Goal: Task Accomplishment & Management: Complete application form

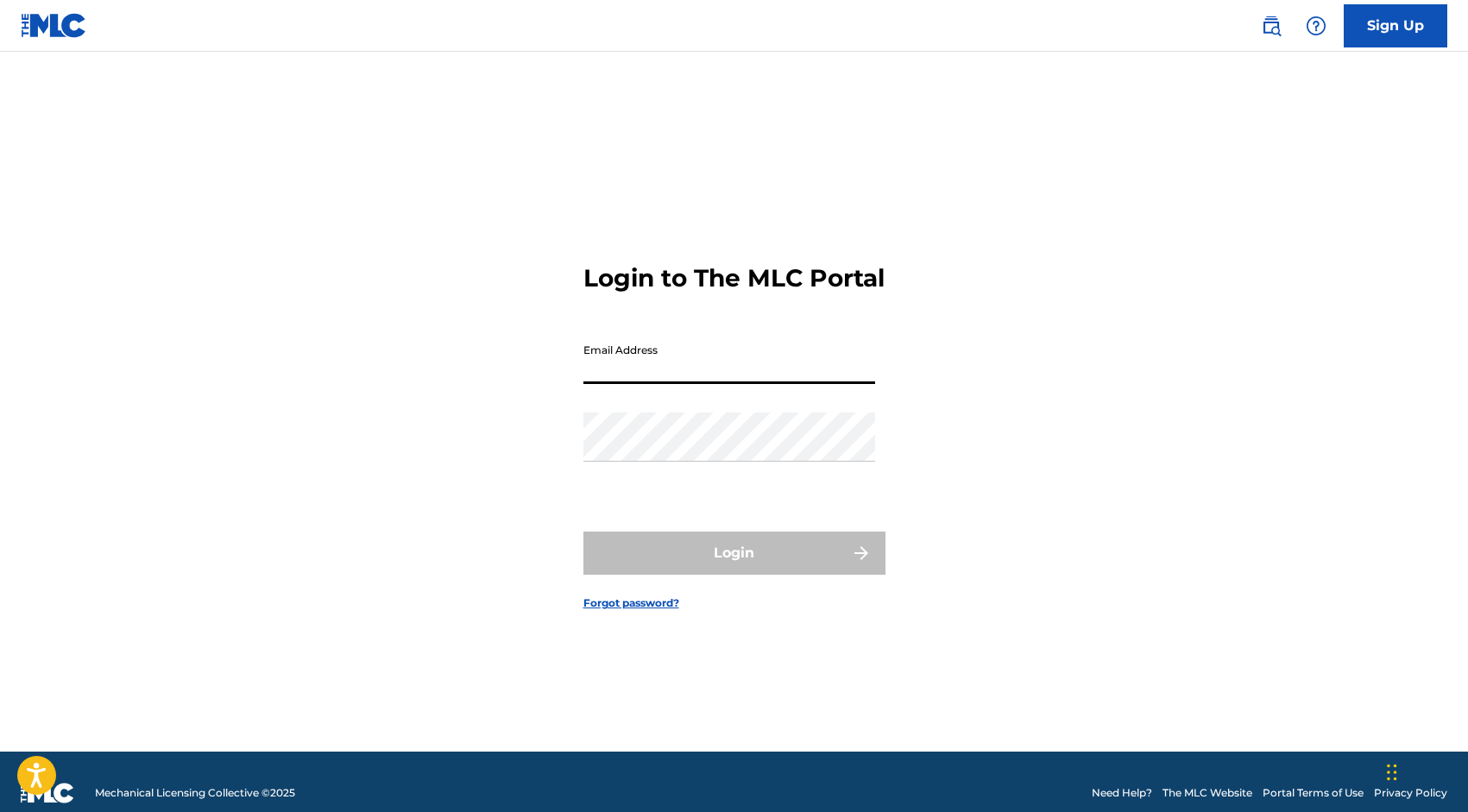
type input "[EMAIL_ADDRESS][DOMAIN_NAME]"
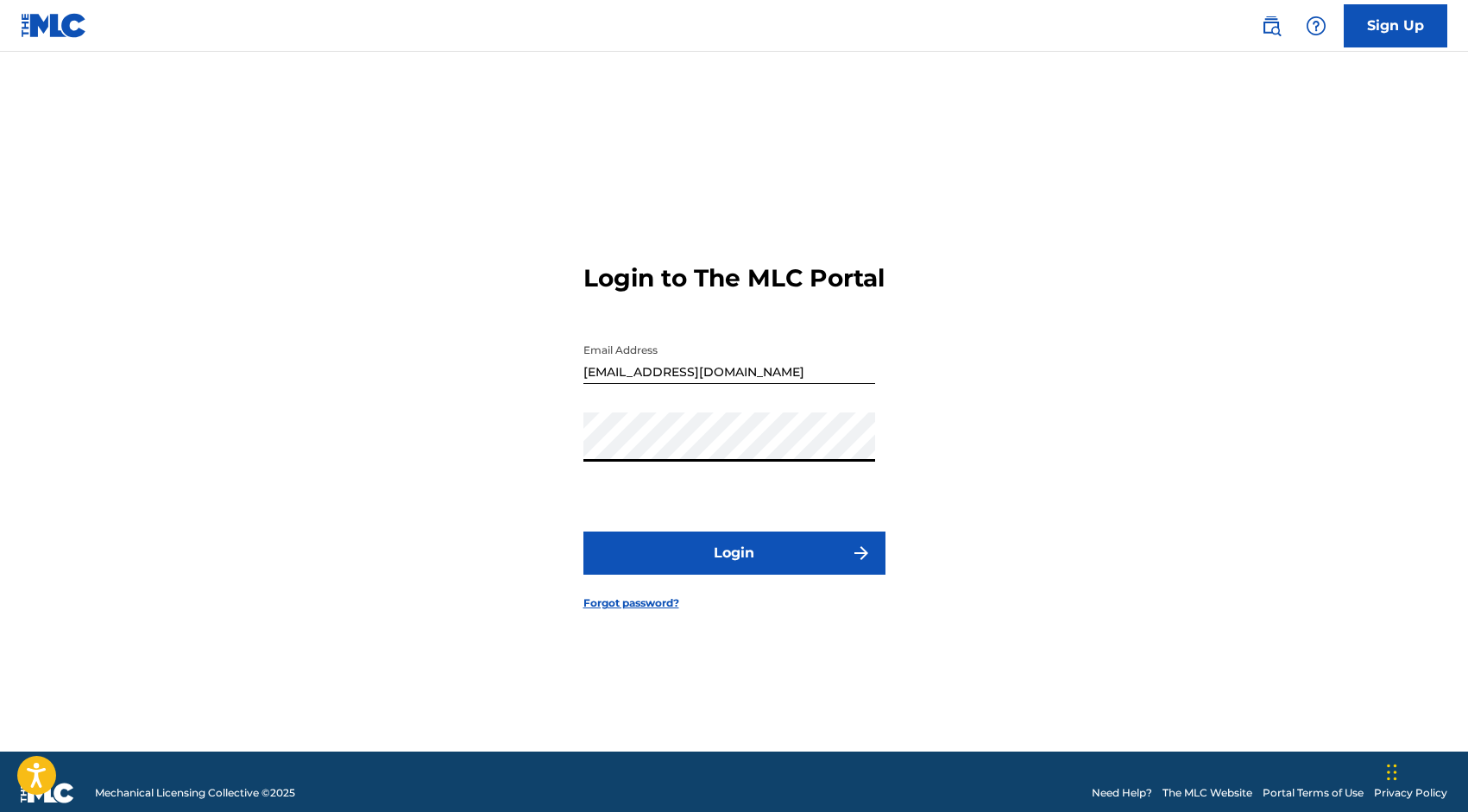
click at [727, 565] on button "Login" at bounding box center [734, 553] width 302 height 43
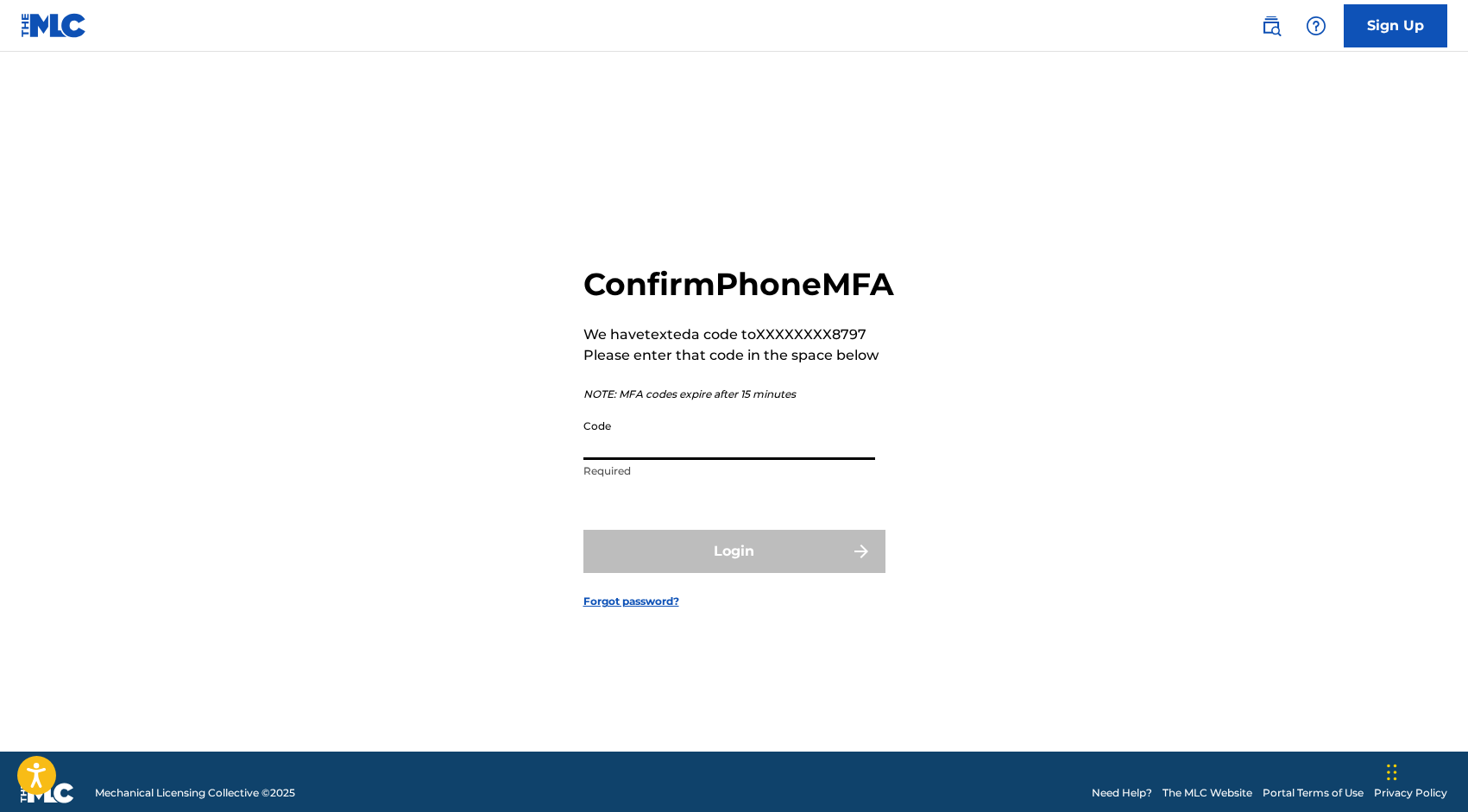
click at [733, 453] on input "Code" at bounding box center [729, 436] width 291 height 50
paste input "555159"
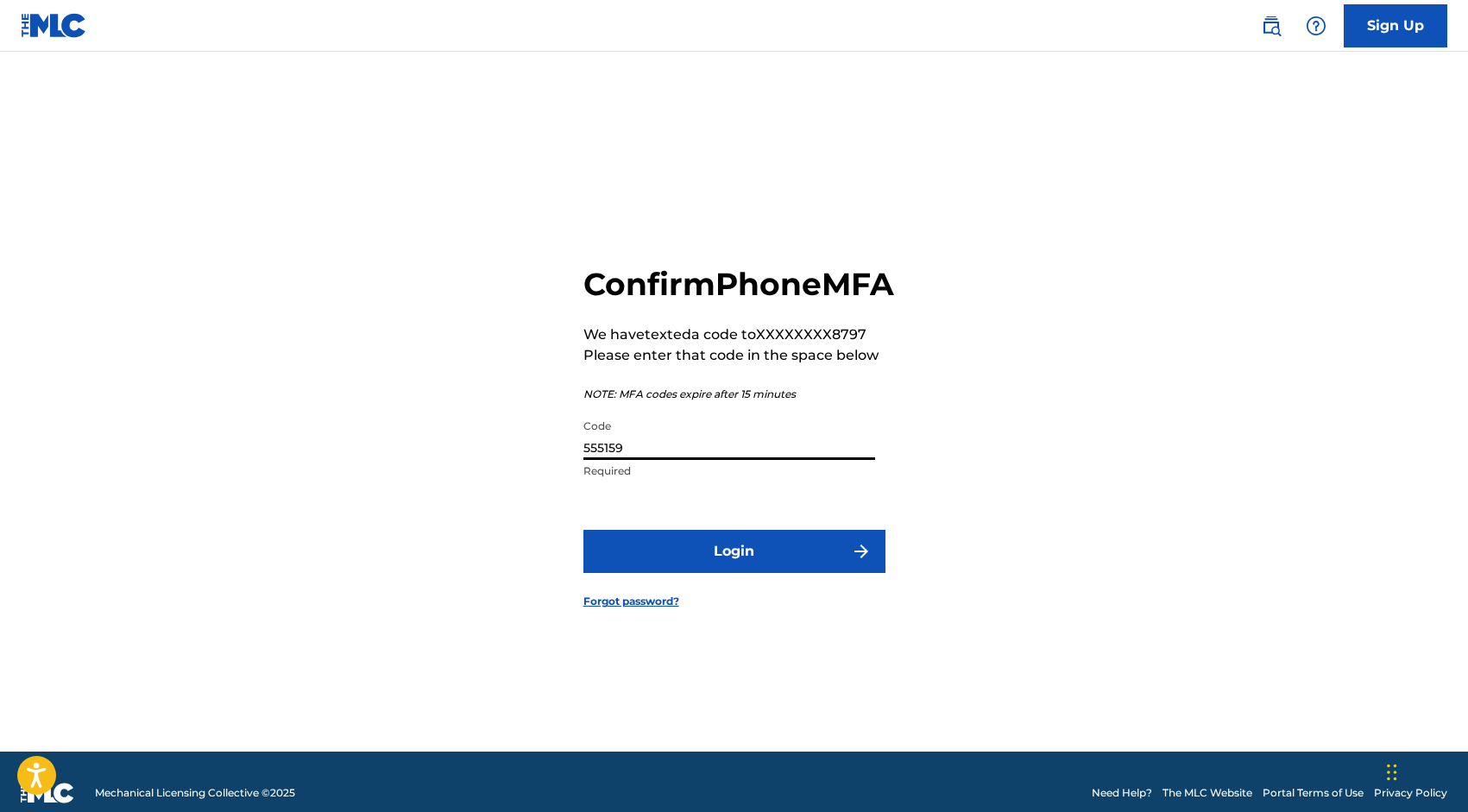
type input "555159"
click at [685, 573] on button "Login" at bounding box center [734, 551] width 302 height 43
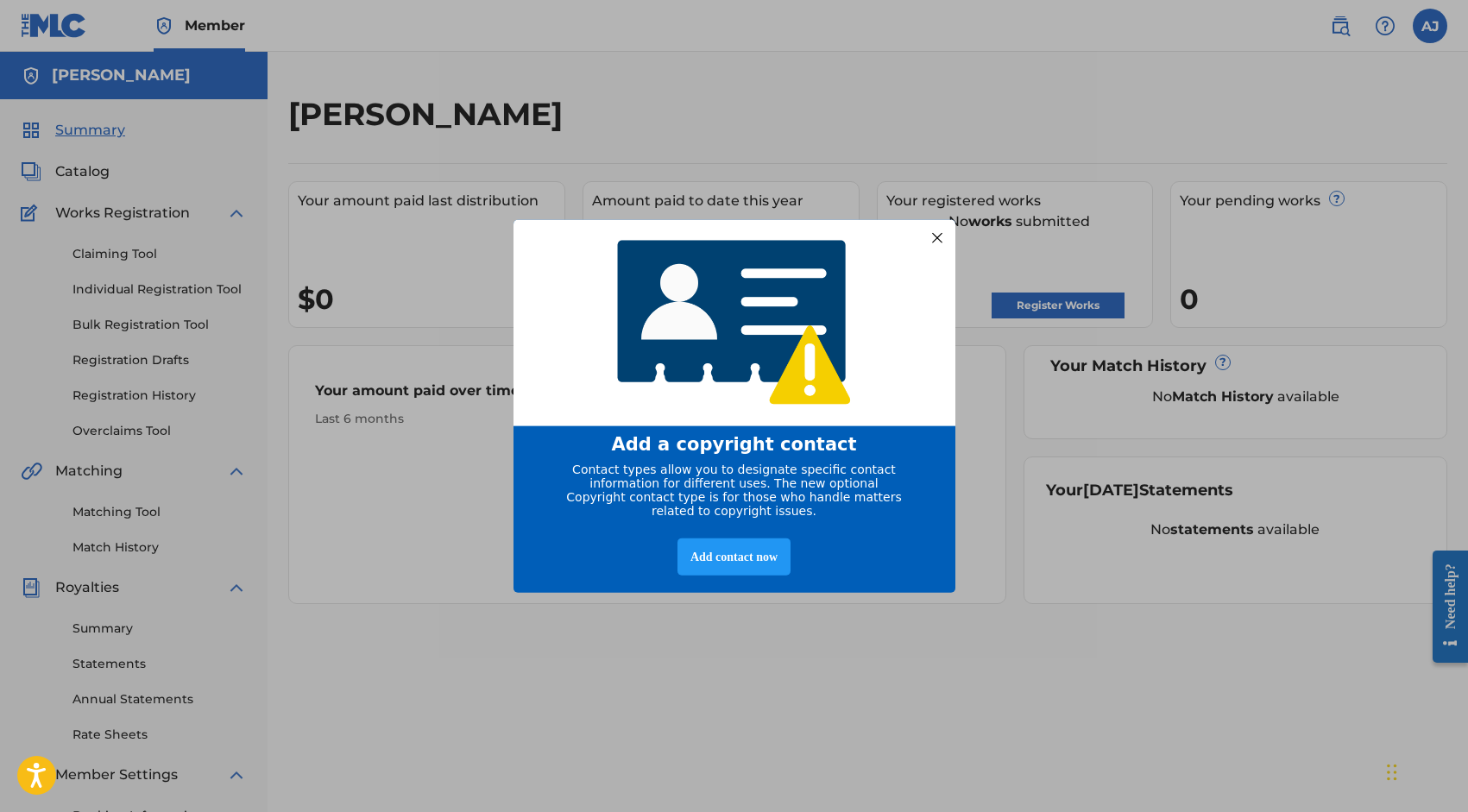
click at [931, 234] on div at bounding box center [937, 238] width 23 height 23
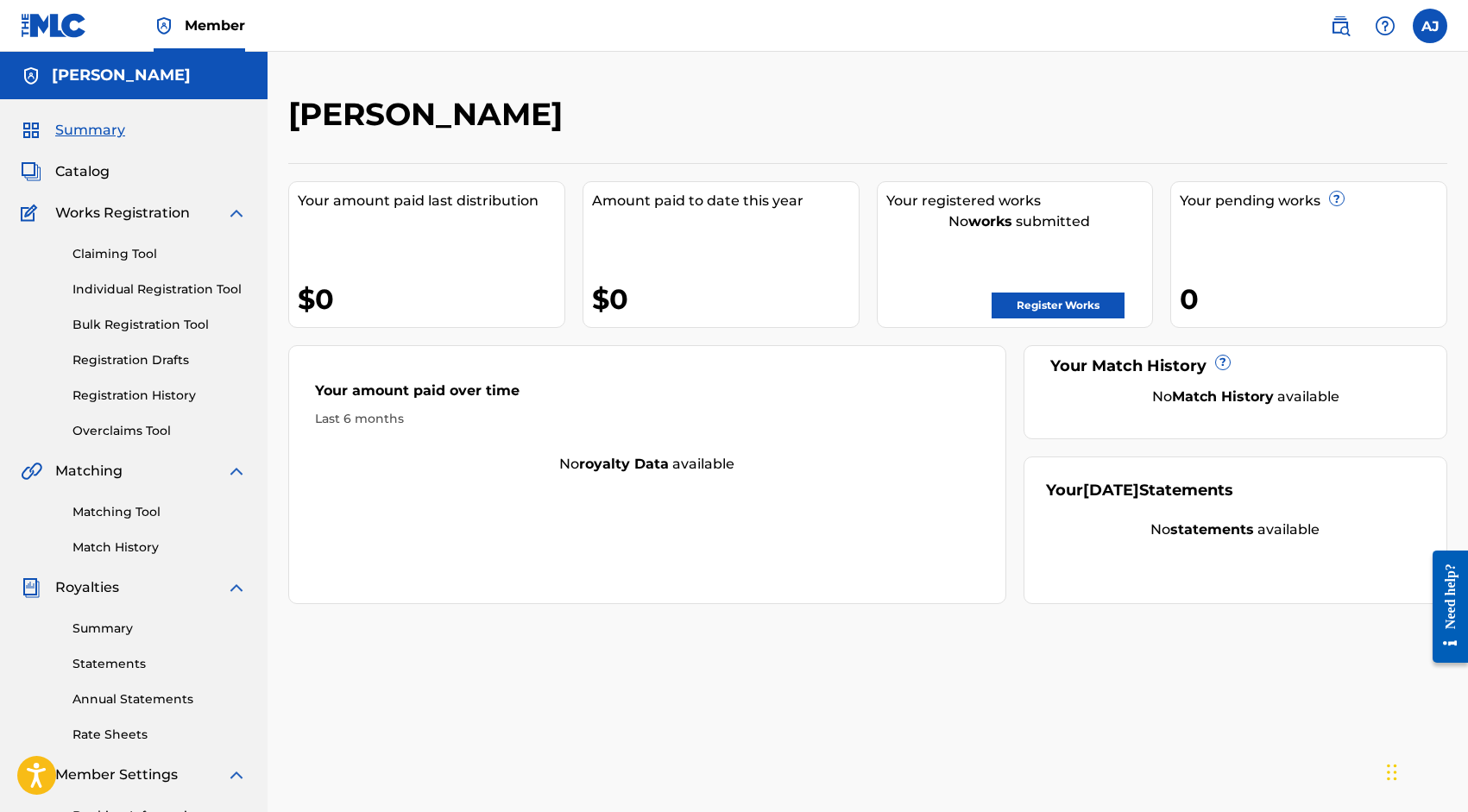
click at [114, 208] on span "Works Registration" at bounding box center [122, 213] width 134 height 21
click at [102, 263] on link "Claiming Tool" at bounding box center [159, 254] width 174 height 18
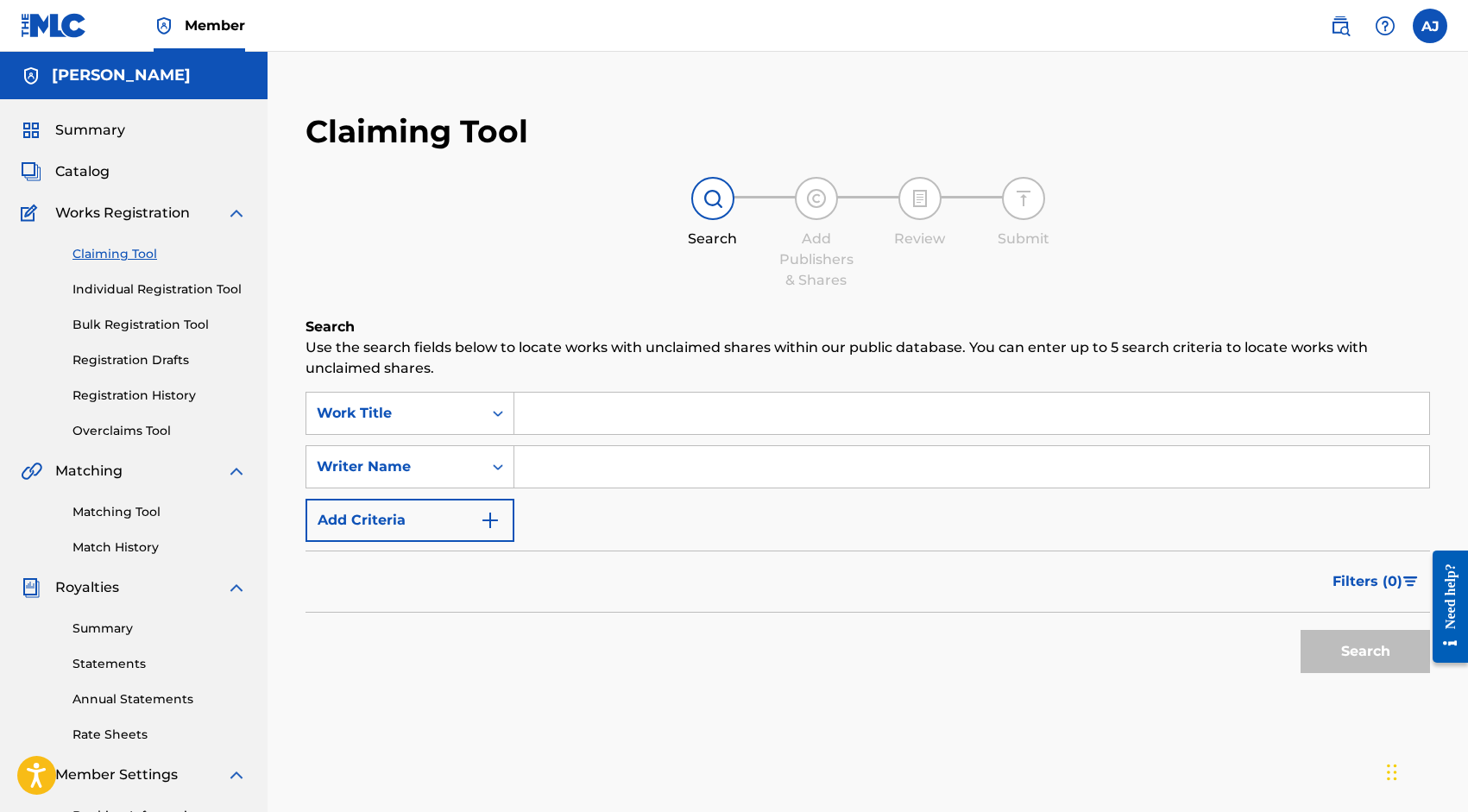
scroll to position [46, 0]
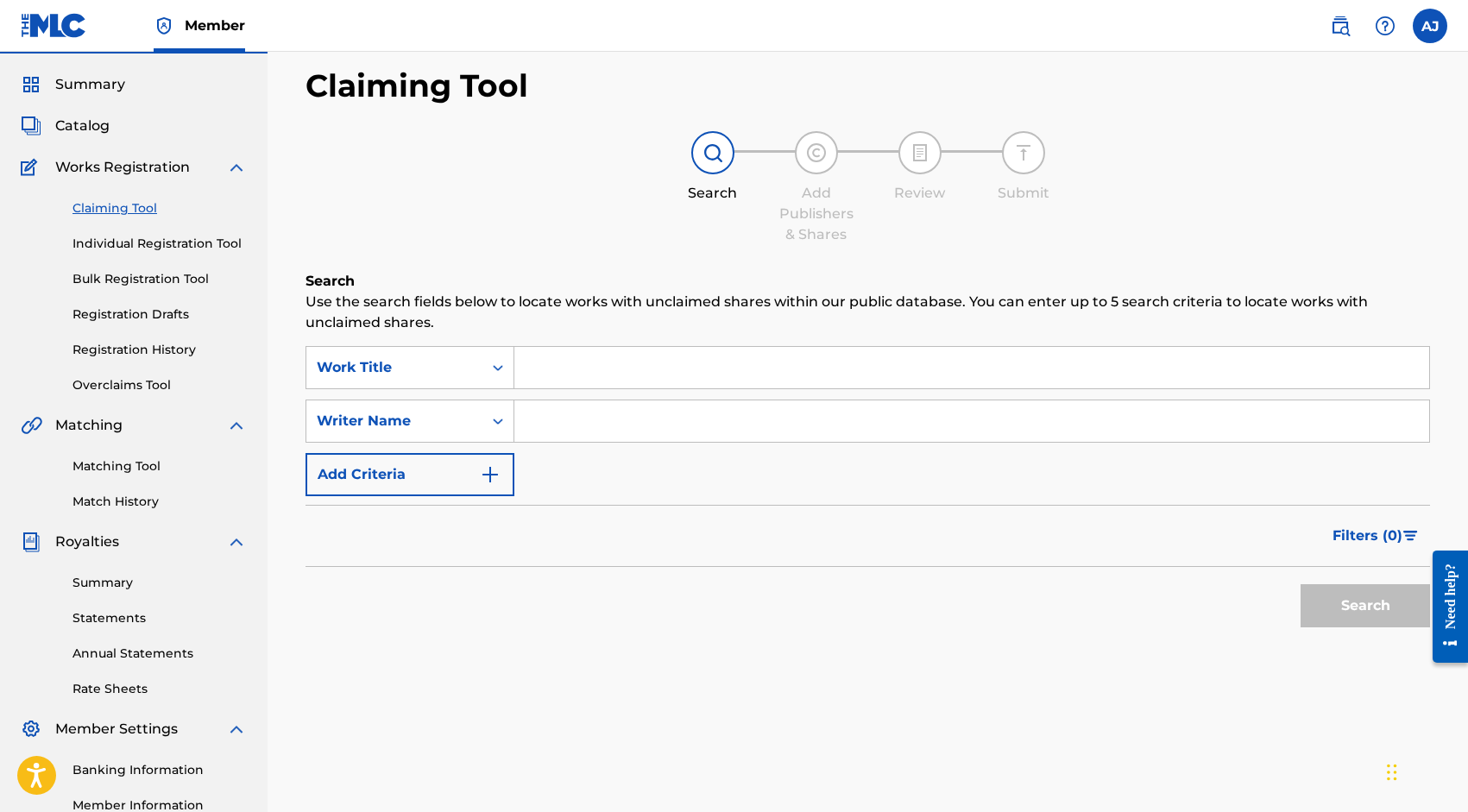
click at [553, 365] on input "Search Form" at bounding box center [971, 368] width 915 height 42
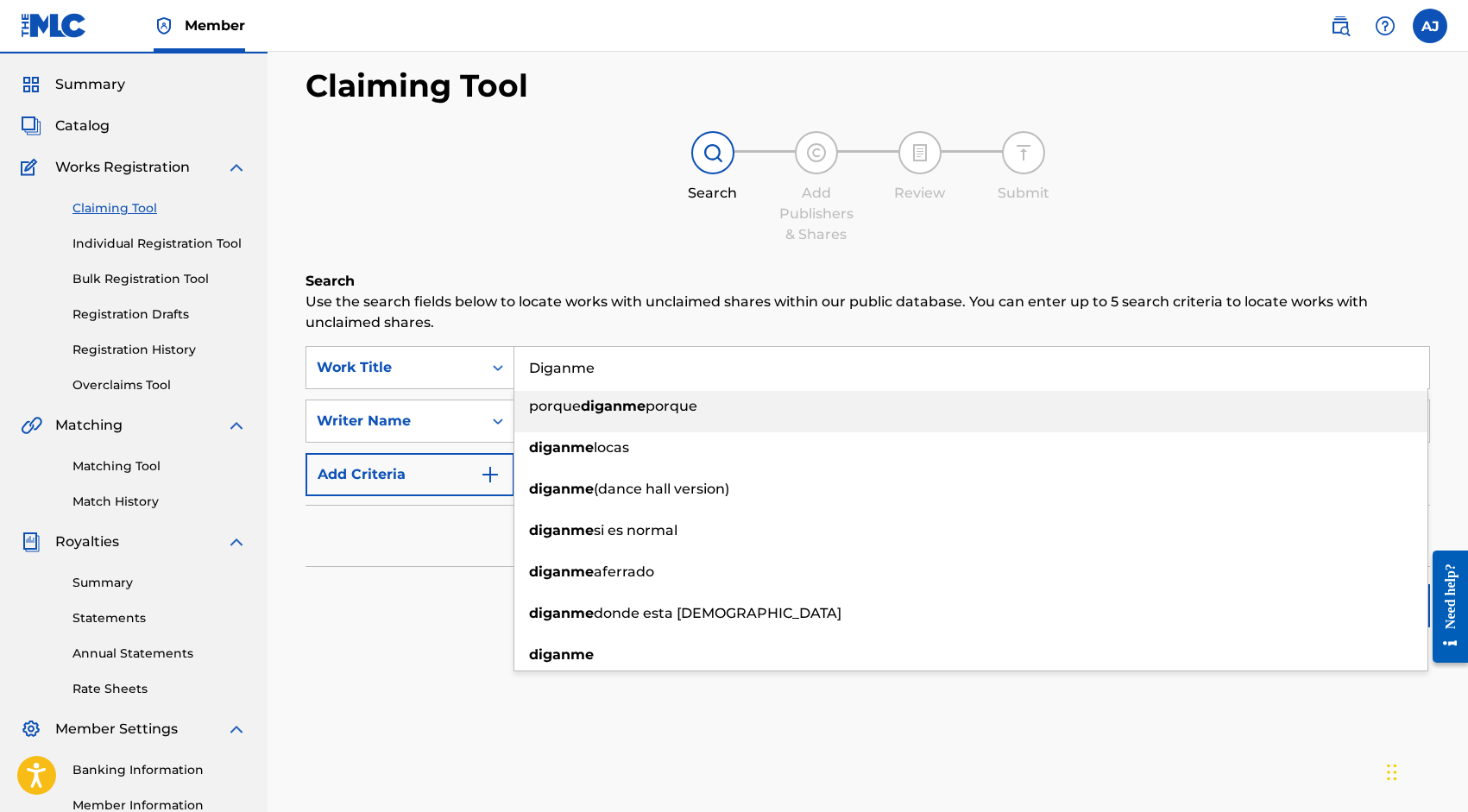
click at [444, 607] on div "Search" at bounding box center [868, 602] width 1125 height 69
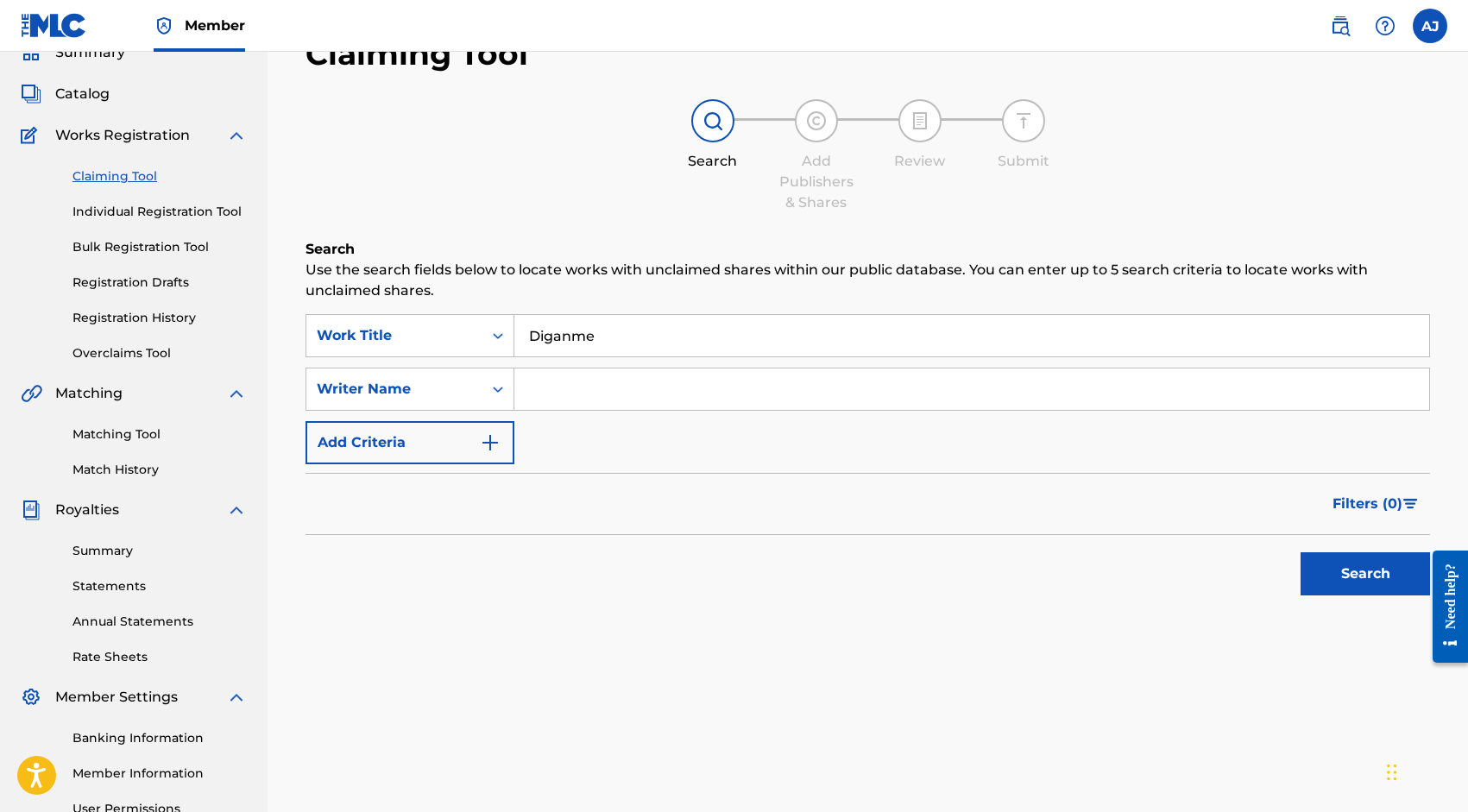
scroll to position [80, 0]
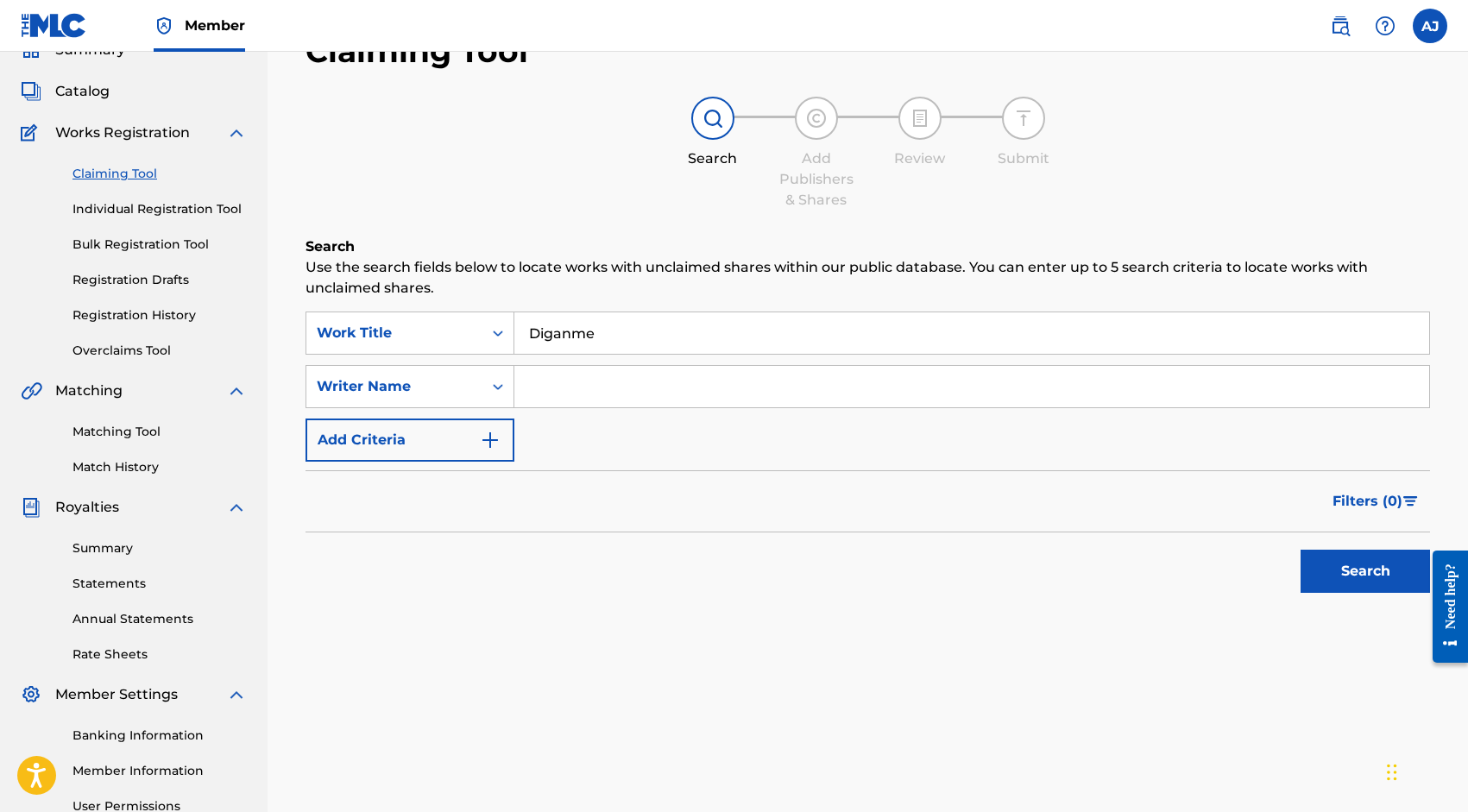
click at [603, 320] on input "Diganme" at bounding box center [971, 333] width 915 height 42
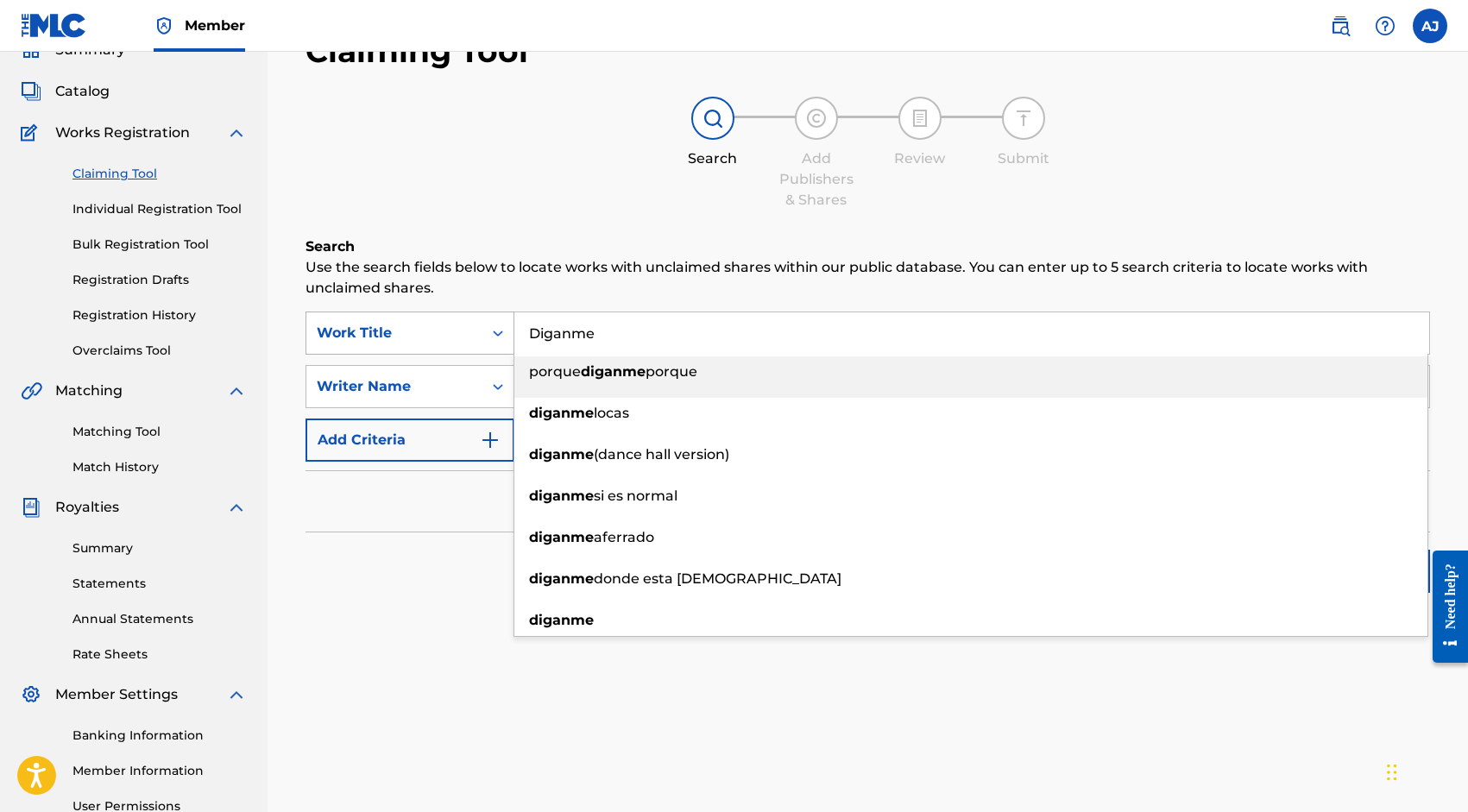
drag, startPoint x: 630, startPoint y: 323, endPoint x: 477, endPoint y: 323, distance: 153.0
click at [477, 323] on div "SearchWithCriteria16acdd1a-6b34-43d1-b0a0-027d25e10a20 Work Title Diganme porqu…" at bounding box center [868, 332] width 1125 height 43
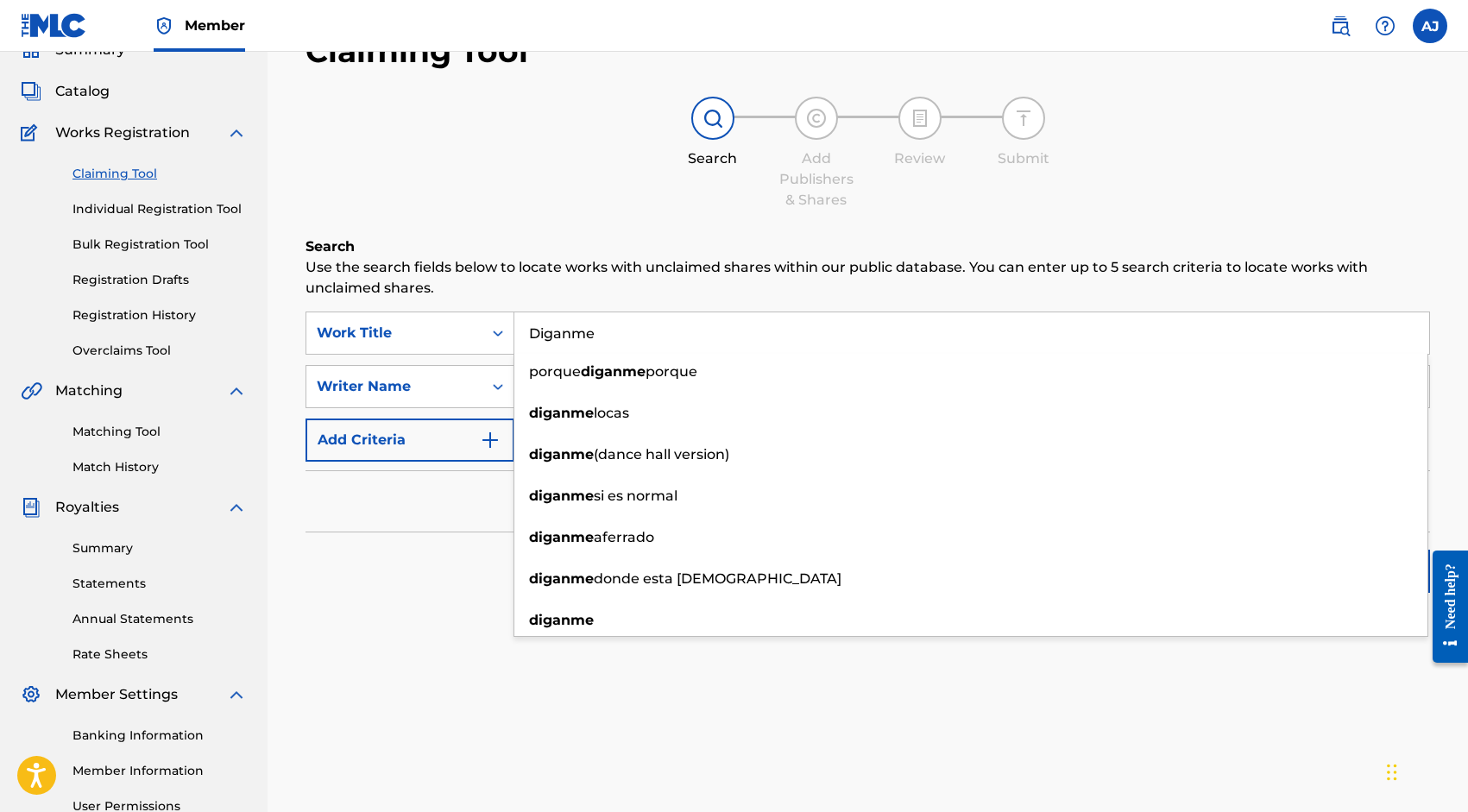
click at [622, 332] on input "Diganme" at bounding box center [971, 333] width 915 height 42
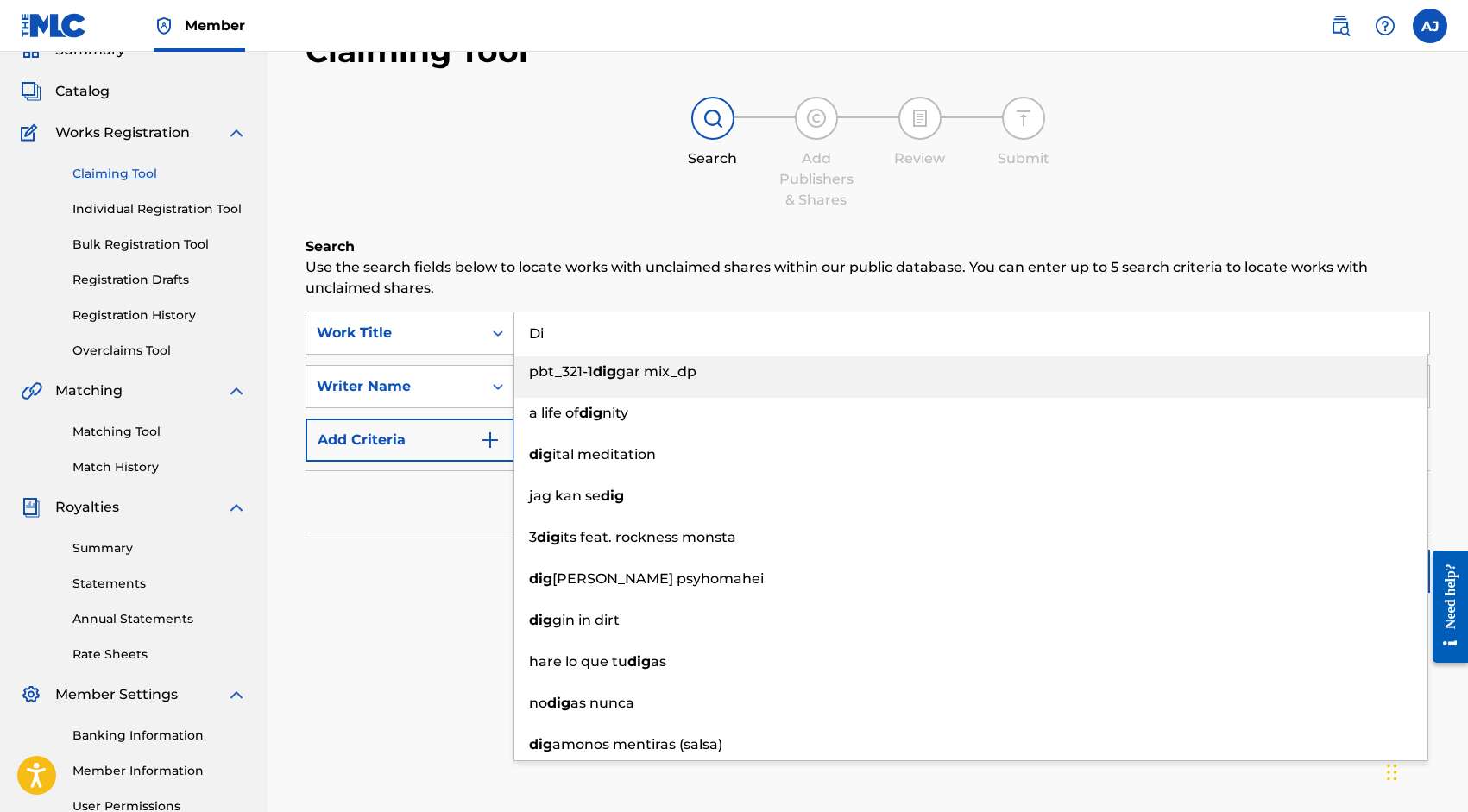
type input "D"
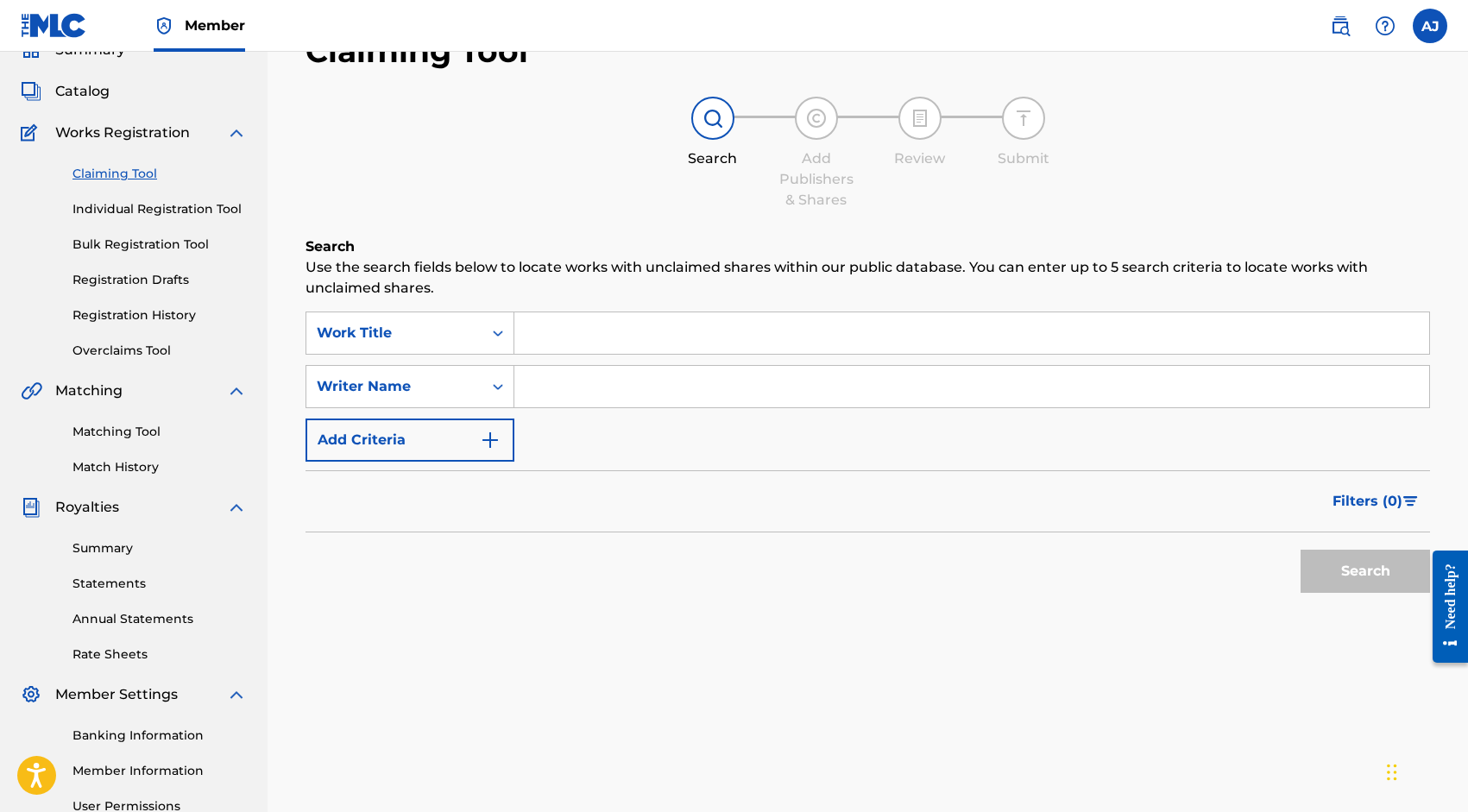
click at [649, 621] on div "Search Use the search fields below to locate works with unclaimed shares within…" at bounding box center [868, 462] width 1125 height 451
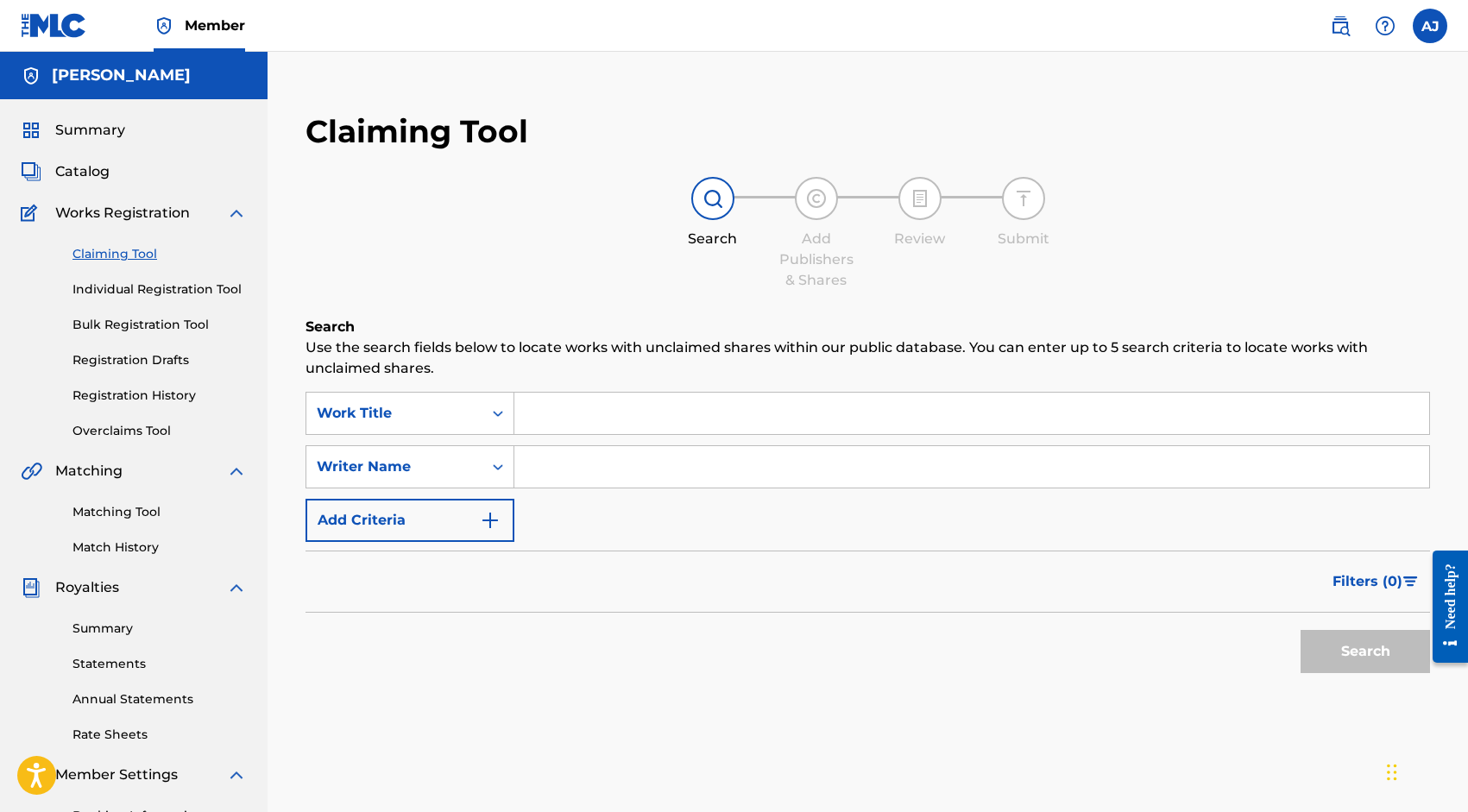
scroll to position [0, 0]
click at [78, 129] on span "Summary" at bounding box center [89, 130] width 69 height 21
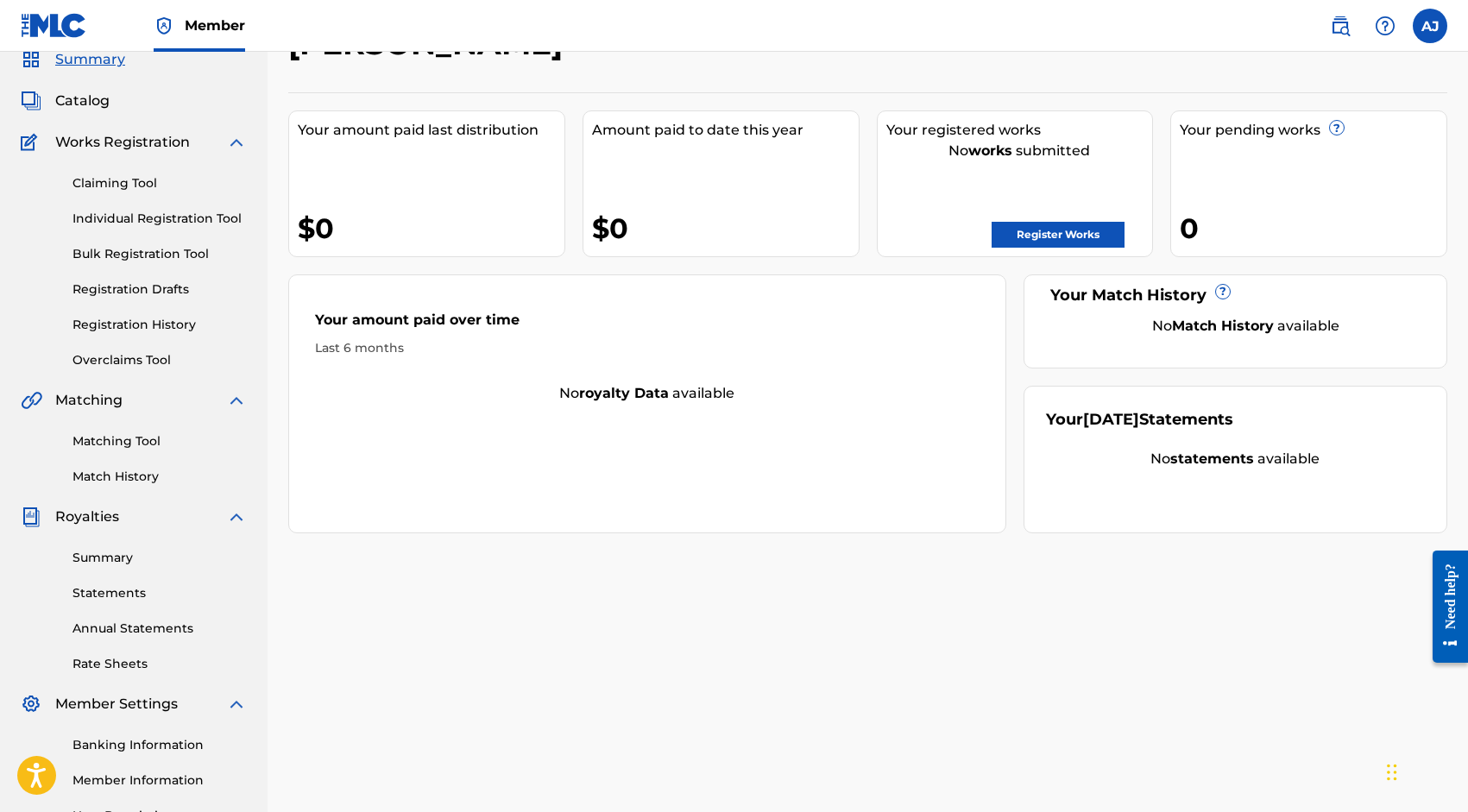
scroll to position [72, 0]
click at [1063, 240] on link "Register Works" at bounding box center [1059, 232] width 133 height 26
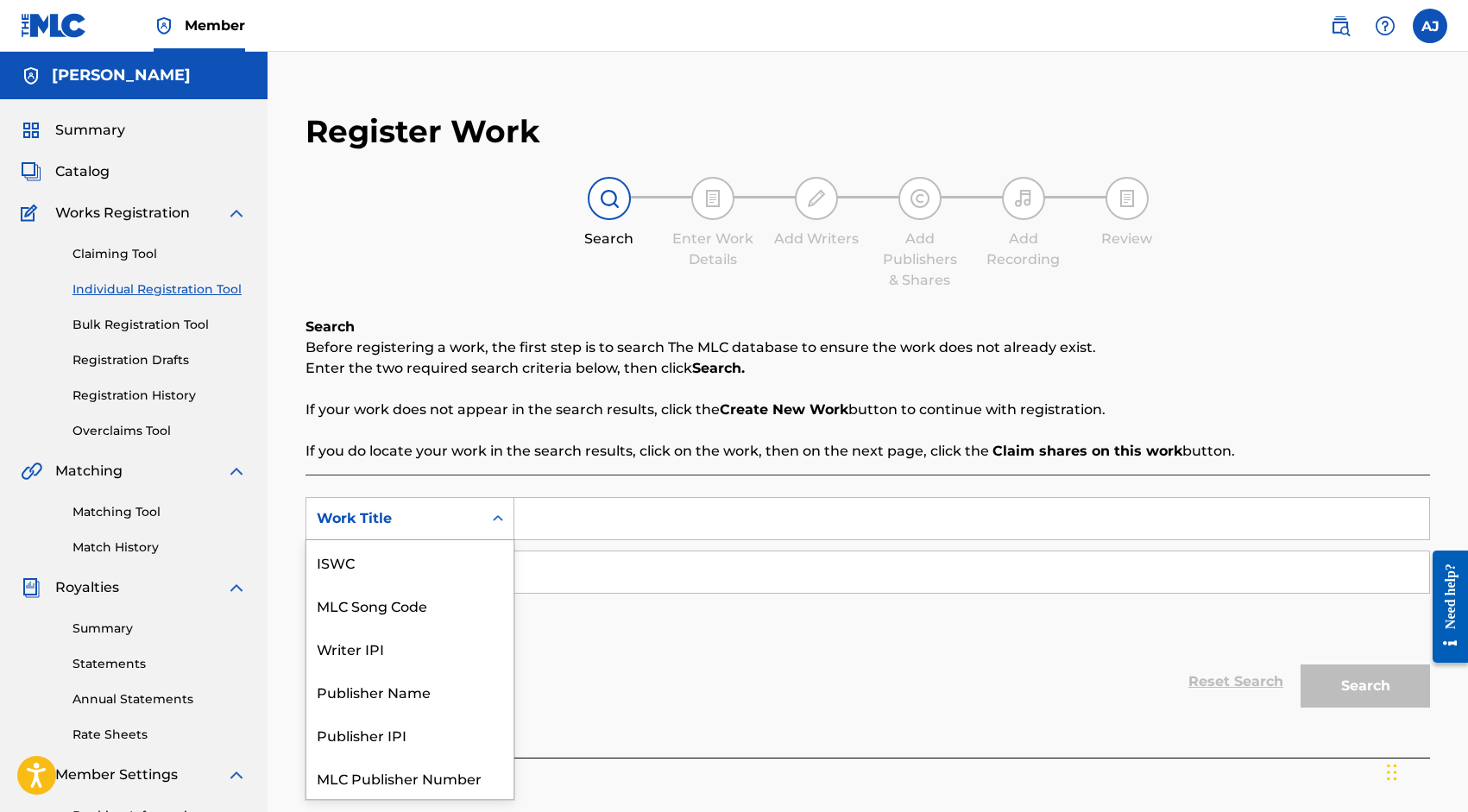
click at [501, 524] on icon "Search Form" at bounding box center [498, 519] width 17 height 17
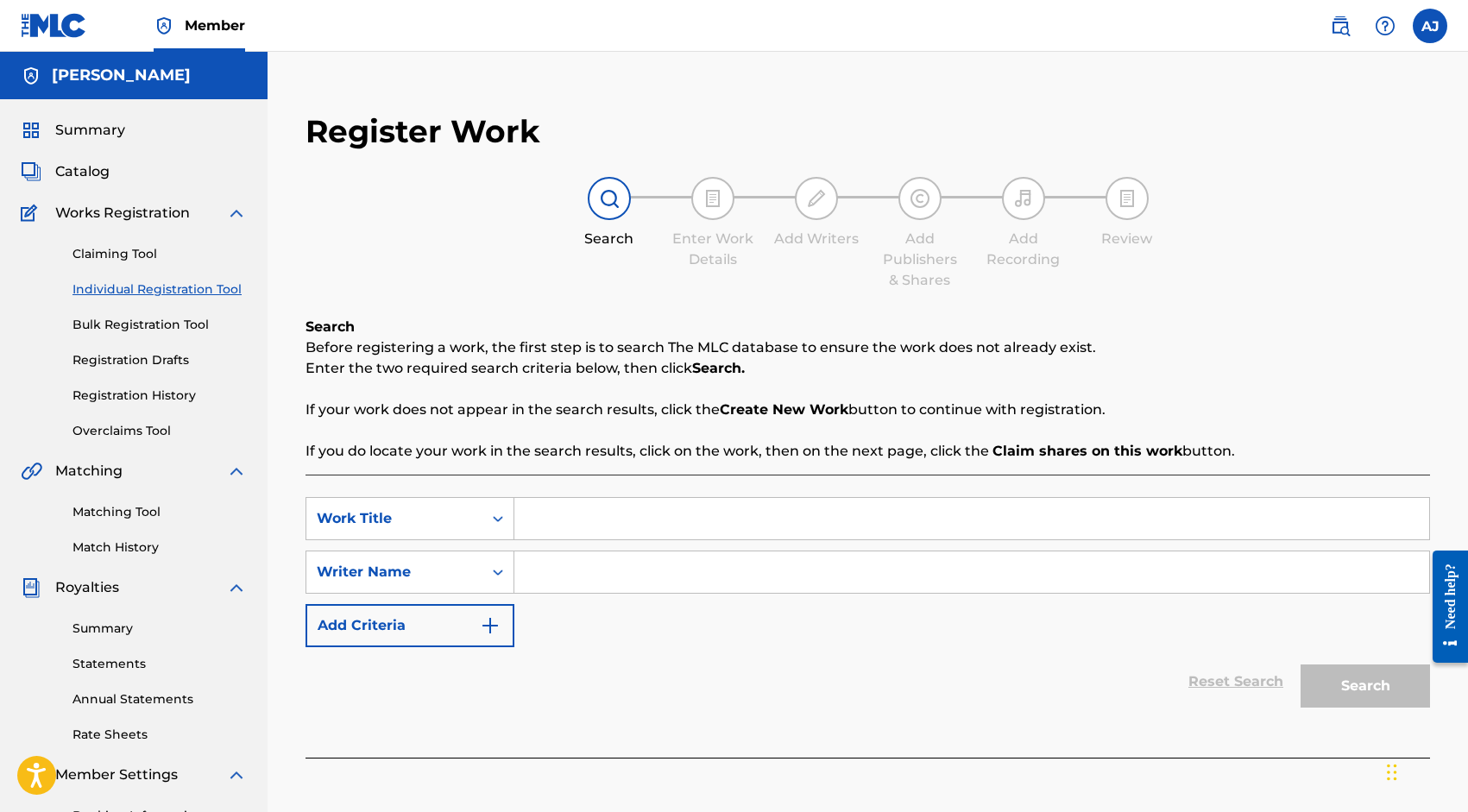
click at [578, 639] on div "SearchWithCriteria16acdd1a-6b34-43d1-b0a0-027d25e10a20 Work Title SearchWithCri…" at bounding box center [868, 572] width 1125 height 150
click at [572, 510] on input "Search Form" at bounding box center [971, 519] width 915 height 42
type input "Diganme"
click at [621, 661] on div "Reset Search Search" at bounding box center [868, 682] width 1125 height 69
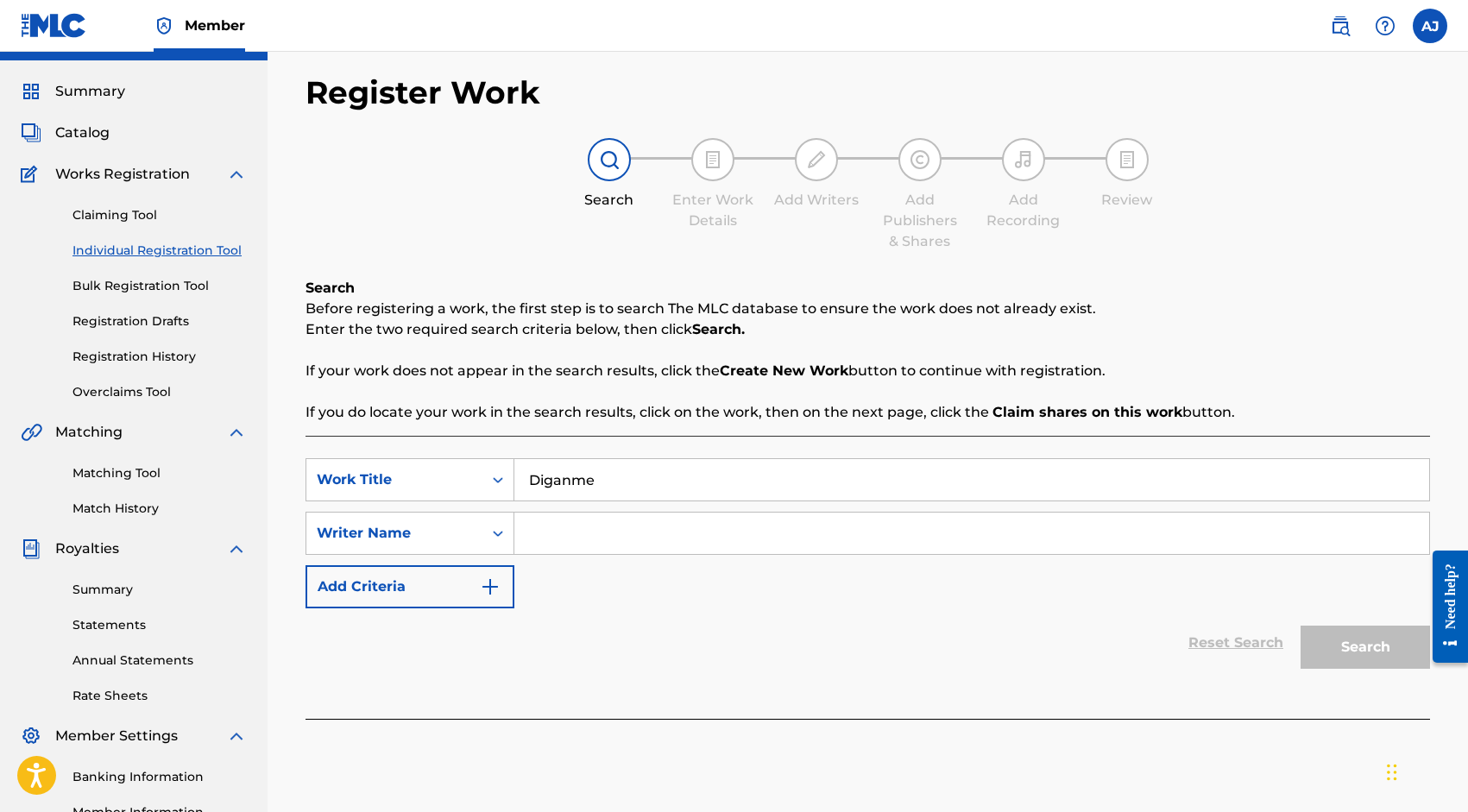
scroll to position [56, 0]
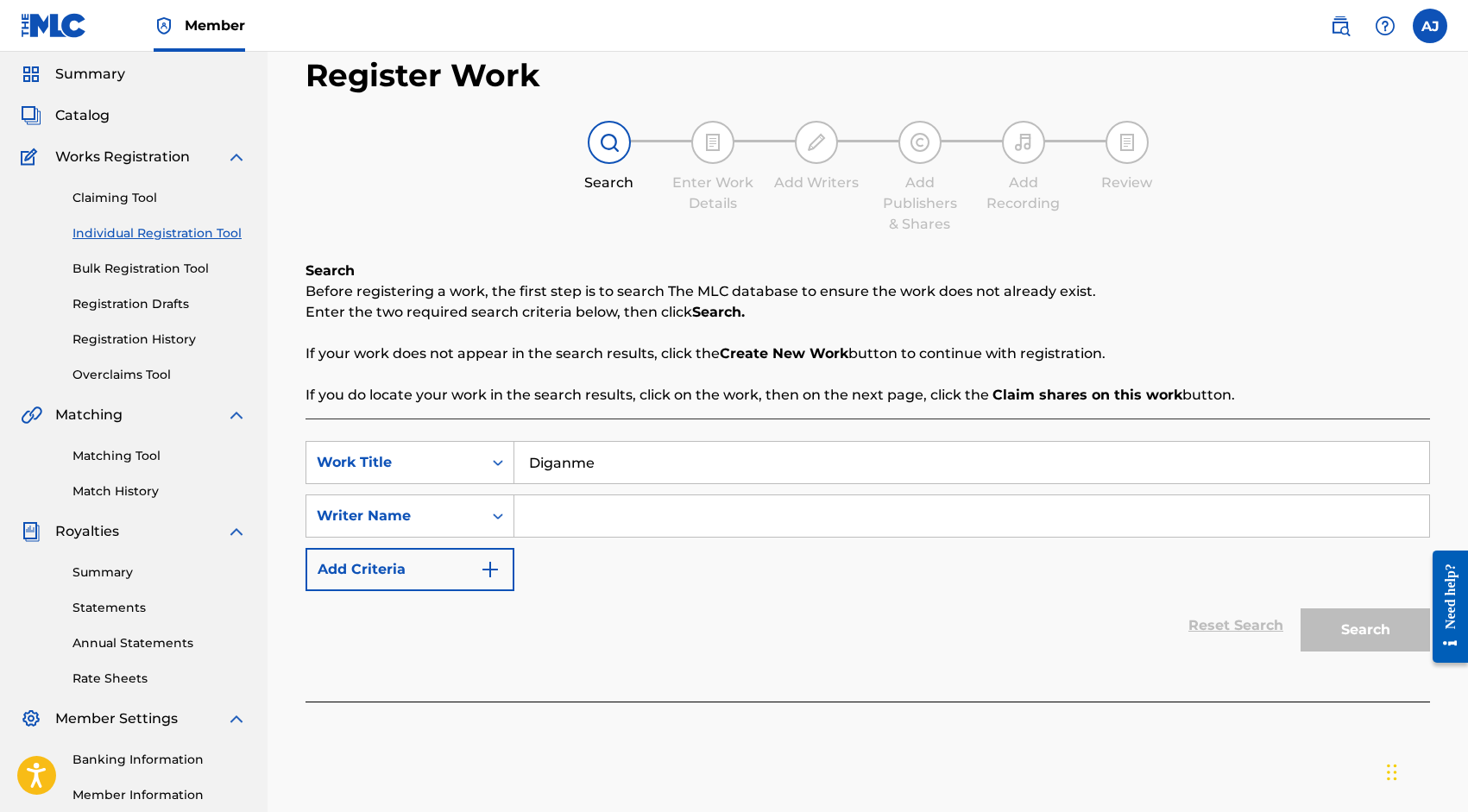
click at [478, 568] on button "Add Criteria" at bounding box center [409, 569] width 208 height 43
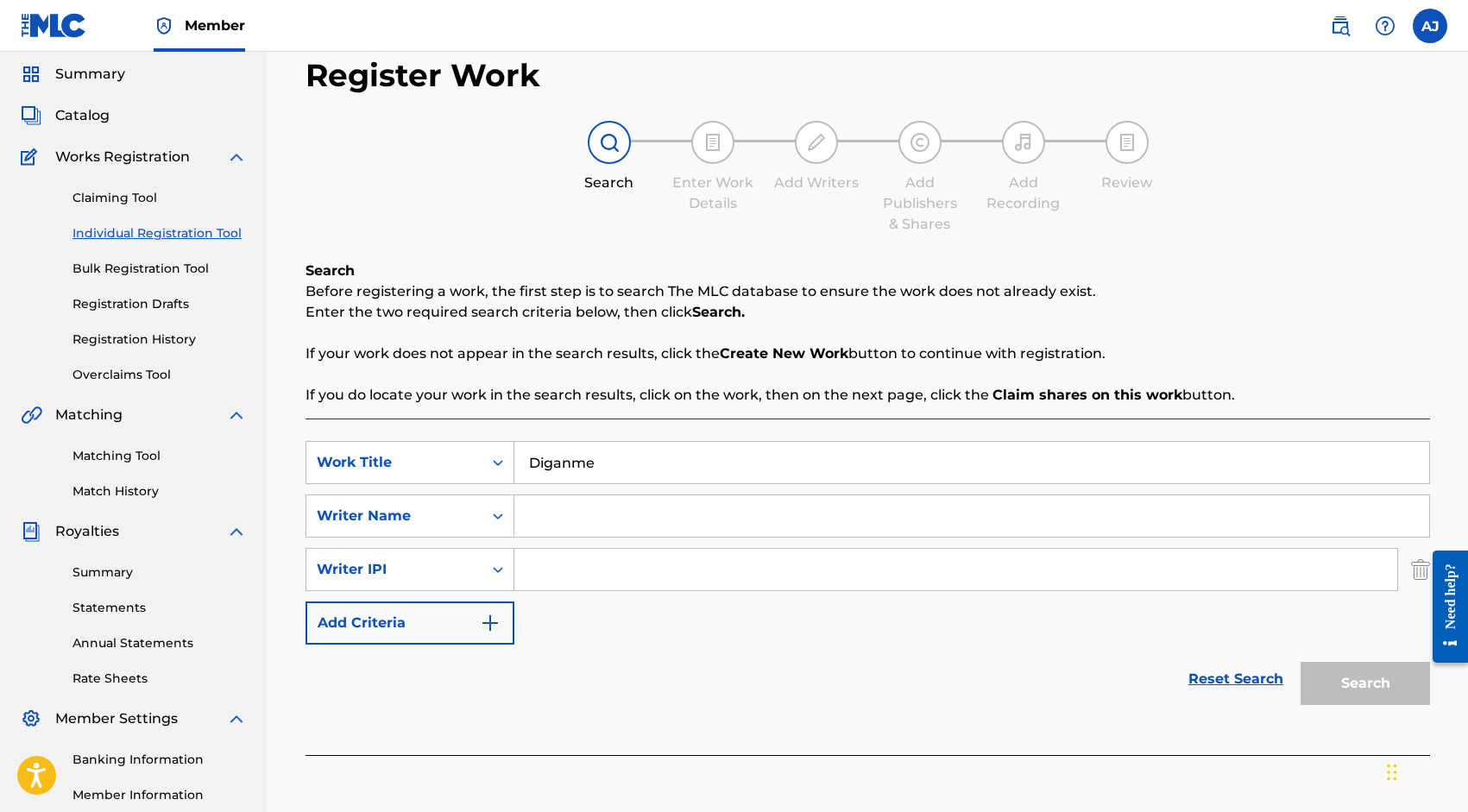
scroll to position [81, 0]
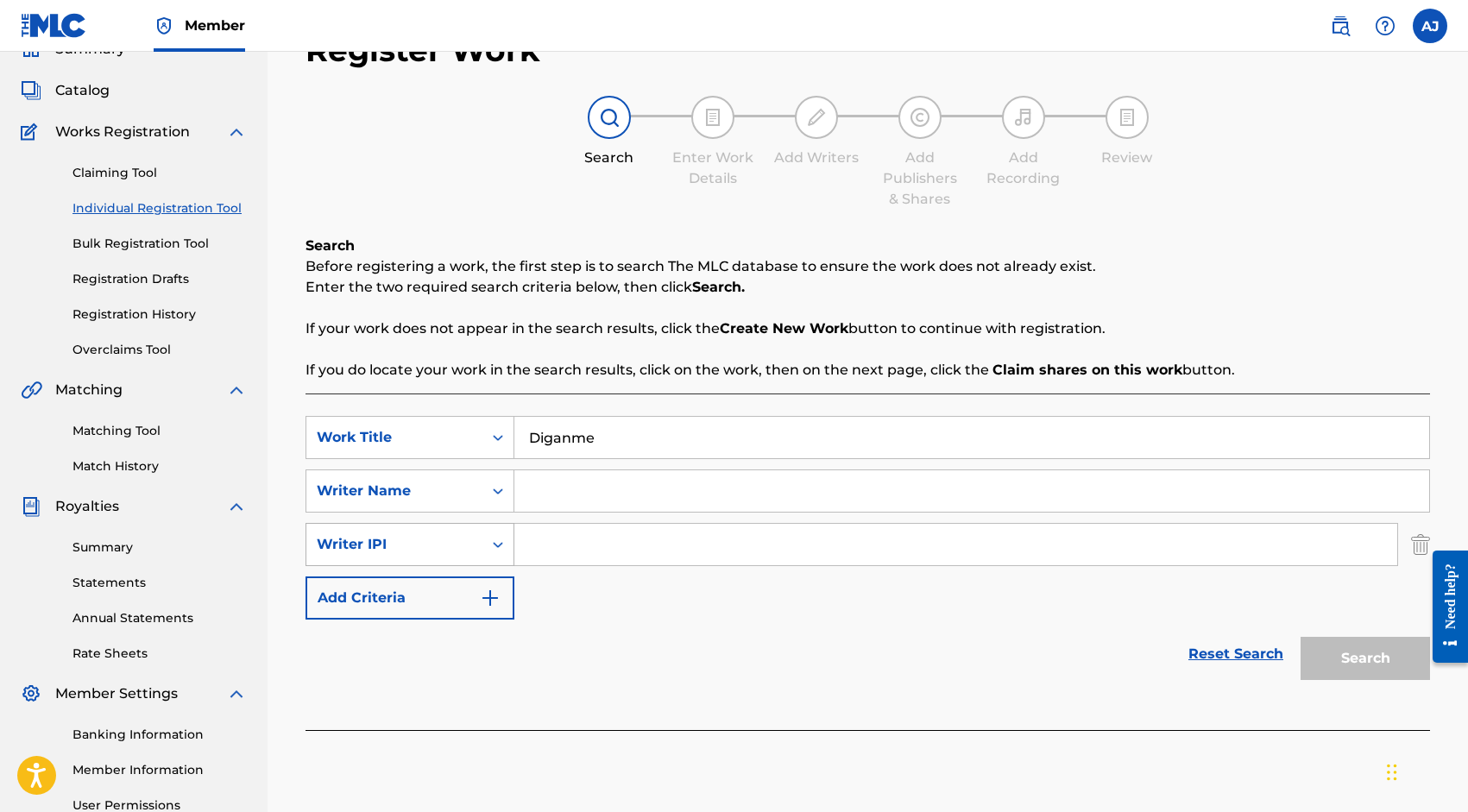
click at [483, 555] on div "Search Form" at bounding box center [498, 545] width 31 height 42
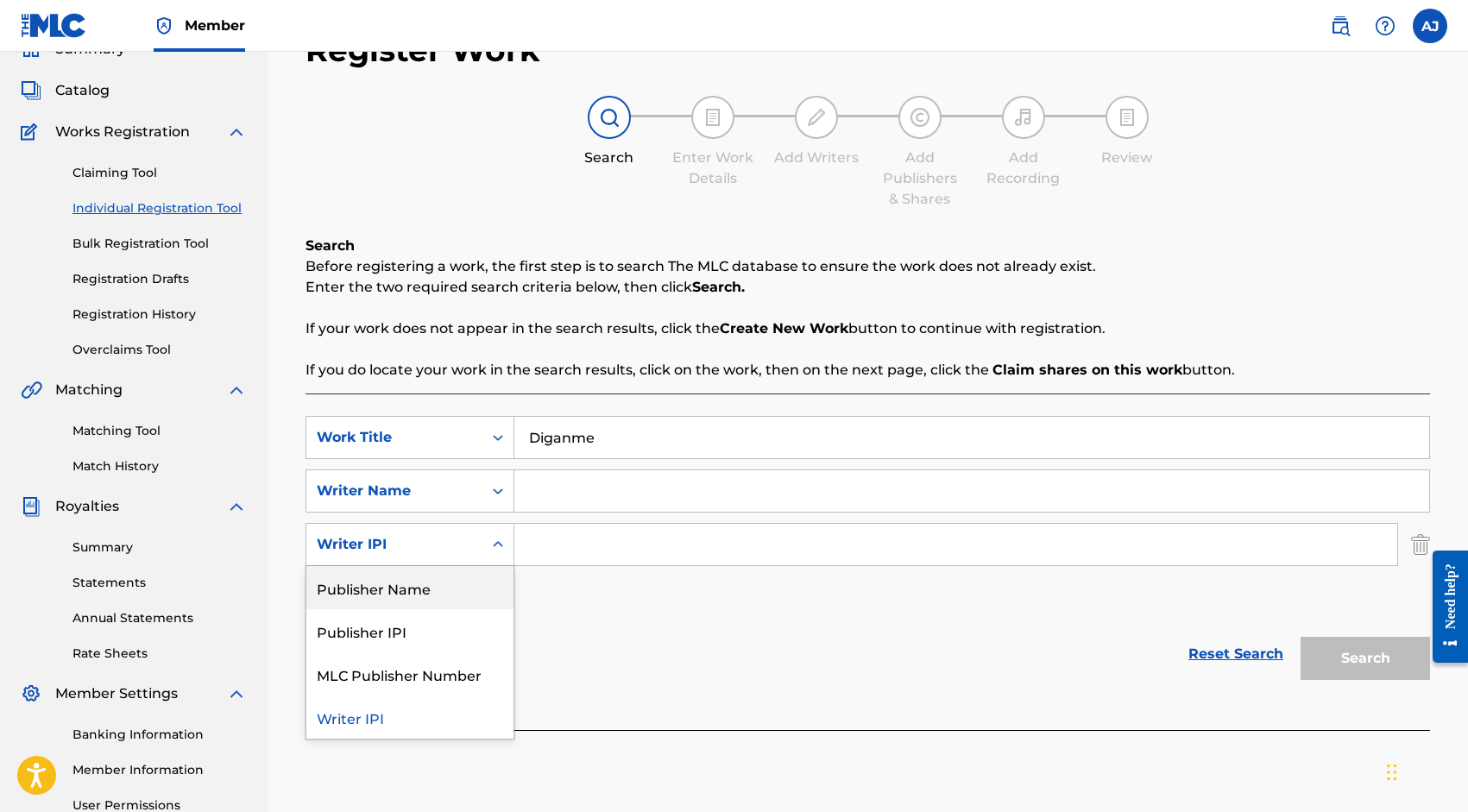
click at [541, 490] on input "Search Form" at bounding box center [971, 491] width 915 height 42
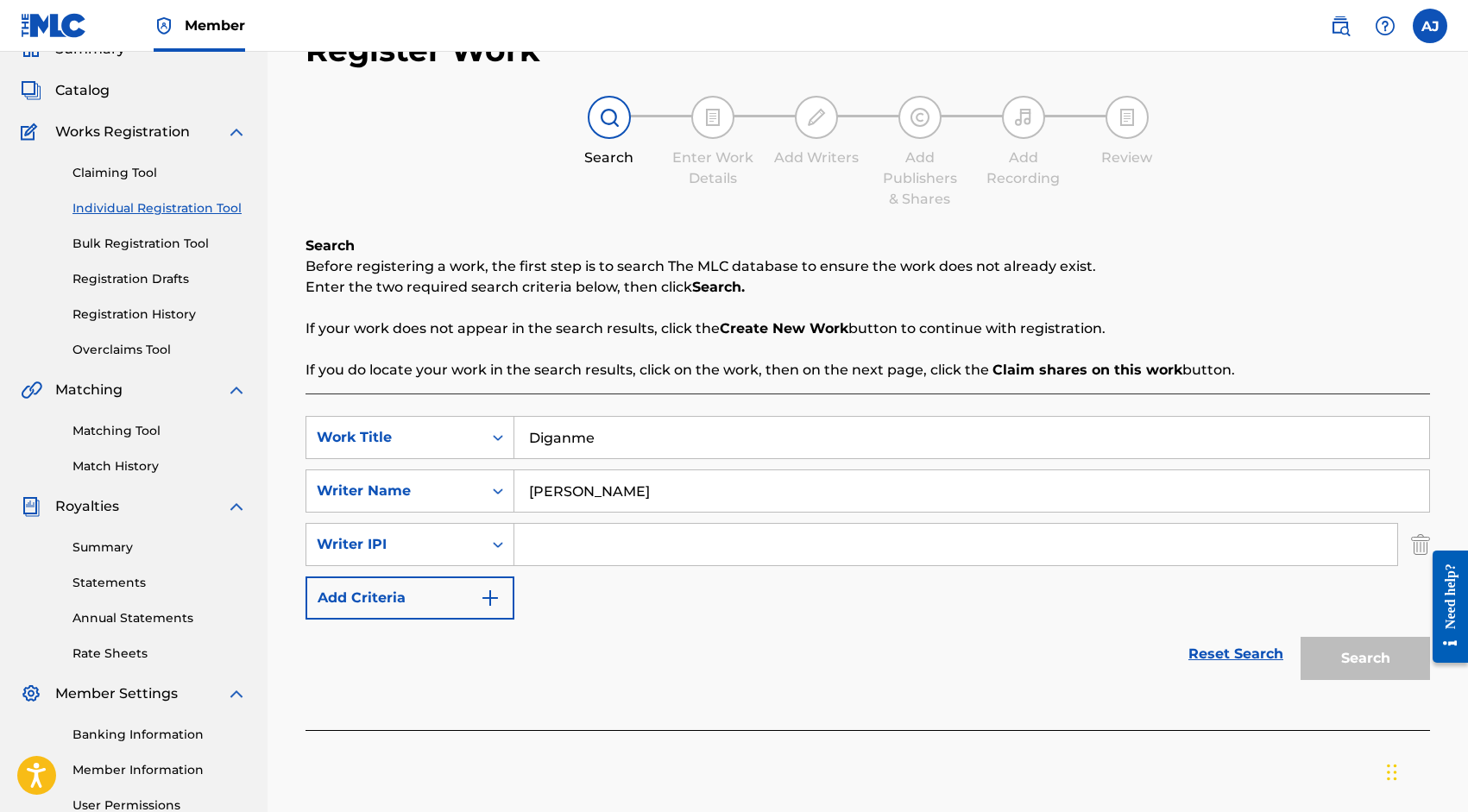
type input "[PERSON_NAME]"
click at [545, 565] on div "Search Form" at bounding box center [956, 545] width 884 height 43
click at [561, 544] on input "Search Form" at bounding box center [956, 545] width 883 height 42
paste input "1294686895"
type input "1294686895"
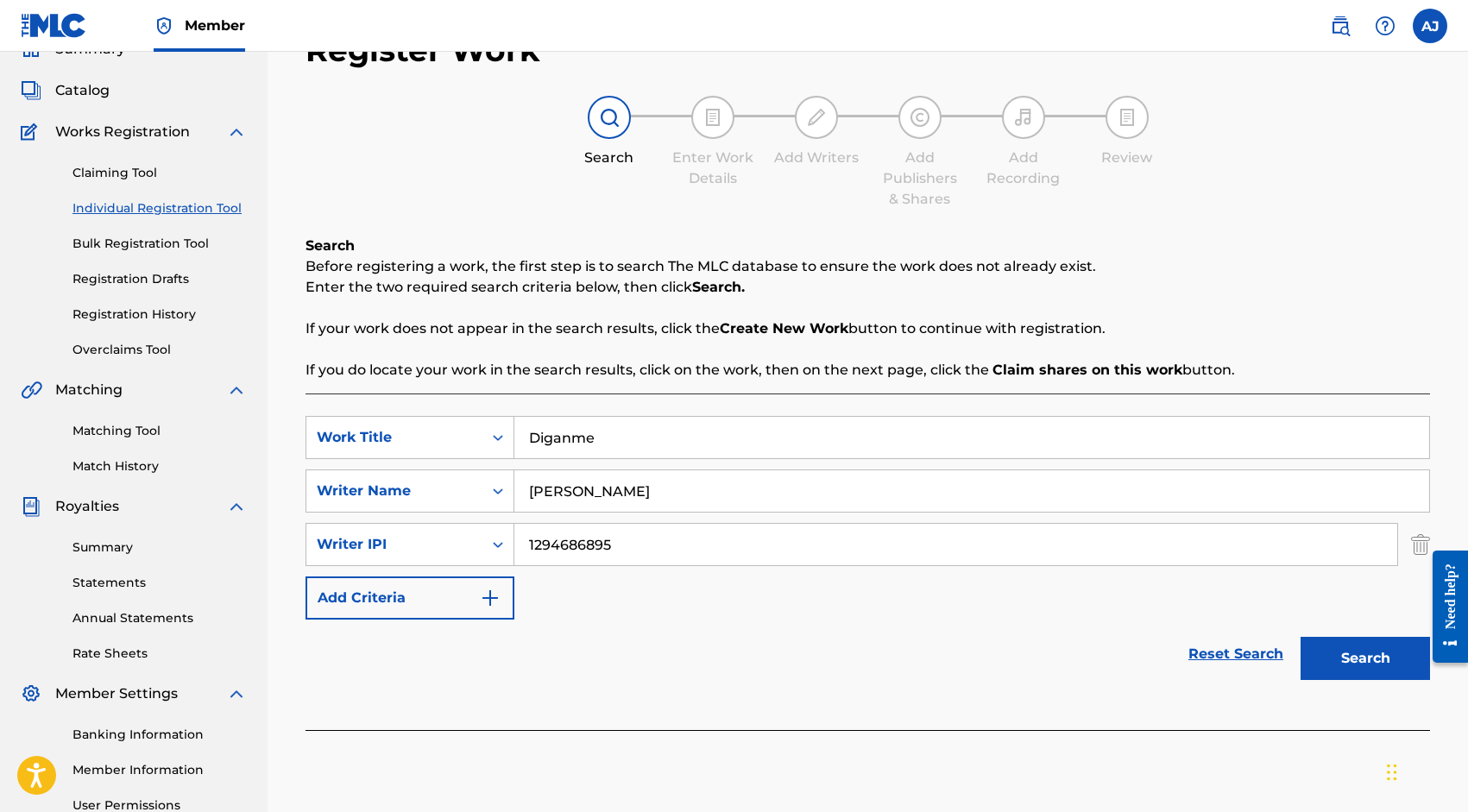
click at [605, 626] on div "Reset Search Search" at bounding box center [868, 654] width 1125 height 69
click at [505, 598] on button "Add Criteria" at bounding box center [409, 598] width 208 height 43
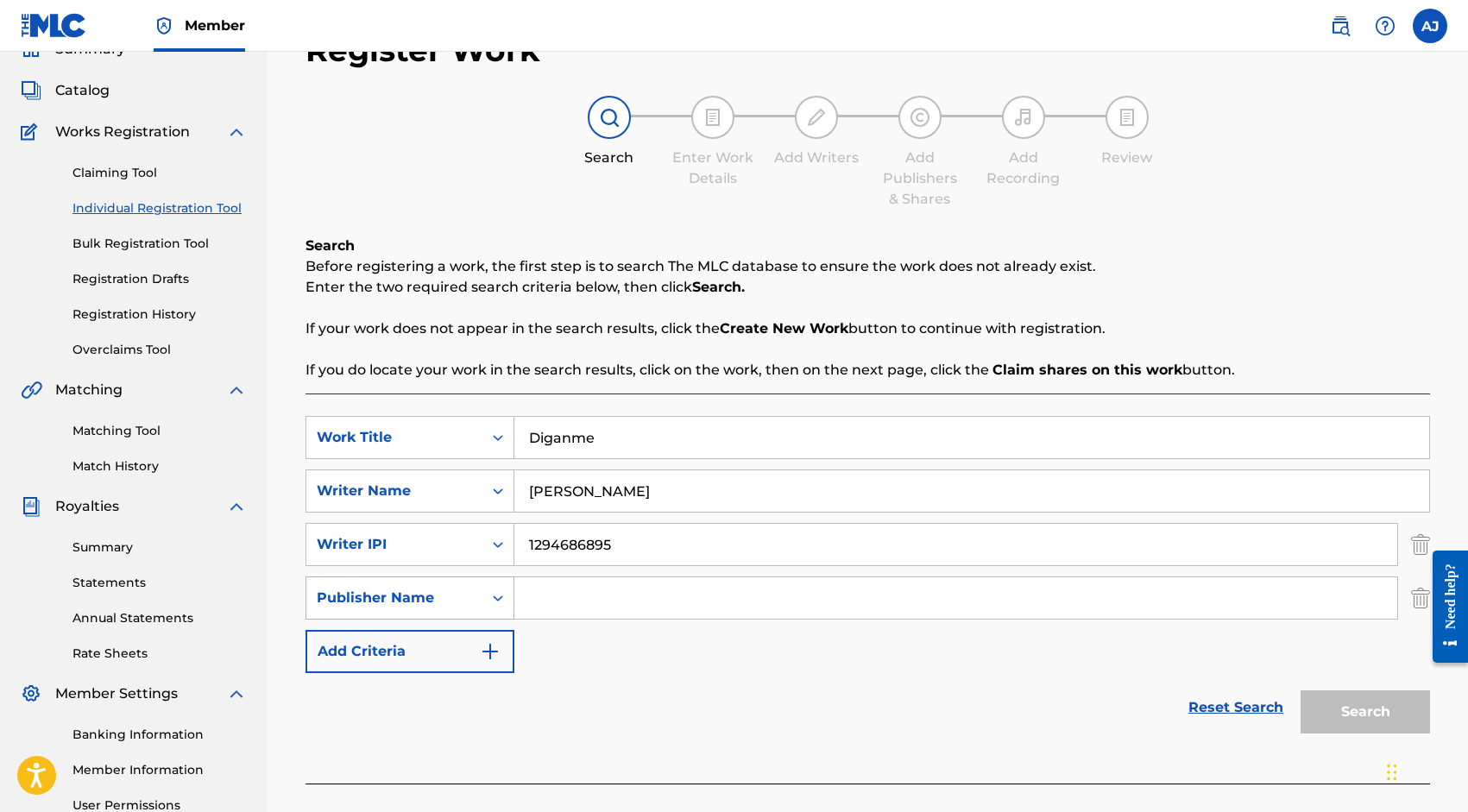
click at [428, 617] on div "Publisher Name" at bounding box center [409, 598] width 208 height 43
click at [535, 669] on div "SearchWithCriteria16acdd1a-6b34-43d1-b0a0-027d25e10a20 Work Title Diganme Searc…" at bounding box center [868, 545] width 1125 height 257
click at [1421, 602] on div at bounding box center [1444, 606] width 49 height 143
click at [1423, 600] on div at bounding box center [1444, 606] width 49 height 143
click at [1418, 596] on img "Search Form" at bounding box center [1421, 598] width 19 height 43
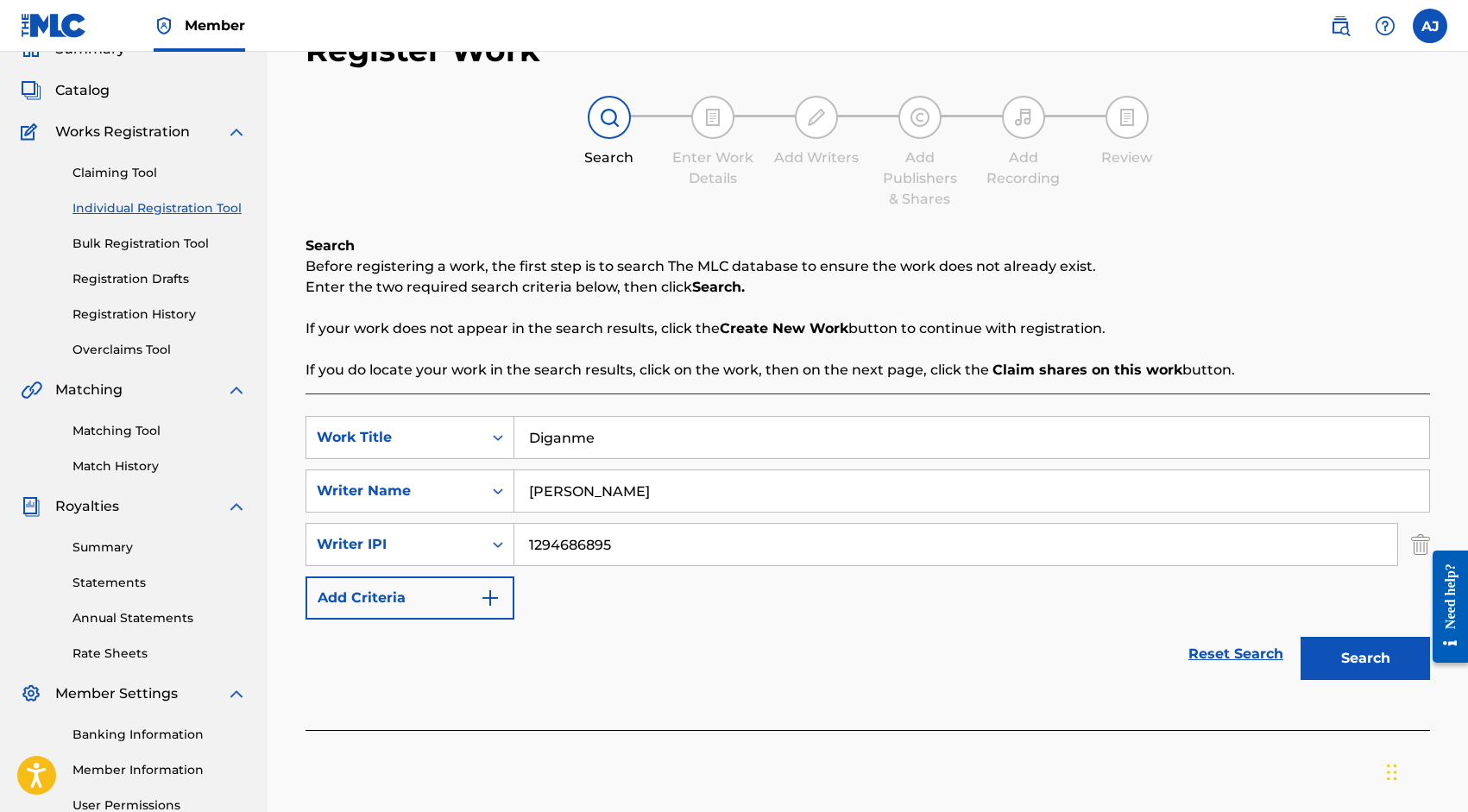
click at [1323, 677] on button "Search" at bounding box center [1366, 658] width 129 height 43
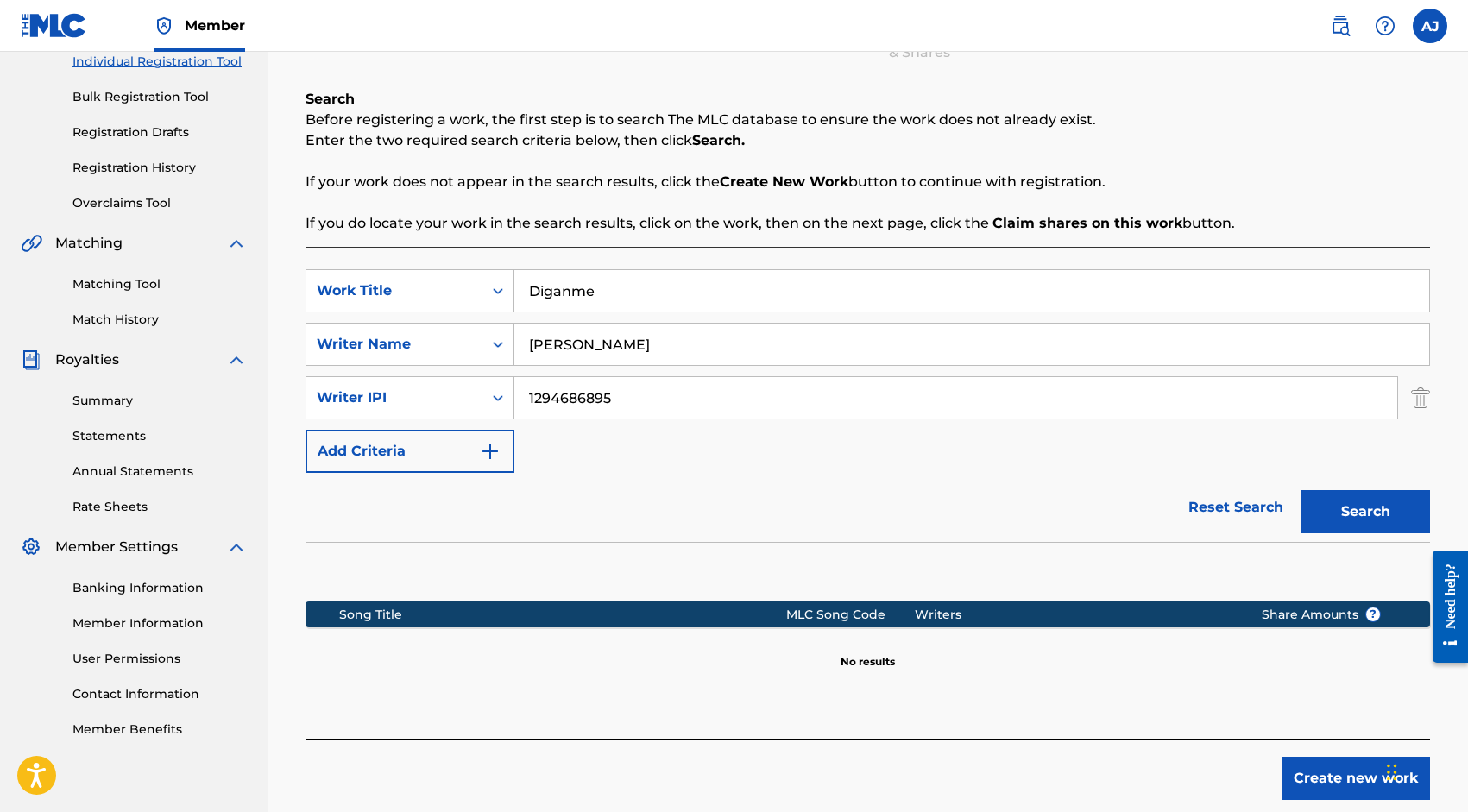
scroll to position [280, 0]
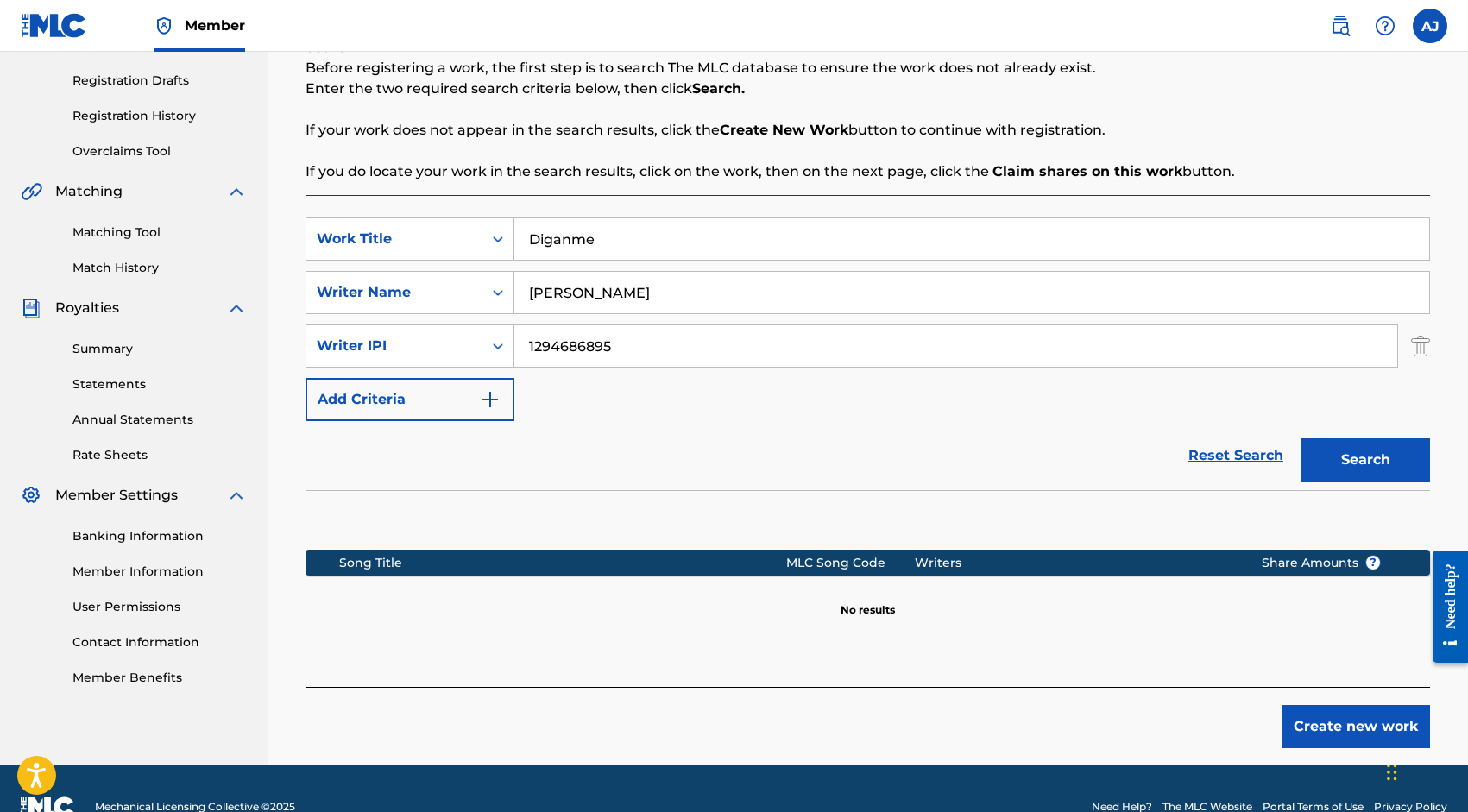
click at [1314, 736] on button "Create new work" at bounding box center [1357, 726] width 149 height 43
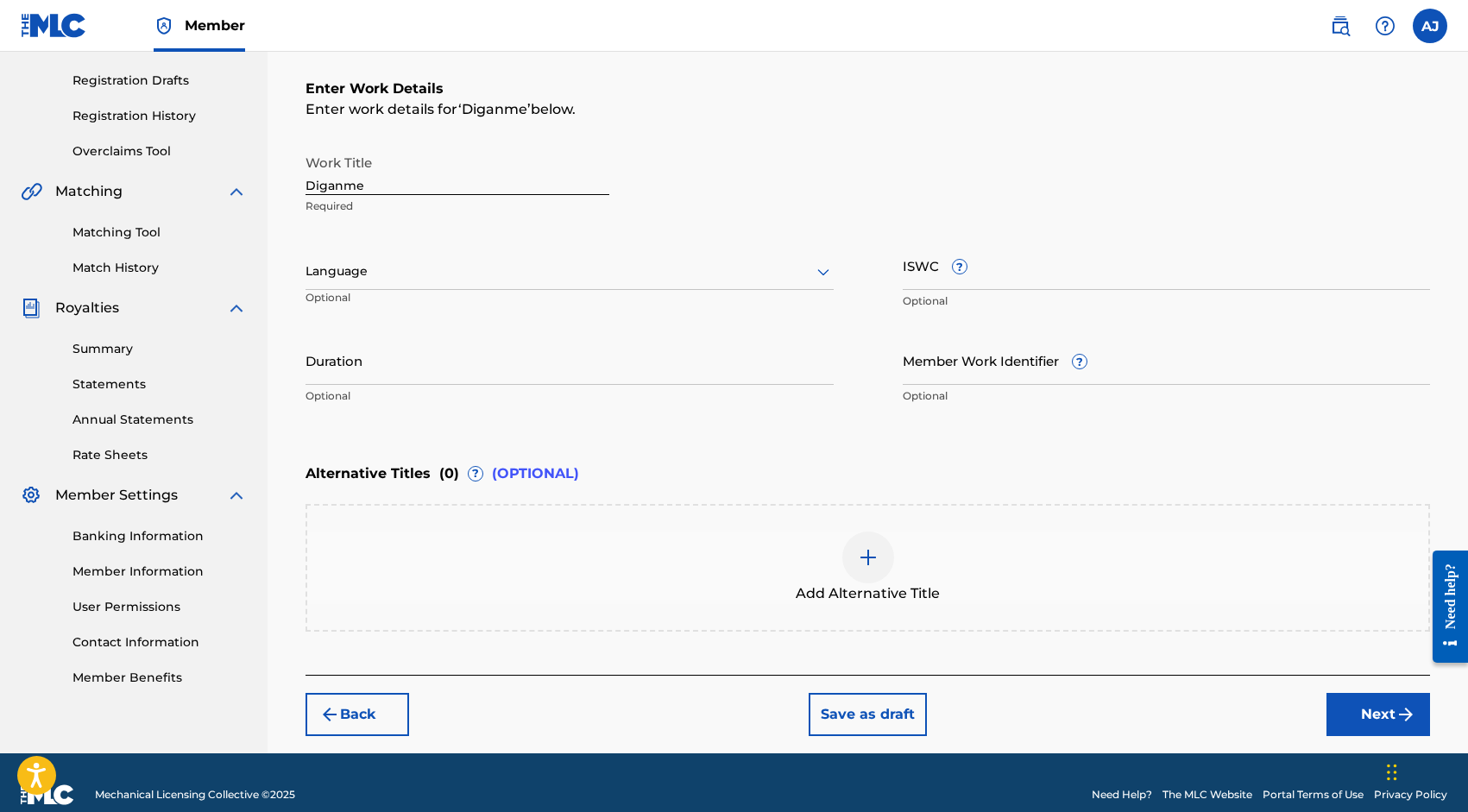
click at [457, 278] on div at bounding box center [569, 271] width 528 height 22
click at [438, 342] on div "Spanish" at bounding box center [569, 347] width 526 height 39
click at [1023, 269] on input "ISWC ?" at bounding box center [1167, 266] width 528 height 50
paste input "QZTBD2544987"
type input "QZTBD2544987"
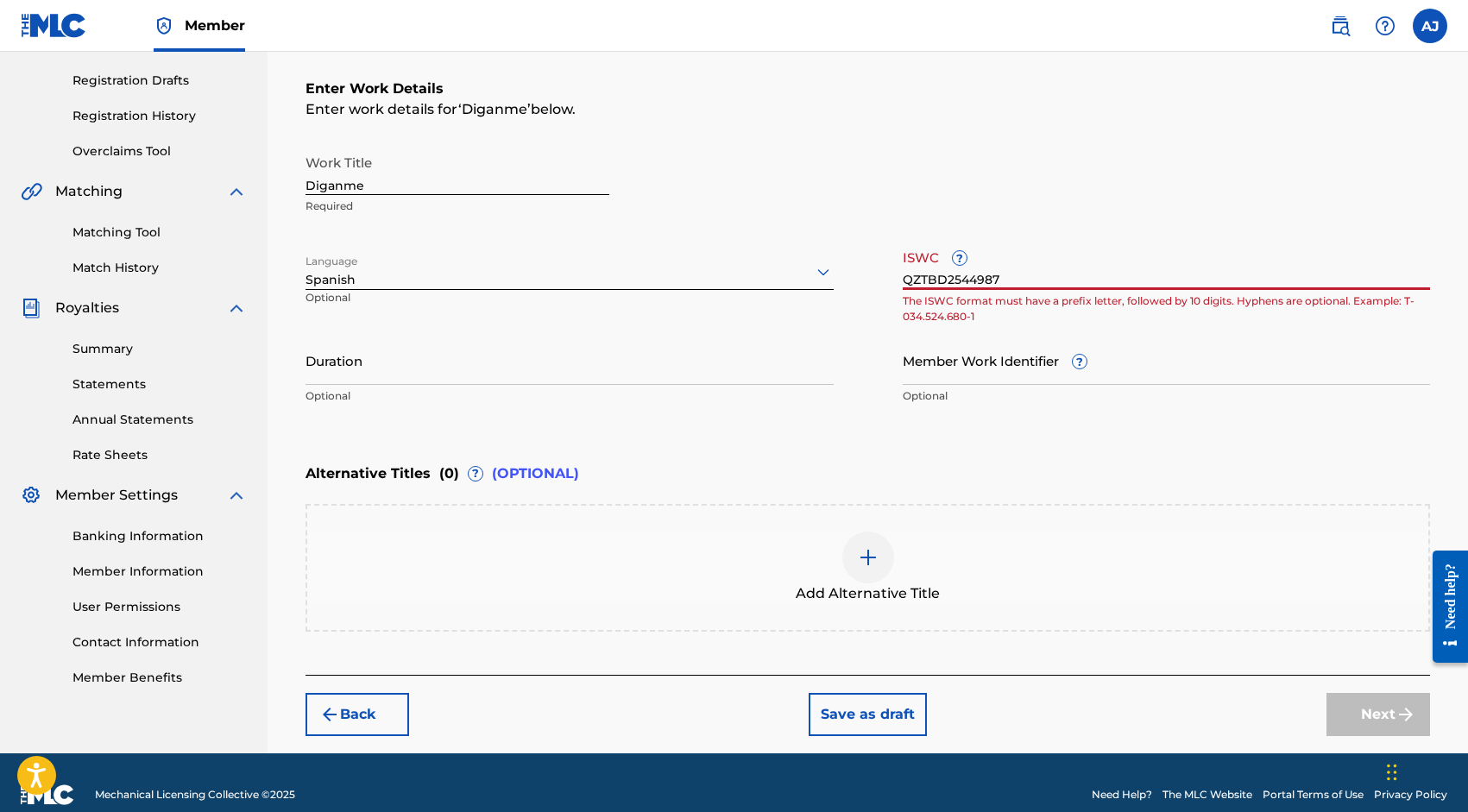
drag, startPoint x: 1004, startPoint y: 277, endPoint x: 835, endPoint y: 275, distance: 169.0
click at [835, 276] on div "Work Title Diganme Required Language Spanish Optional ISWC ? QZTBD2544987 The I…" at bounding box center [868, 279] width 1125 height 267
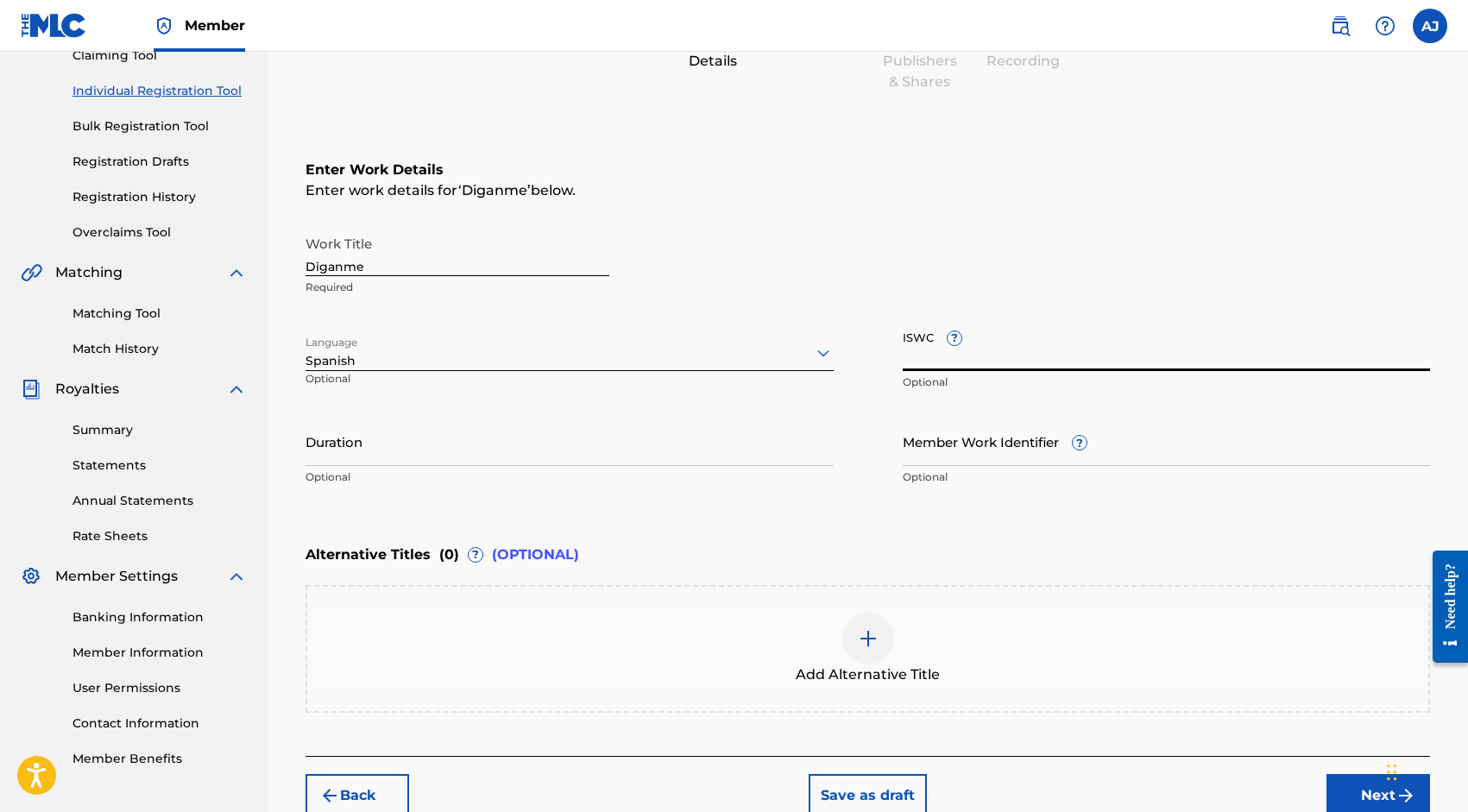
scroll to position [188, 0]
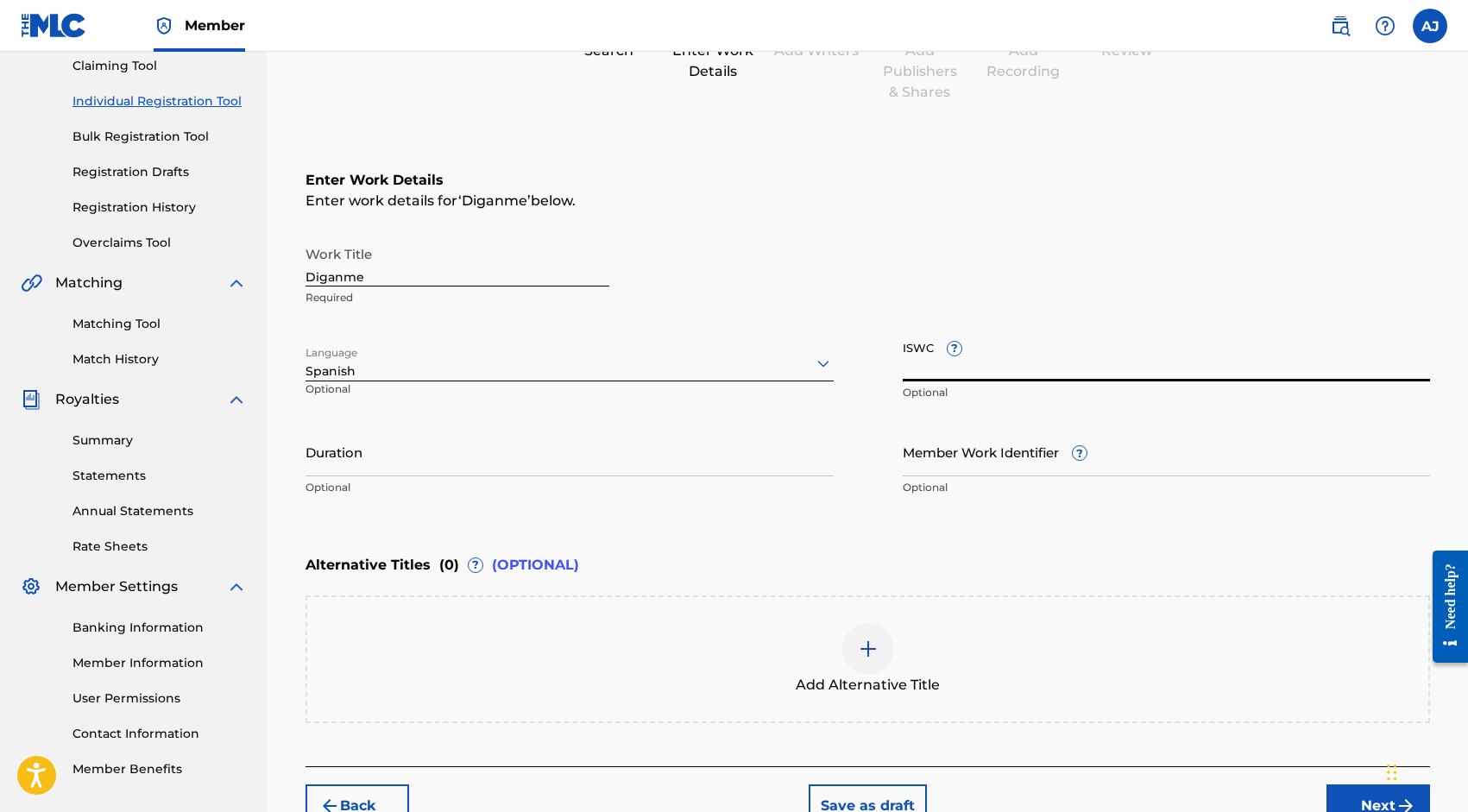
click at [641, 465] on input "Duration" at bounding box center [569, 452] width 528 height 50
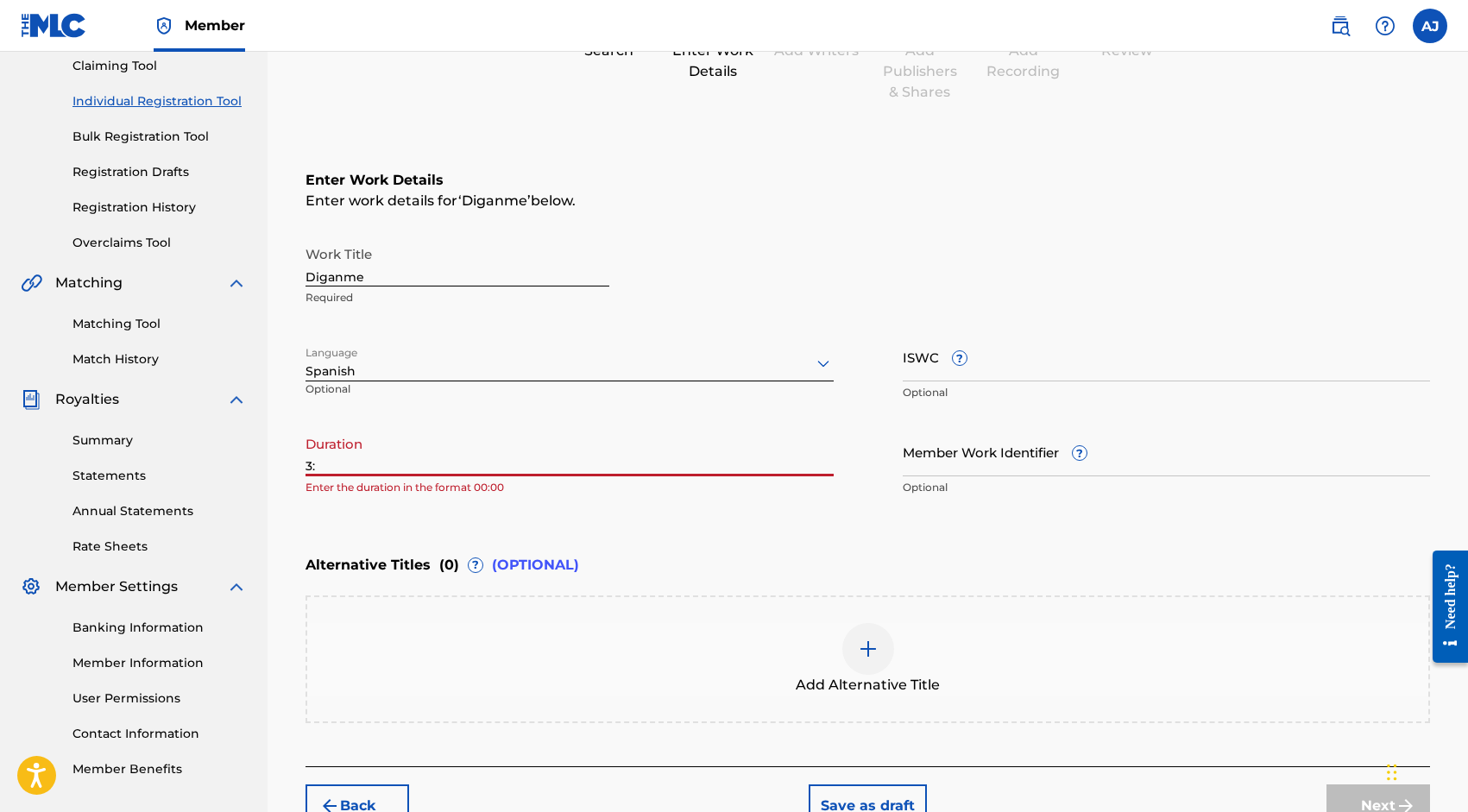
type input "3"
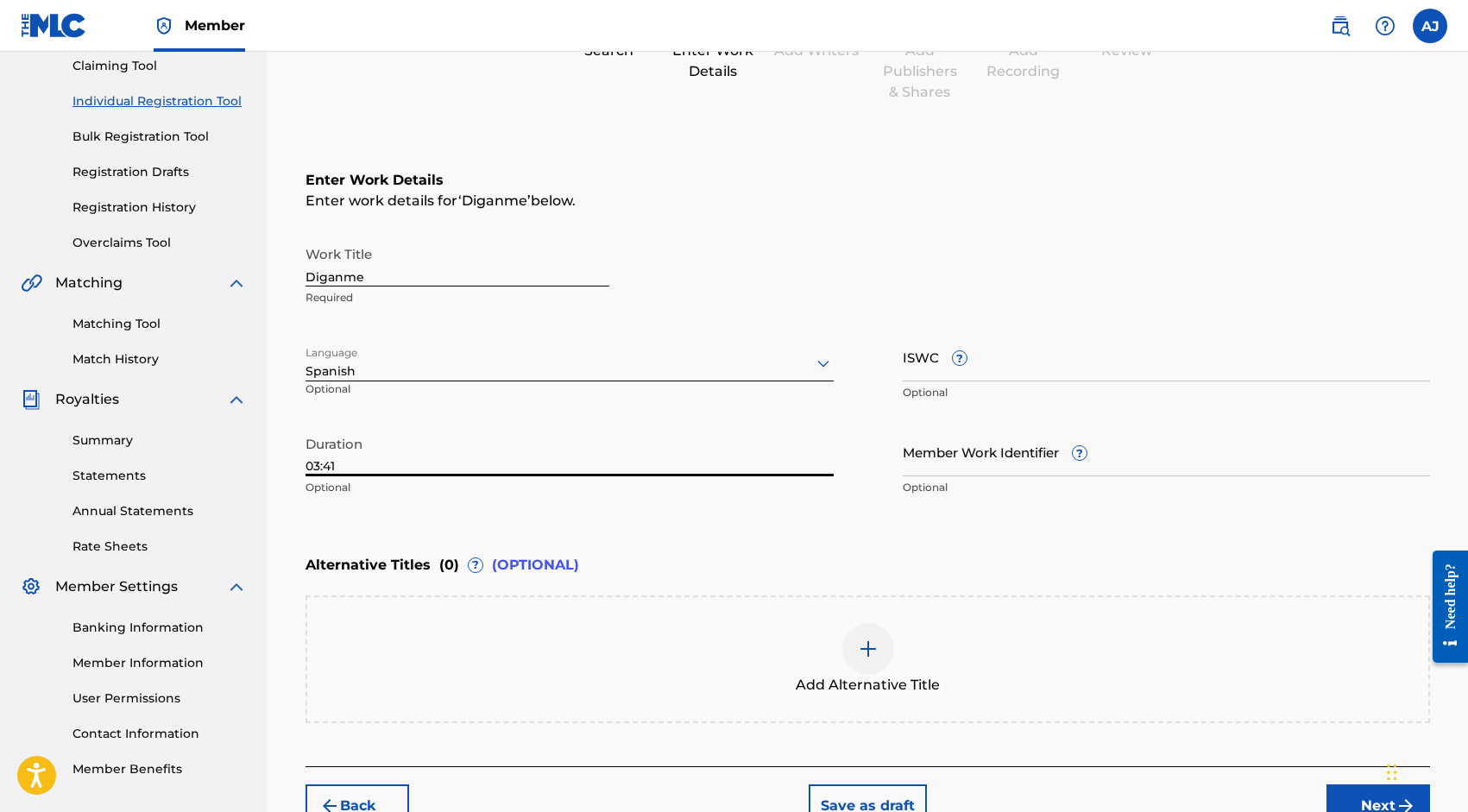
type input "03:41"
click at [687, 544] on div "Enter Work Details Enter work details for ‘ Diganme ’ below. Work Title Diganme…" at bounding box center [868, 337] width 1125 height 418
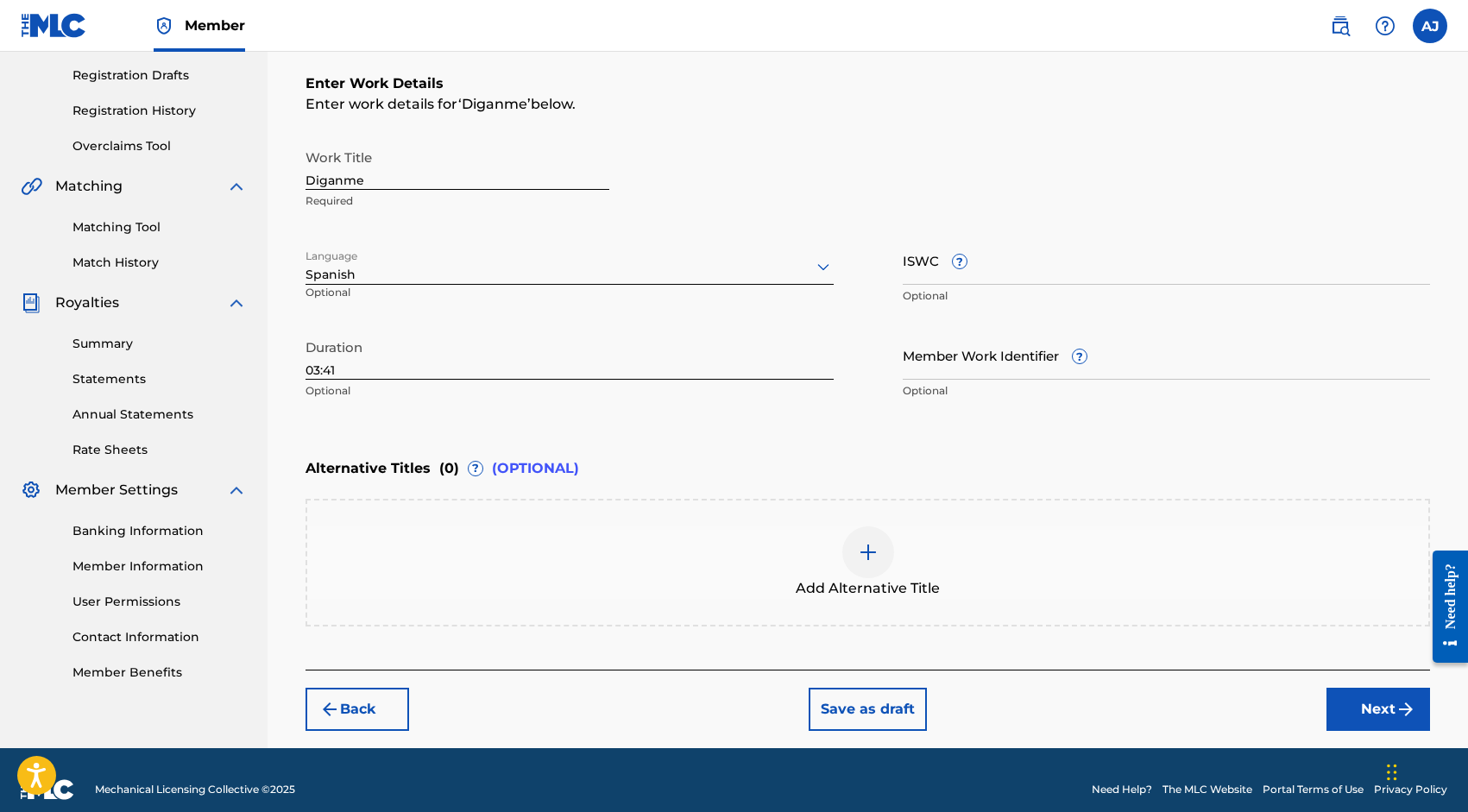
click at [1364, 699] on button "Next" at bounding box center [1379, 709] width 104 height 43
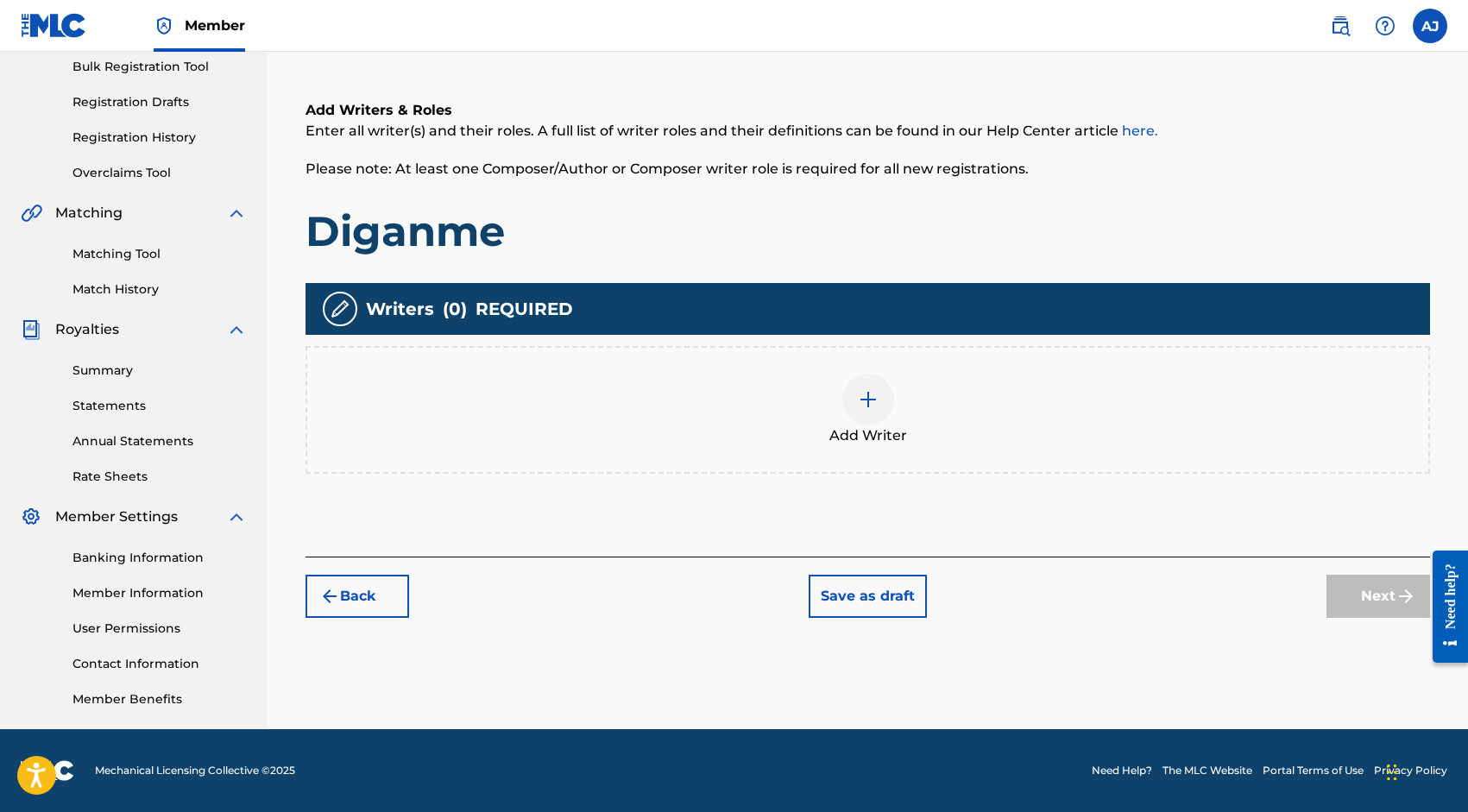
click at [858, 399] on img at bounding box center [868, 400] width 21 height 21
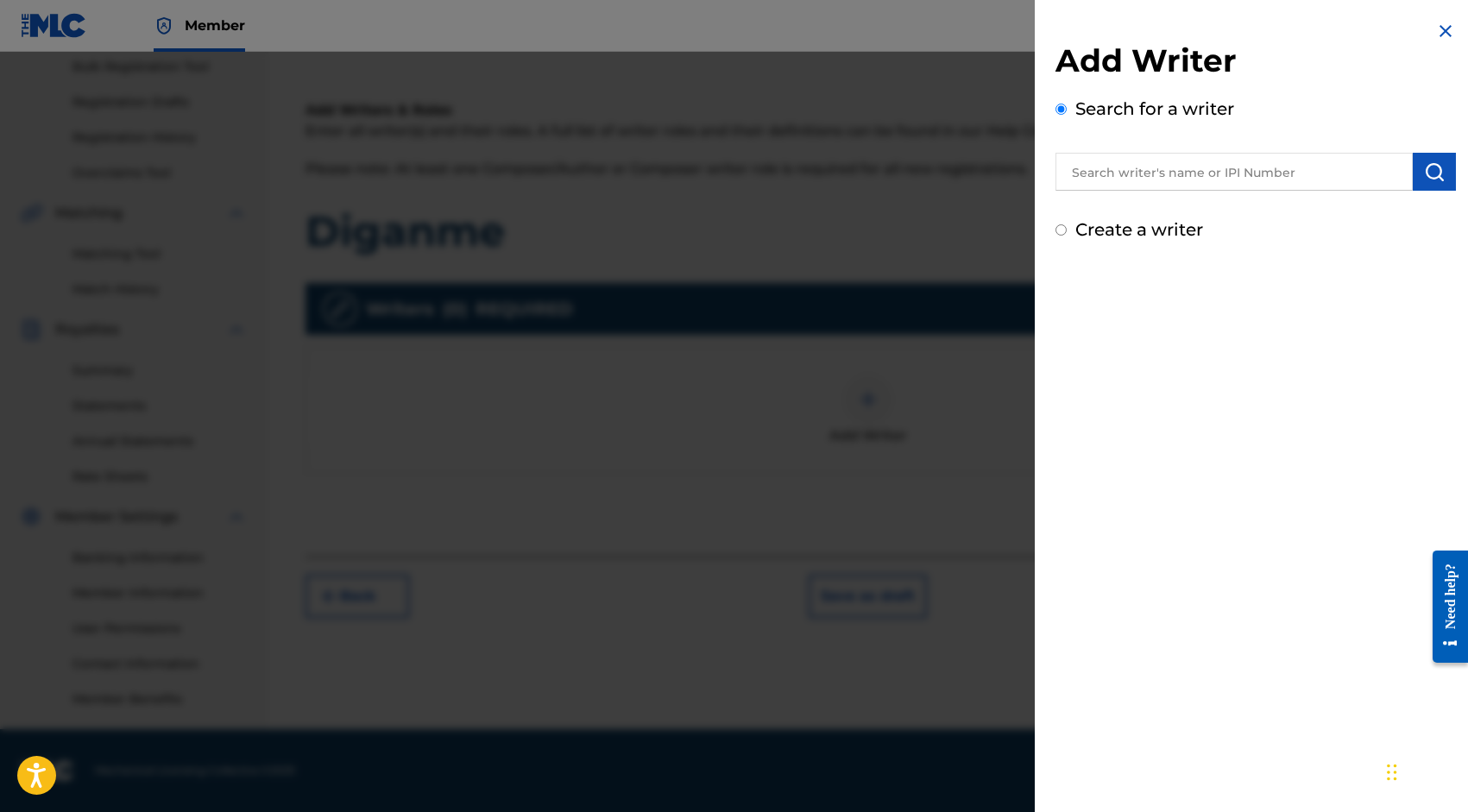
click at [1141, 180] on input "text" at bounding box center [1234, 172] width 357 height 38
click at [1139, 161] on input "text" at bounding box center [1234, 172] width 357 height 38
paste input "1294686895"
type input "1294686895"
click at [1434, 172] on img "submit" at bounding box center [1435, 172] width 21 height 21
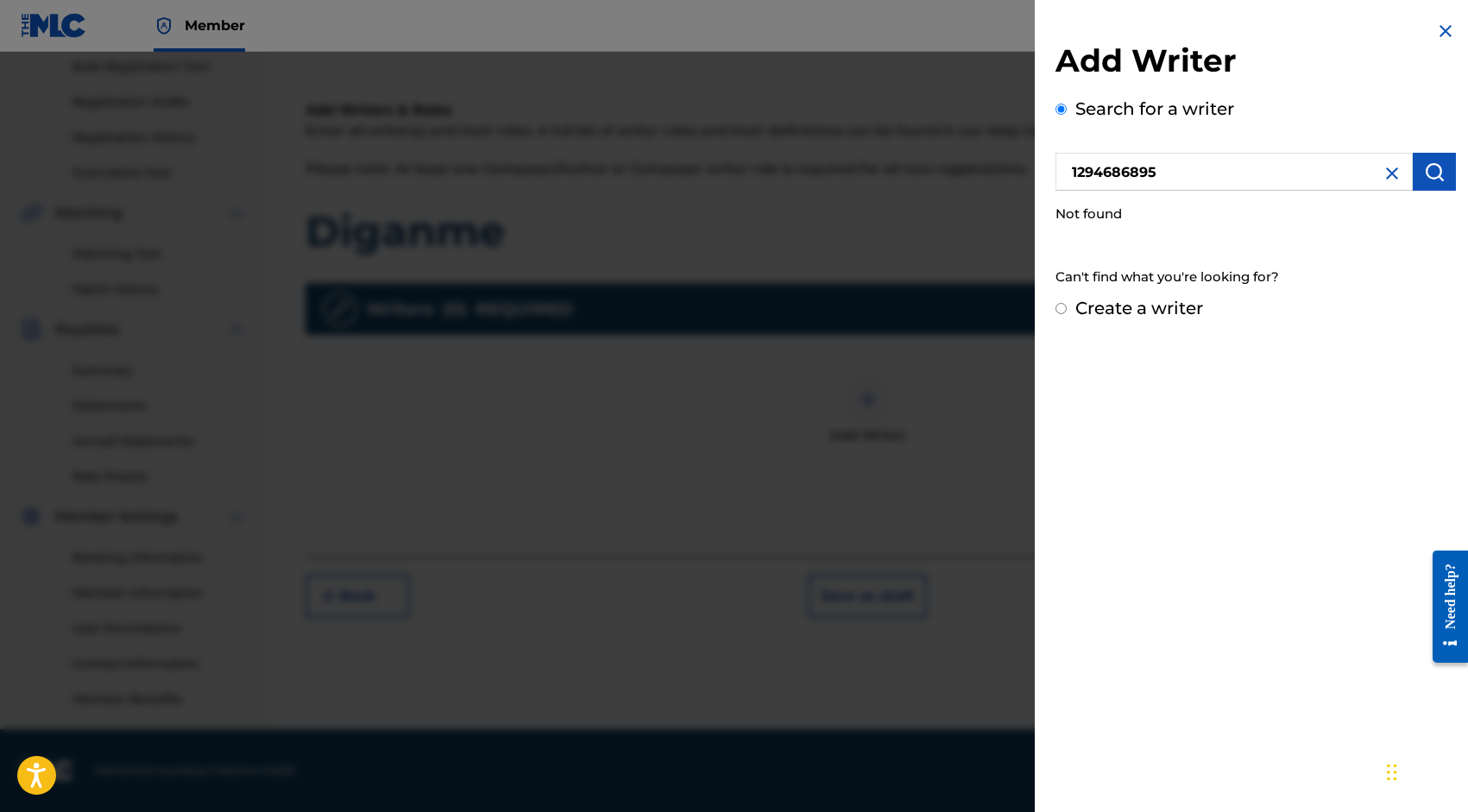
click at [1382, 172] on img at bounding box center [1393, 173] width 21 height 21
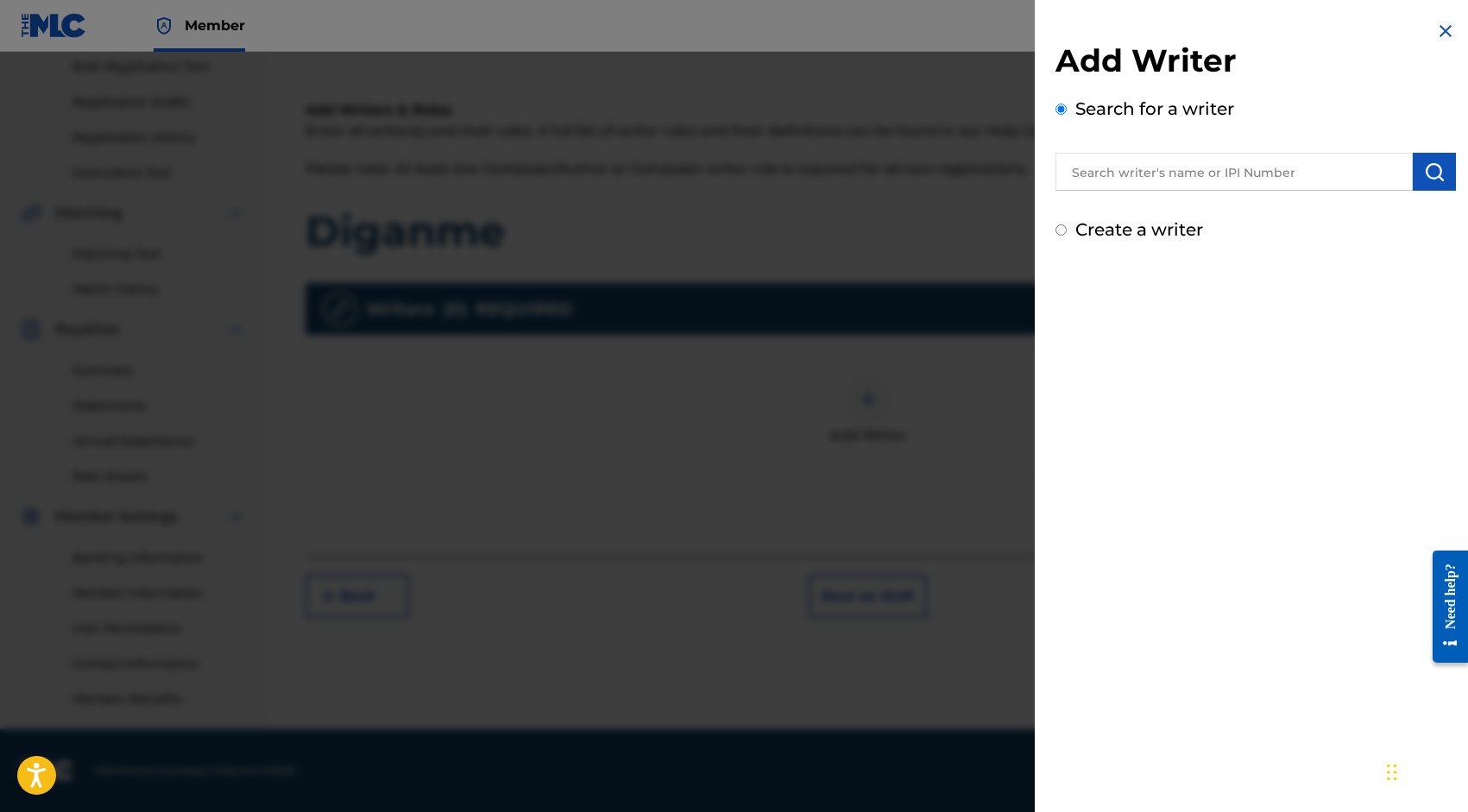
click at [1101, 224] on label "Create a writer" at bounding box center [1140, 229] width 128 height 21
radio input "true"
click at [1067, 225] on input "Create a writer" at bounding box center [1061, 230] width 11 height 11
radio input "false"
radio input "true"
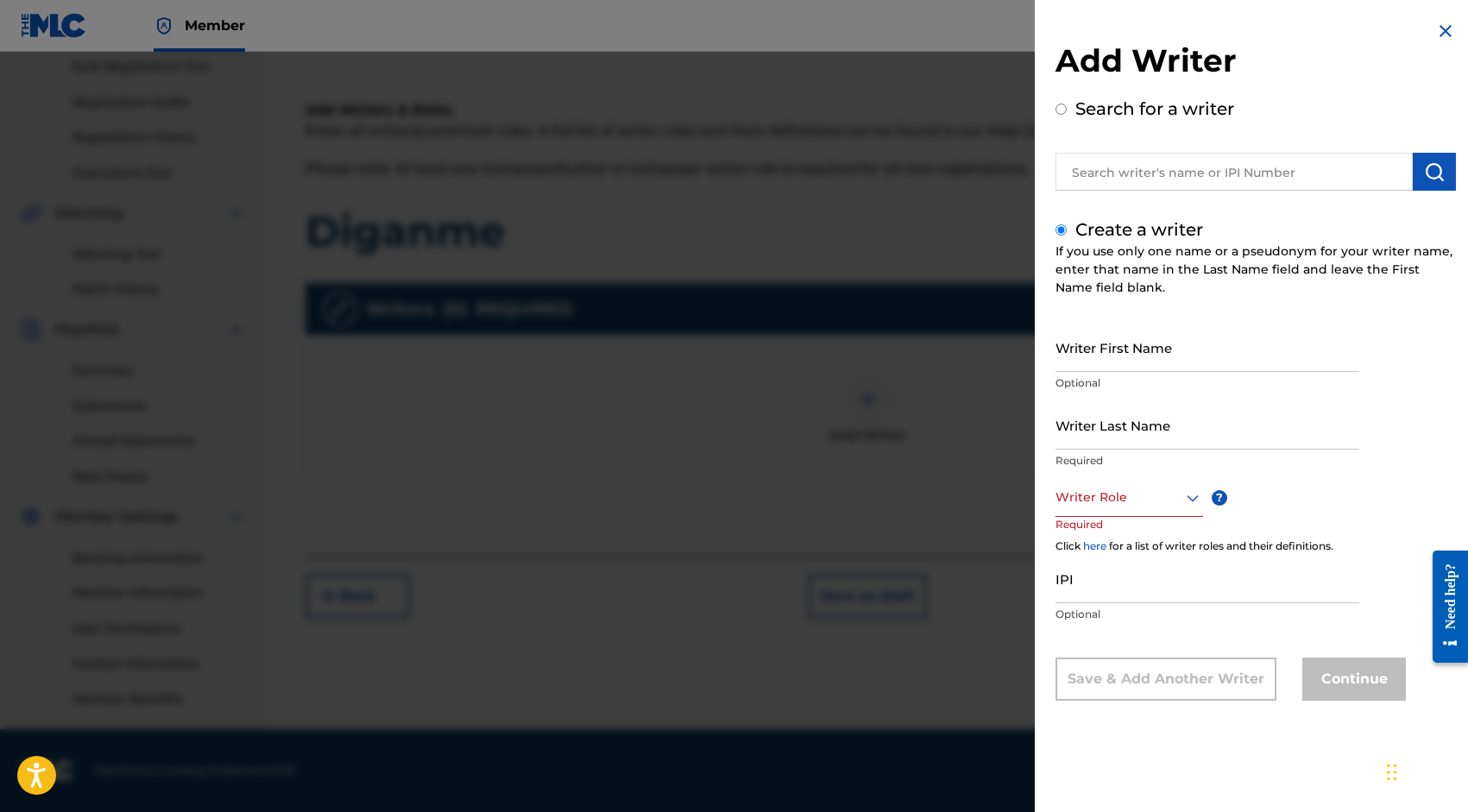
click at [1125, 358] on input "Writer First Name" at bounding box center [1207, 347] width 304 height 50
type input "[PERSON_NAME]"
click at [1115, 435] on input "Writer Last Name" at bounding box center [1207, 426] width 304 height 50
type input "[PERSON_NAME]"
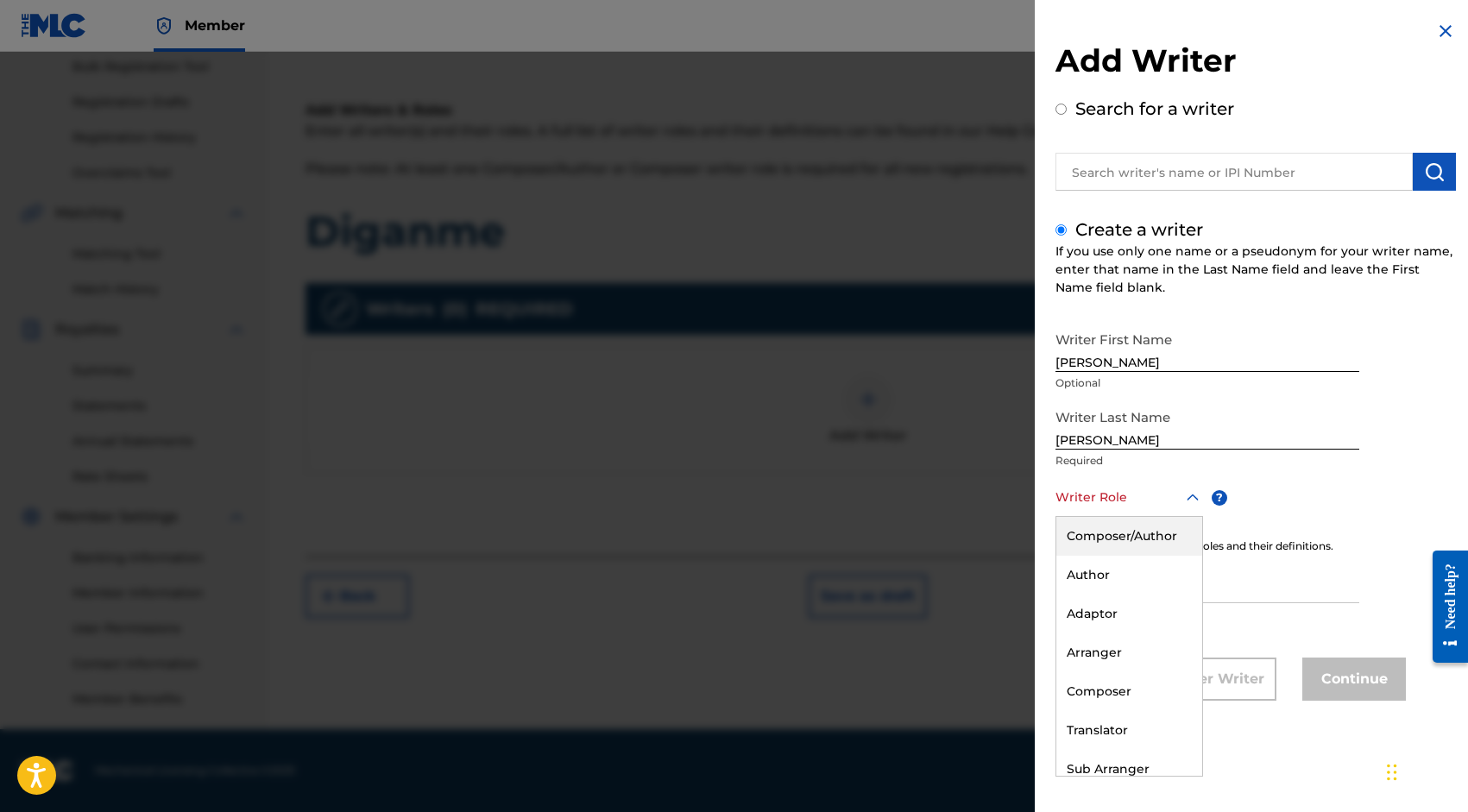
click at [1107, 497] on div at bounding box center [1129, 497] width 148 height 22
click at [1108, 549] on div "Composer/Author" at bounding box center [1129, 536] width 146 height 39
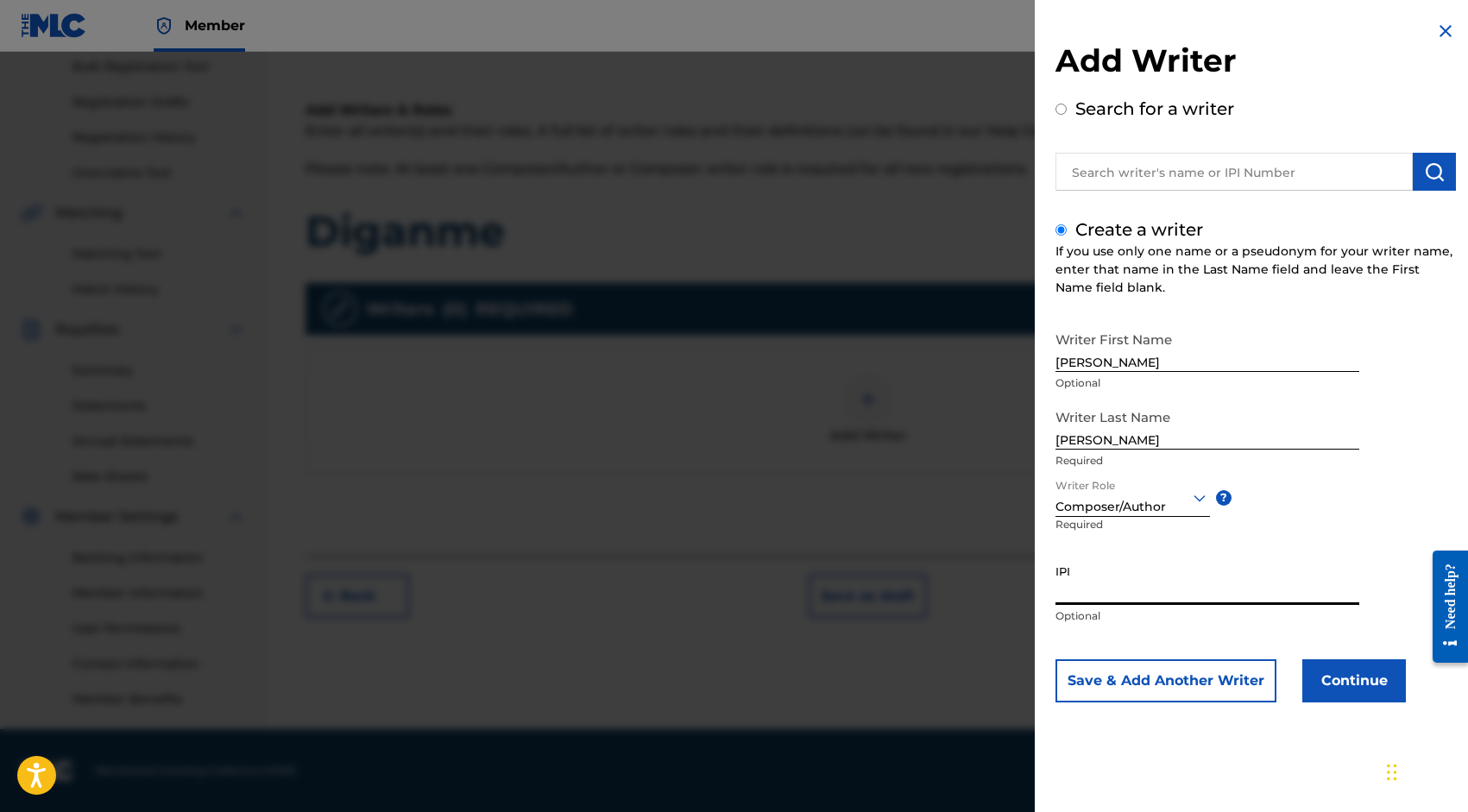
click at [1108, 591] on input "IPI" at bounding box center [1207, 581] width 304 height 50
paste input "1294686895"
type input "1294686895"
click at [1252, 684] on button "Save & Add Another Writer" at bounding box center [1166, 681] width 221 height 43
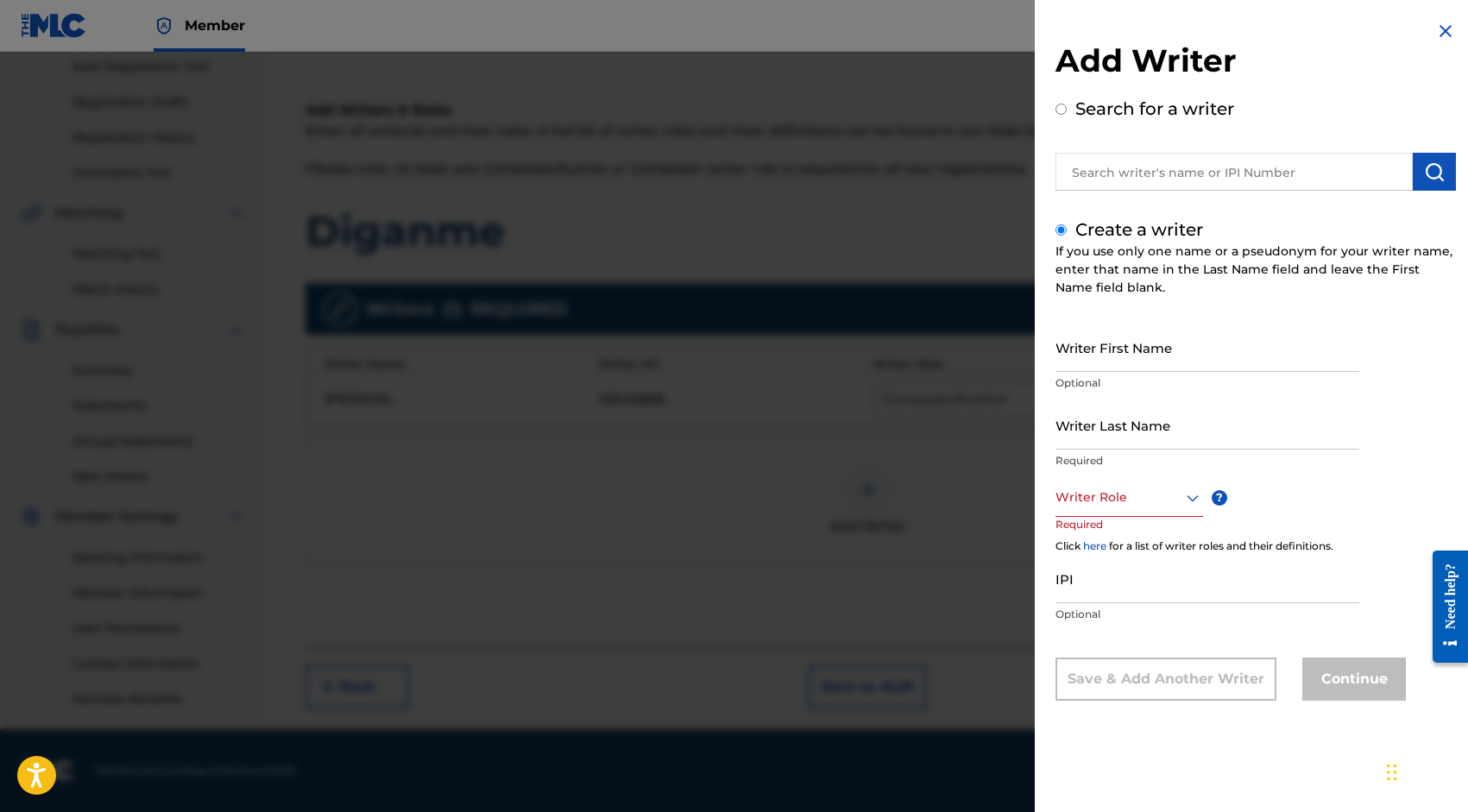
click at [1220, 169] on input "text" at bounding box center [1234, 172] width 357 height 38
radio input "true"
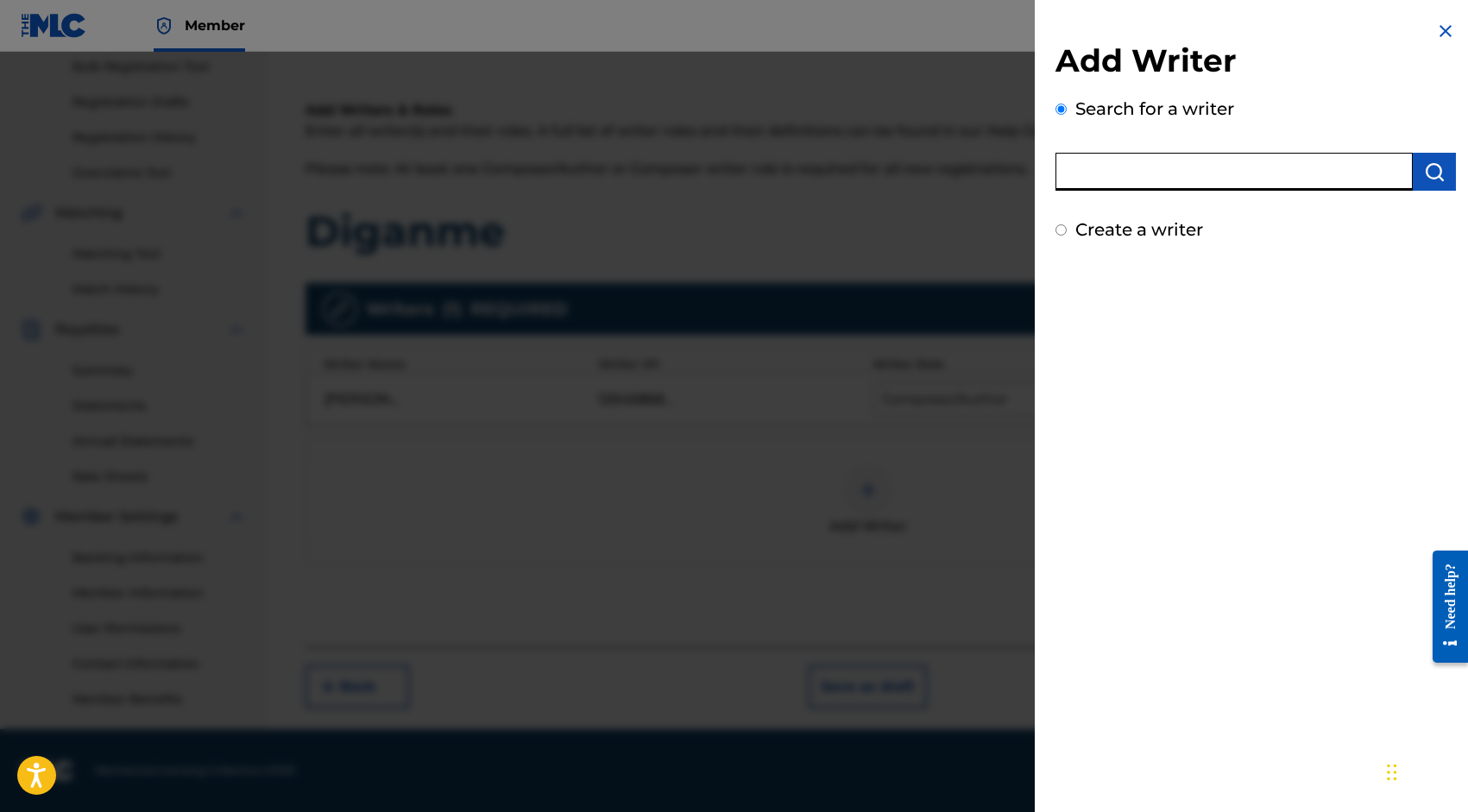
paste input "1294686895"
type input "1294686895"
click at [1424, 179] on img "submit" at bounding box center [1435, 172] width 21 height 21
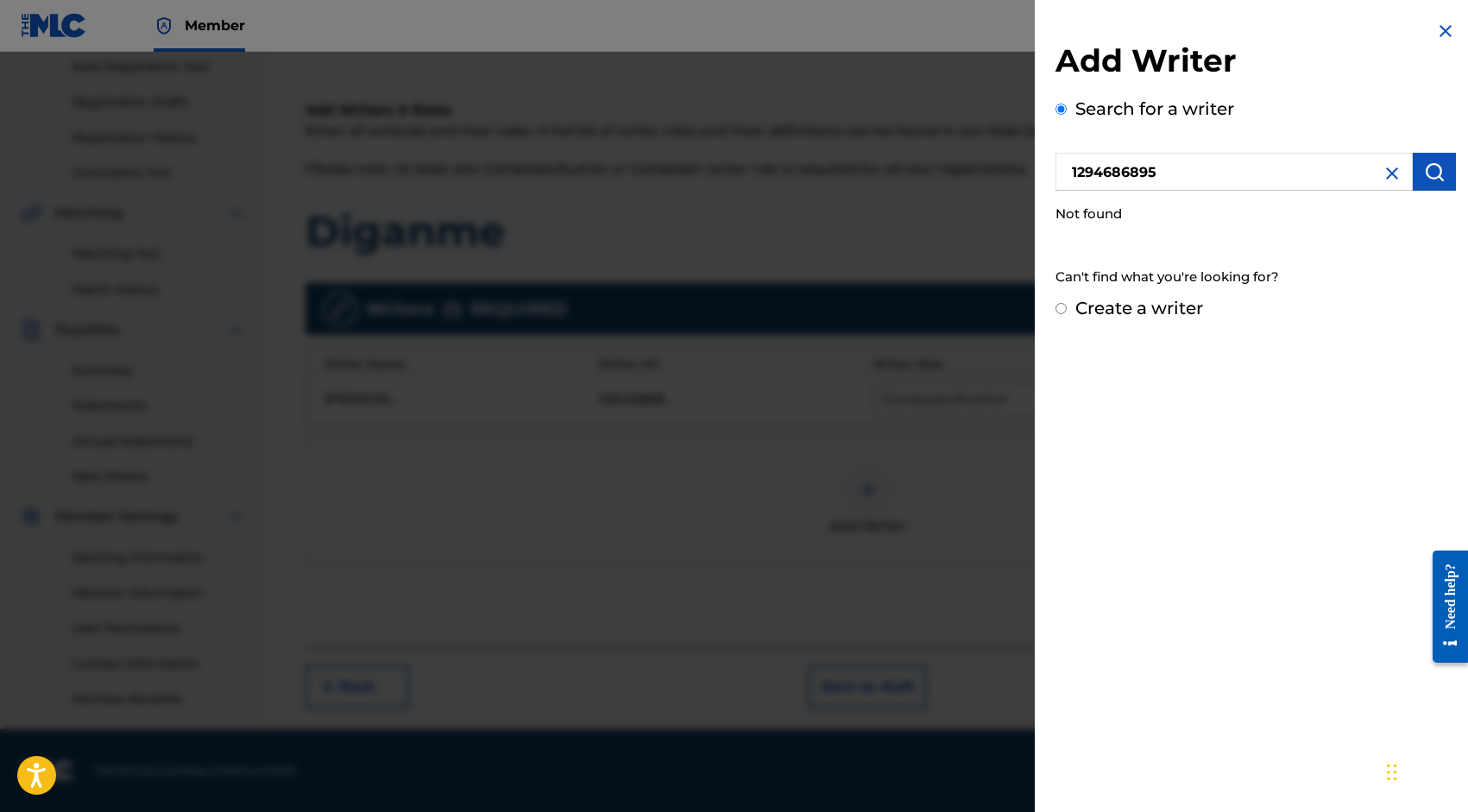
click at [1382, 173] on img at bounding box center [1393, 173] width 21 height 21
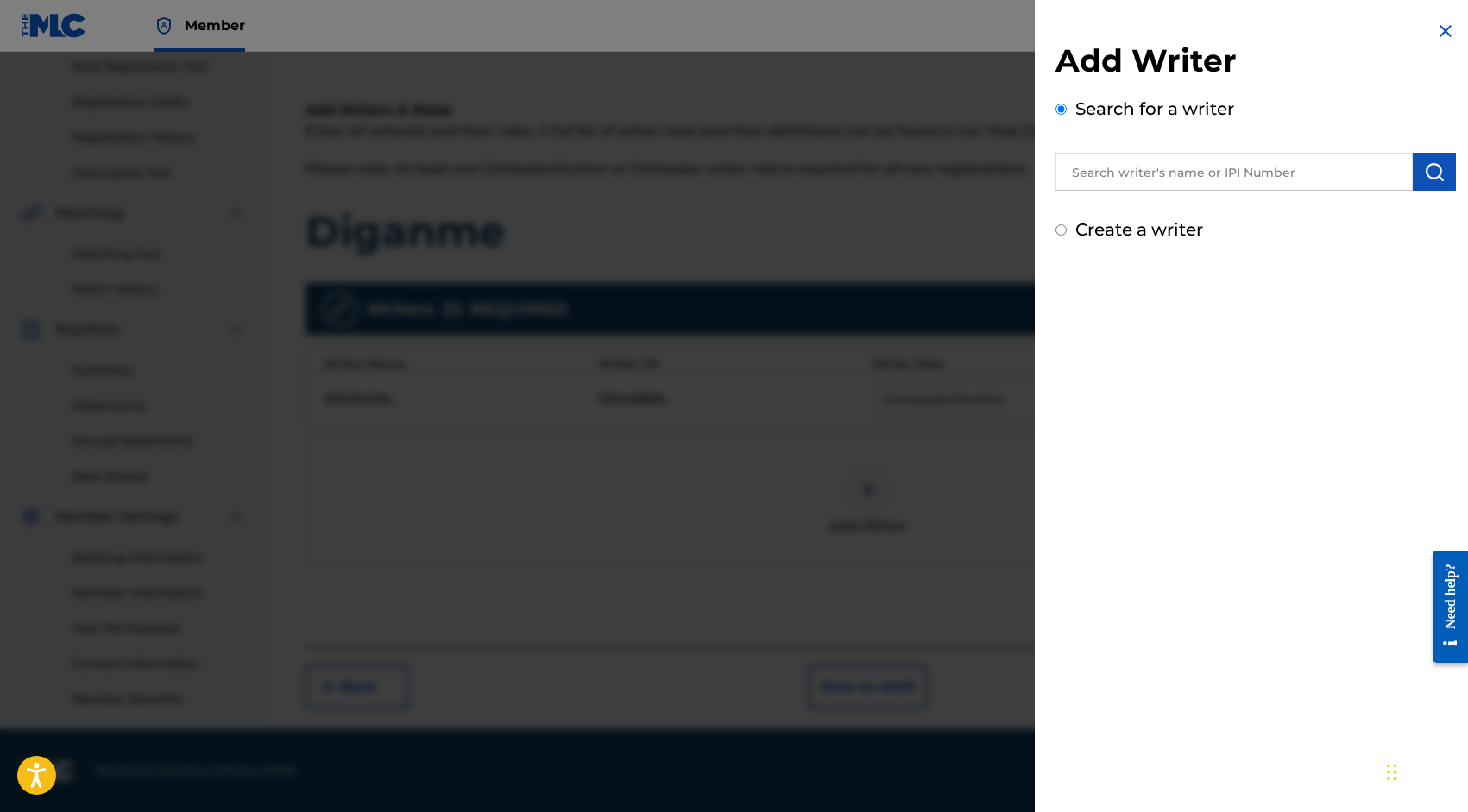
click at [1099, 231] on label "Create a writer" at bounding box center [1140, 229] width 128 height 21
radio input "true"
click at [1067, 231] on input "Create a writer" at bounding box center [1061, 230] width 11 height 11
radio input "false"
radio input "true"
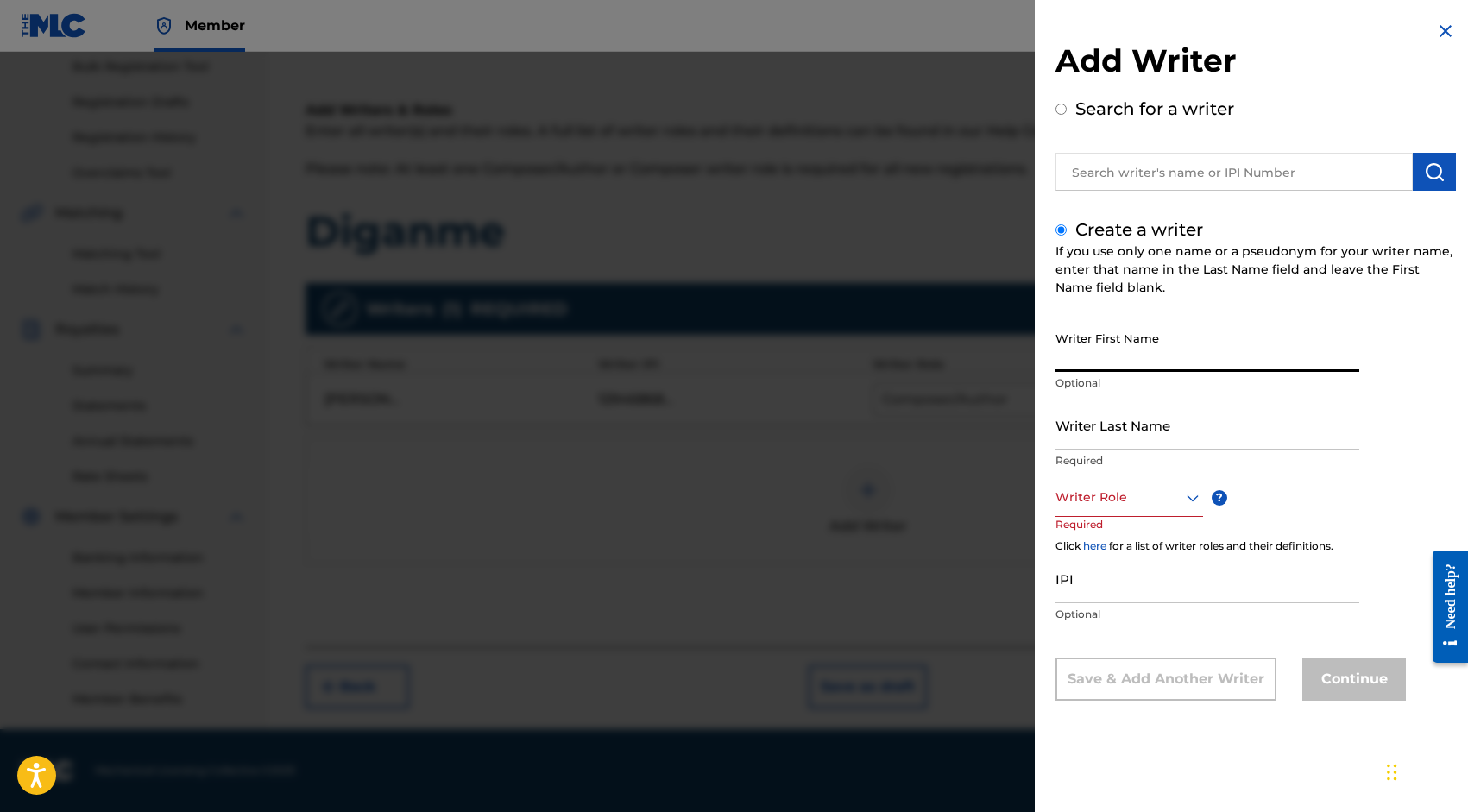
click at [1112, 367] on input "Writer First Name" at bounding box center [1207, 347] width 304 height 50
type input "Pau"
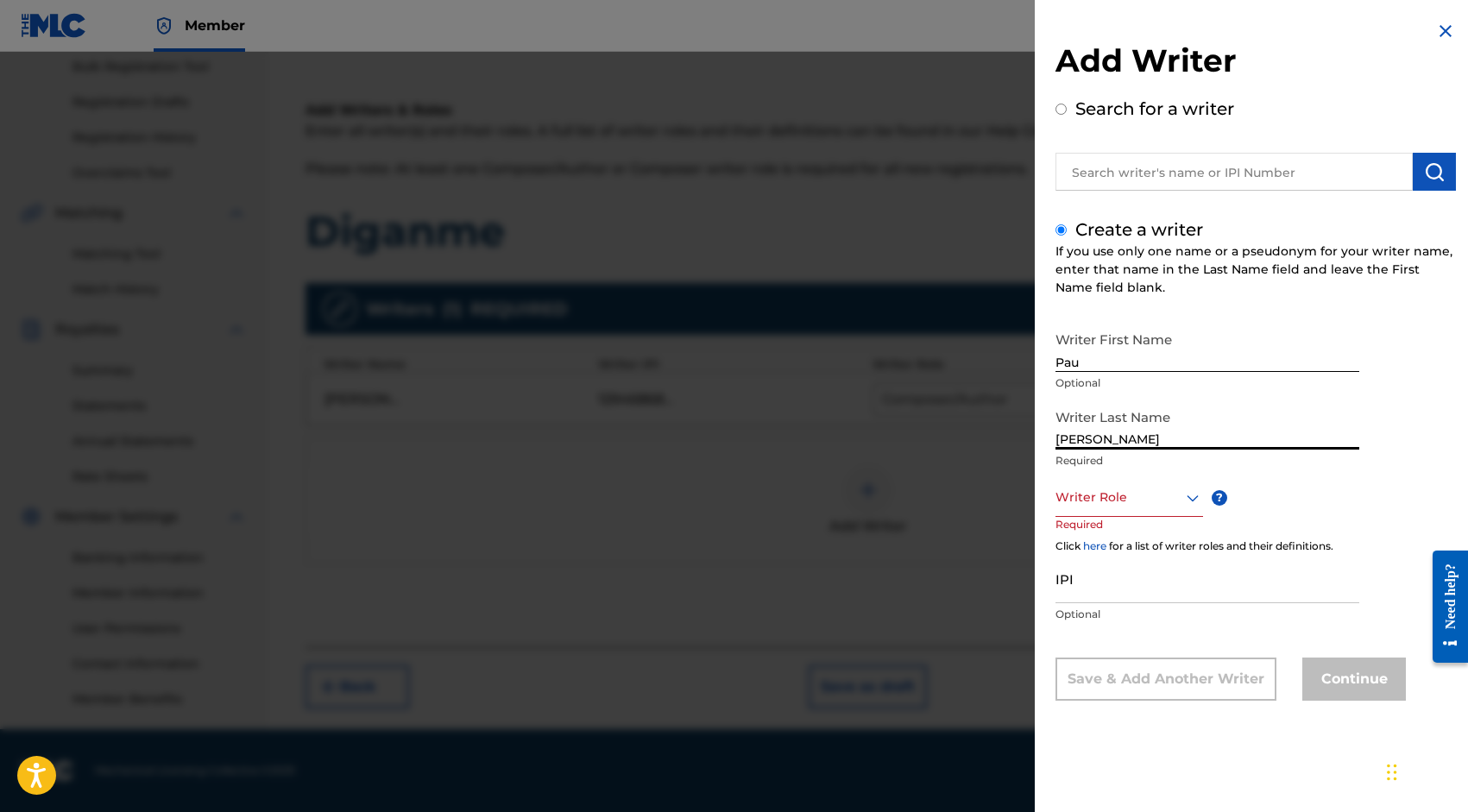
type input "[PERSON_NAME]"
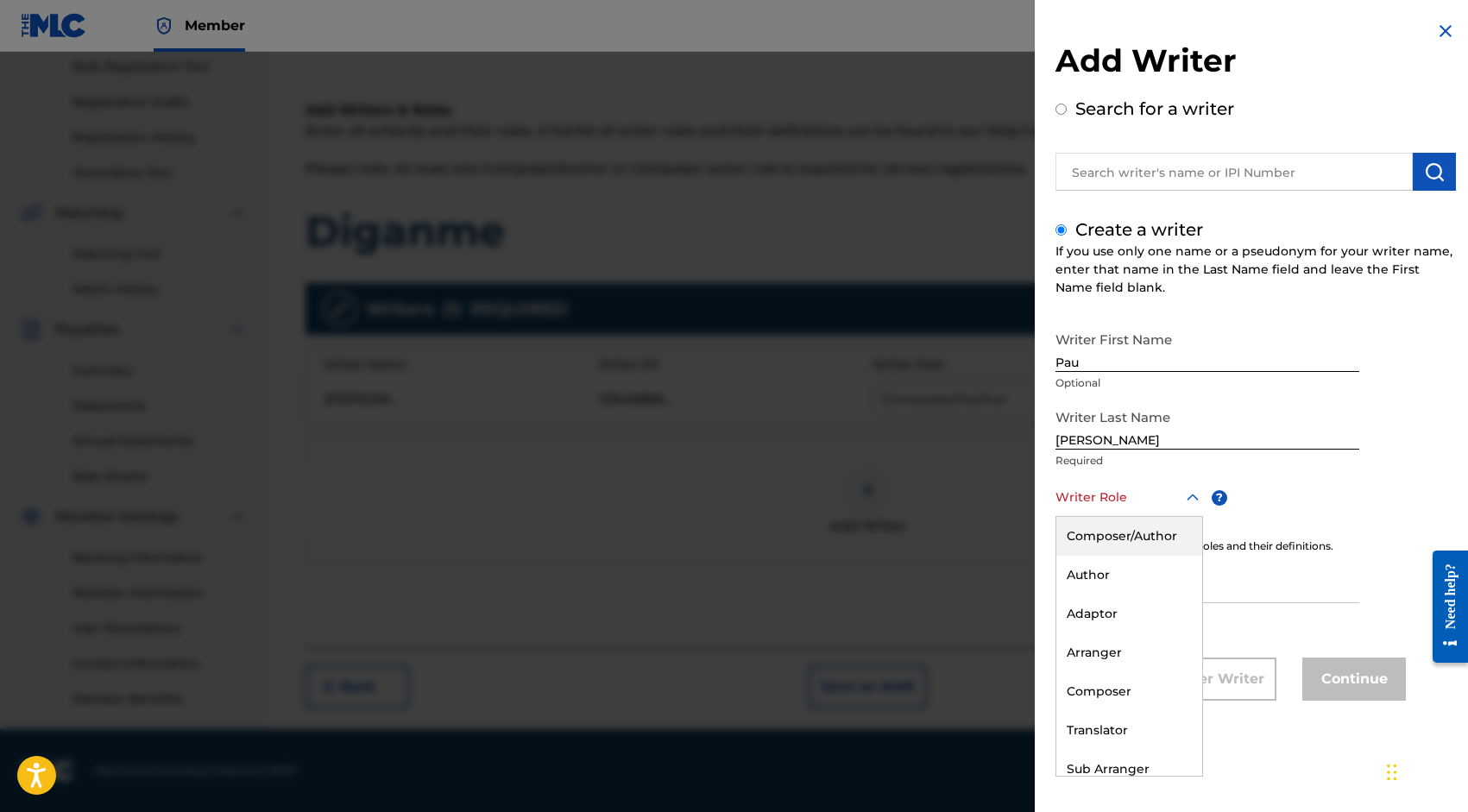
click at [1106, 505] on div at bounding box center [1129, 497] width 148 height 22
click at [1107, 551] on div "Composer/Author" at bounding box center [1129, 536] width 146 height 39
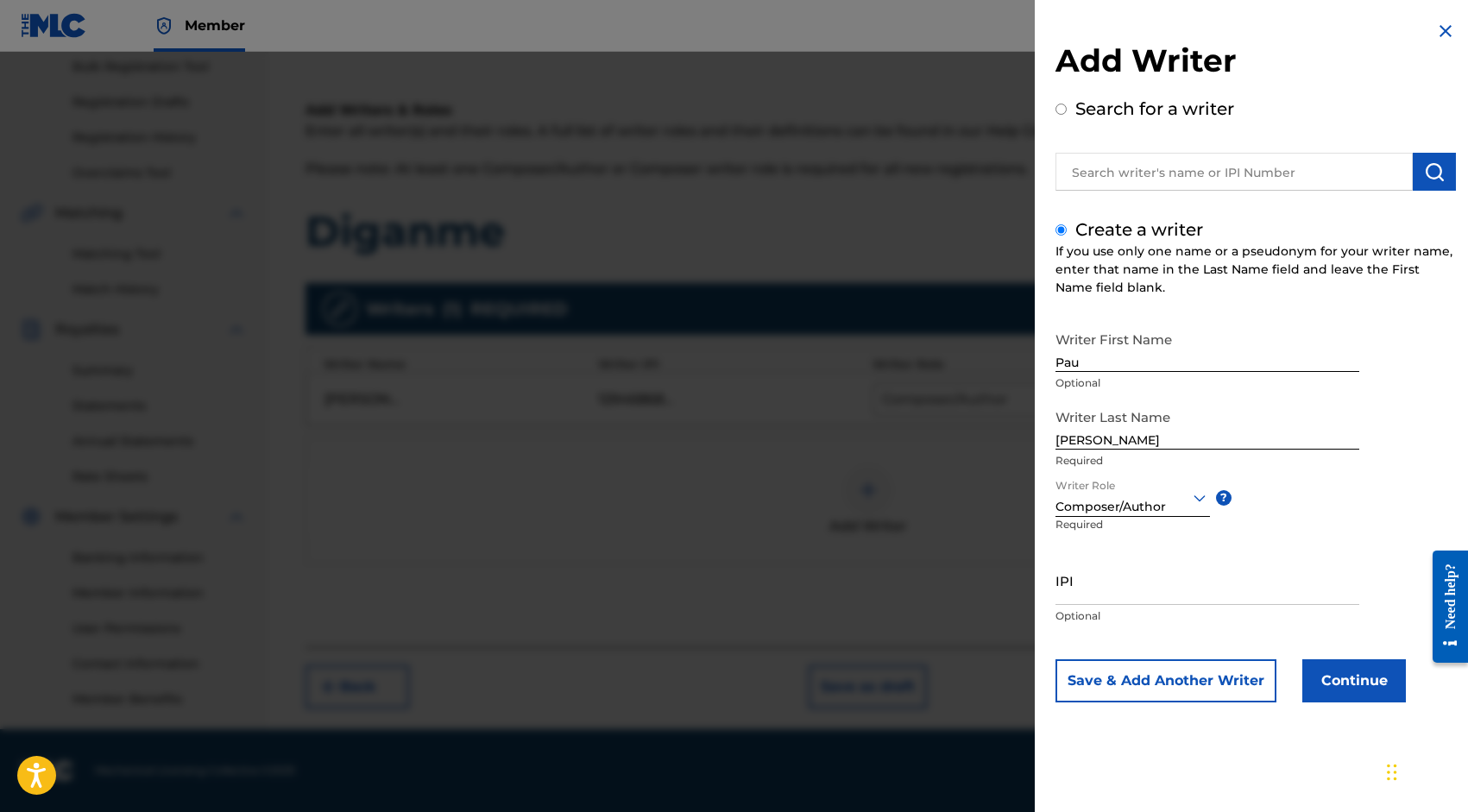
click at [1093, 602] on input "IPI" at bounding box center [1207, 581] width 304 height 50
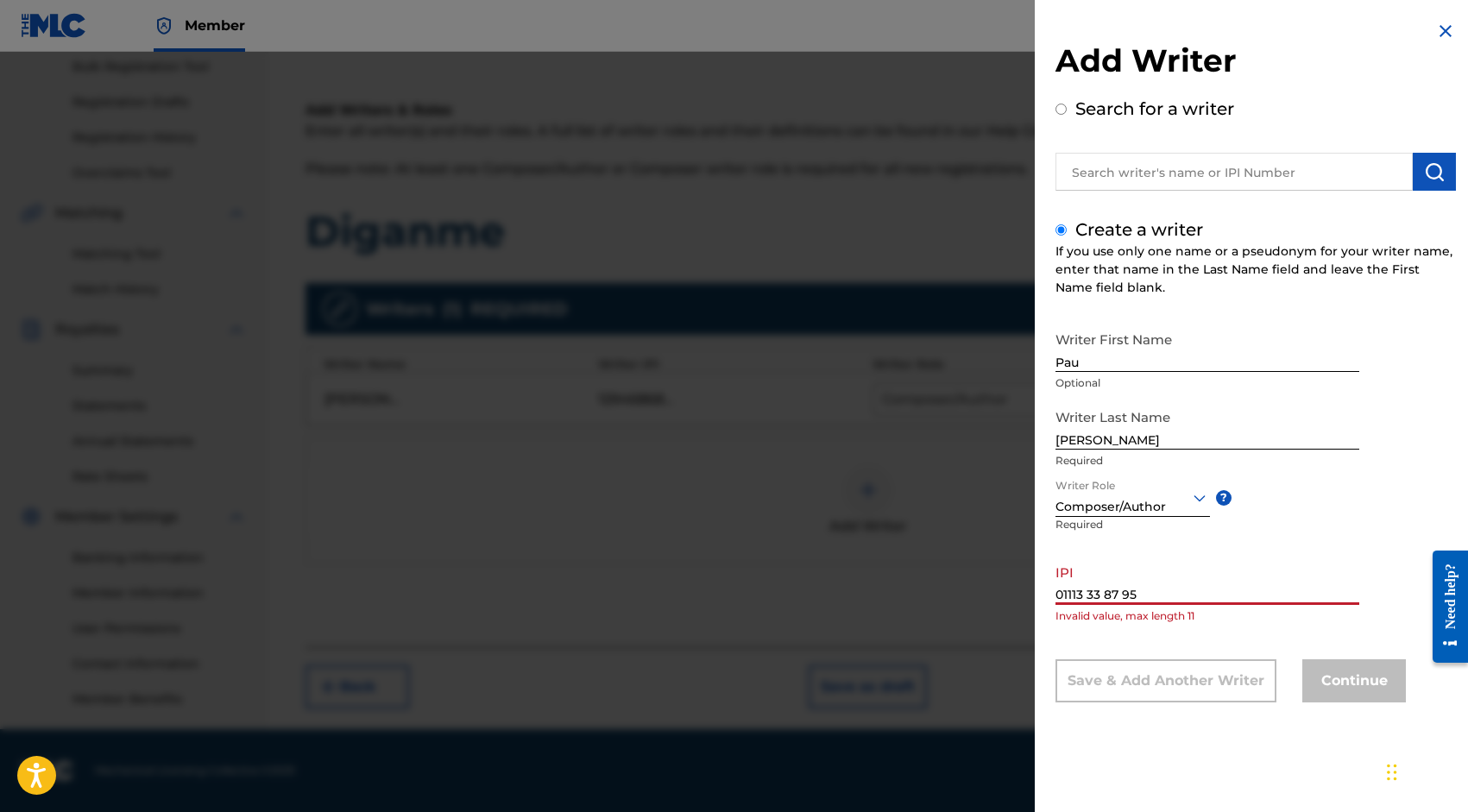
click at [1121, 596] on input "01113 33 87 95" at bounding box center [1207, 581] width 304 height 50
click at [1111, 585] on input "01113 33 8795" at bounding box center [1207, 581] width 304 height 50
click at [1102, 590] on input "01113 33 8795" at bounding box center [1207, 581] width 304 height 50
click at [1088, 594] on input "01113 338795" at bounding box center [1207, 581] width 304 height 50
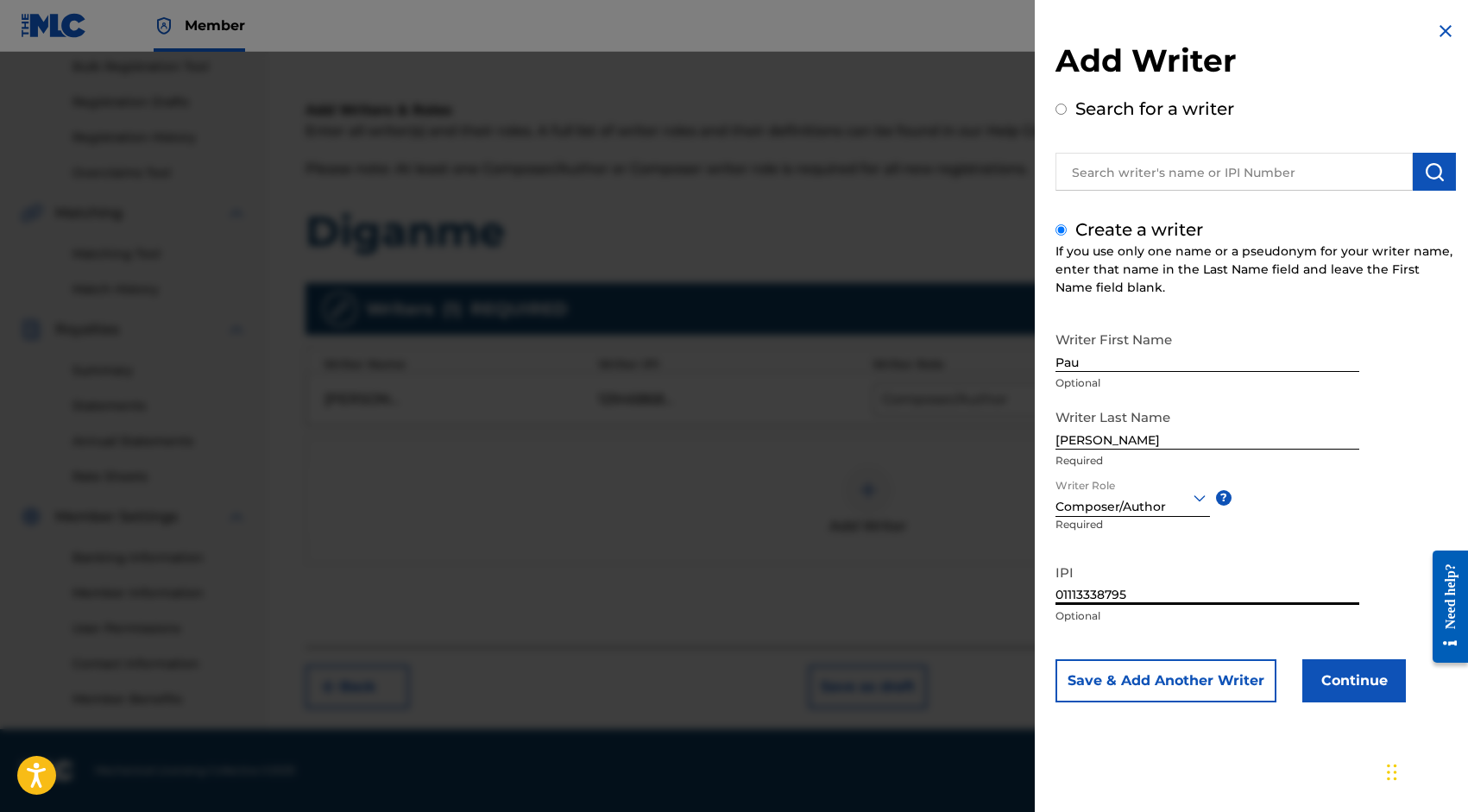
type input "01113338795"
click at [1237, 684] on button "Save & Add Another Writer" at bounding box center [1166, 681] width 221 height 43
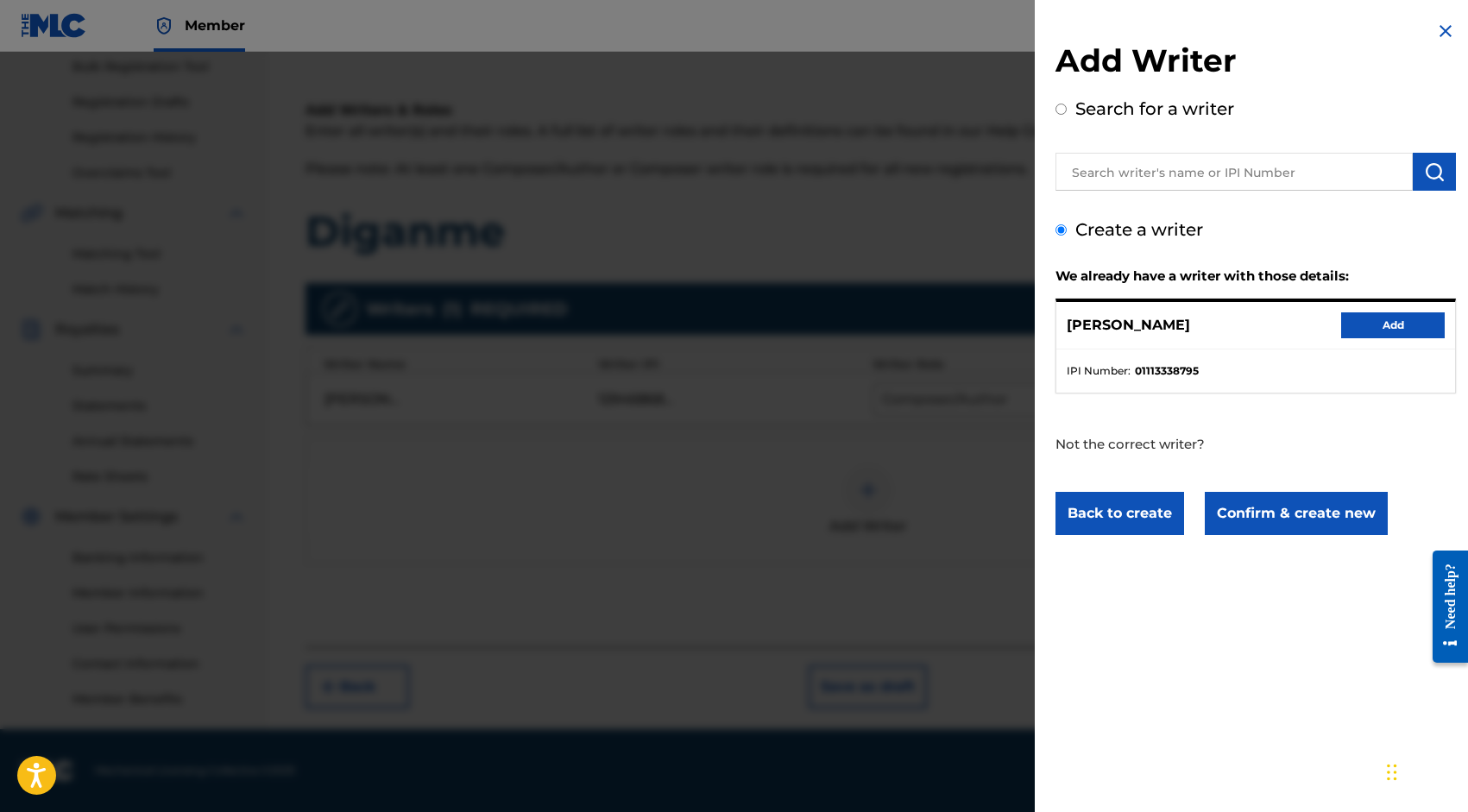
click at [1365, 320] on button "Add" at bounding box center [1393, 325] width 104 height 26
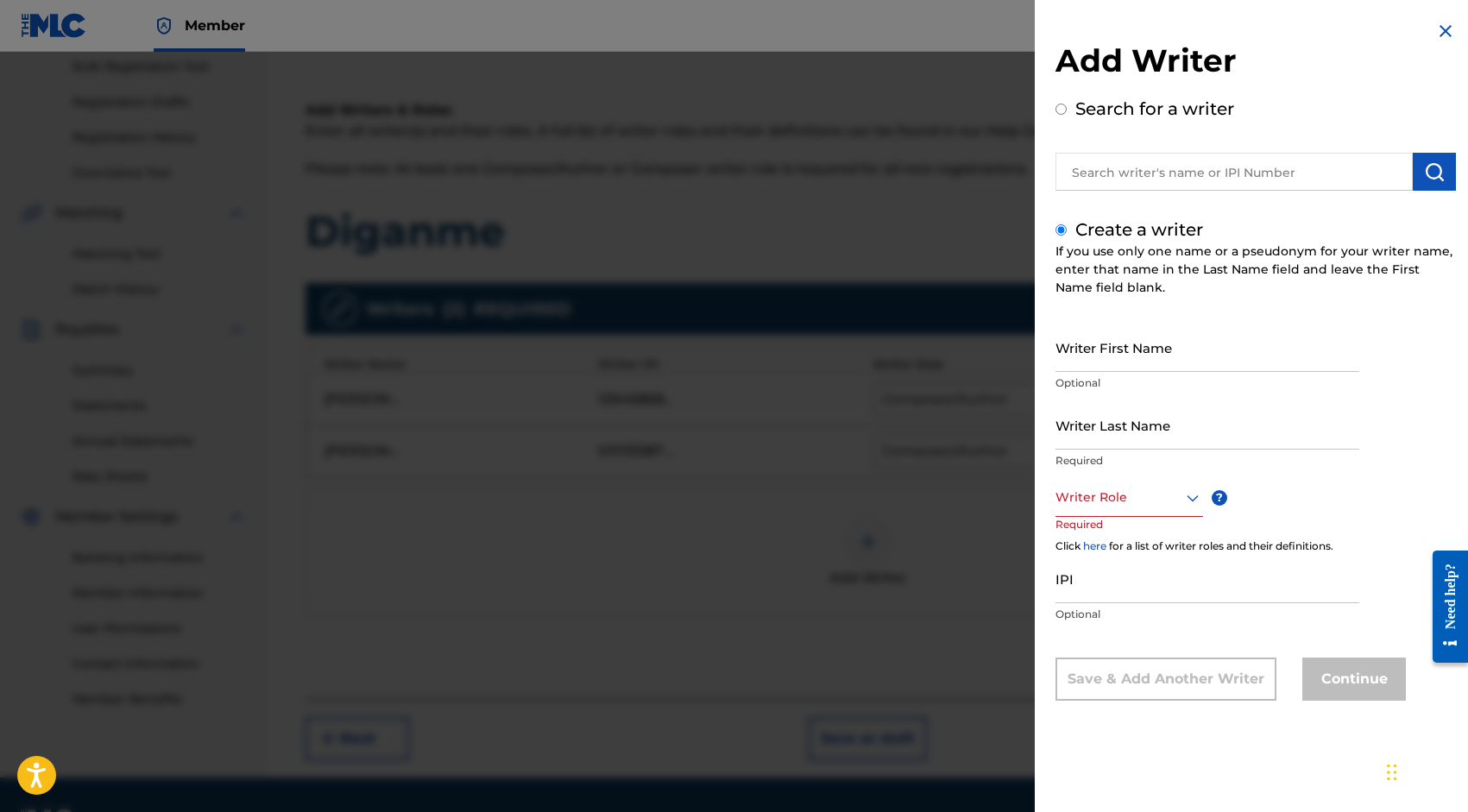
click at [1200, 366] on input "Writer First Name" at bounding box center [1207, 347] width 304 height 50
click at [1172, 171] on input "text" at bounding box center [1234, 172] width 357 height 38
radio input "true"
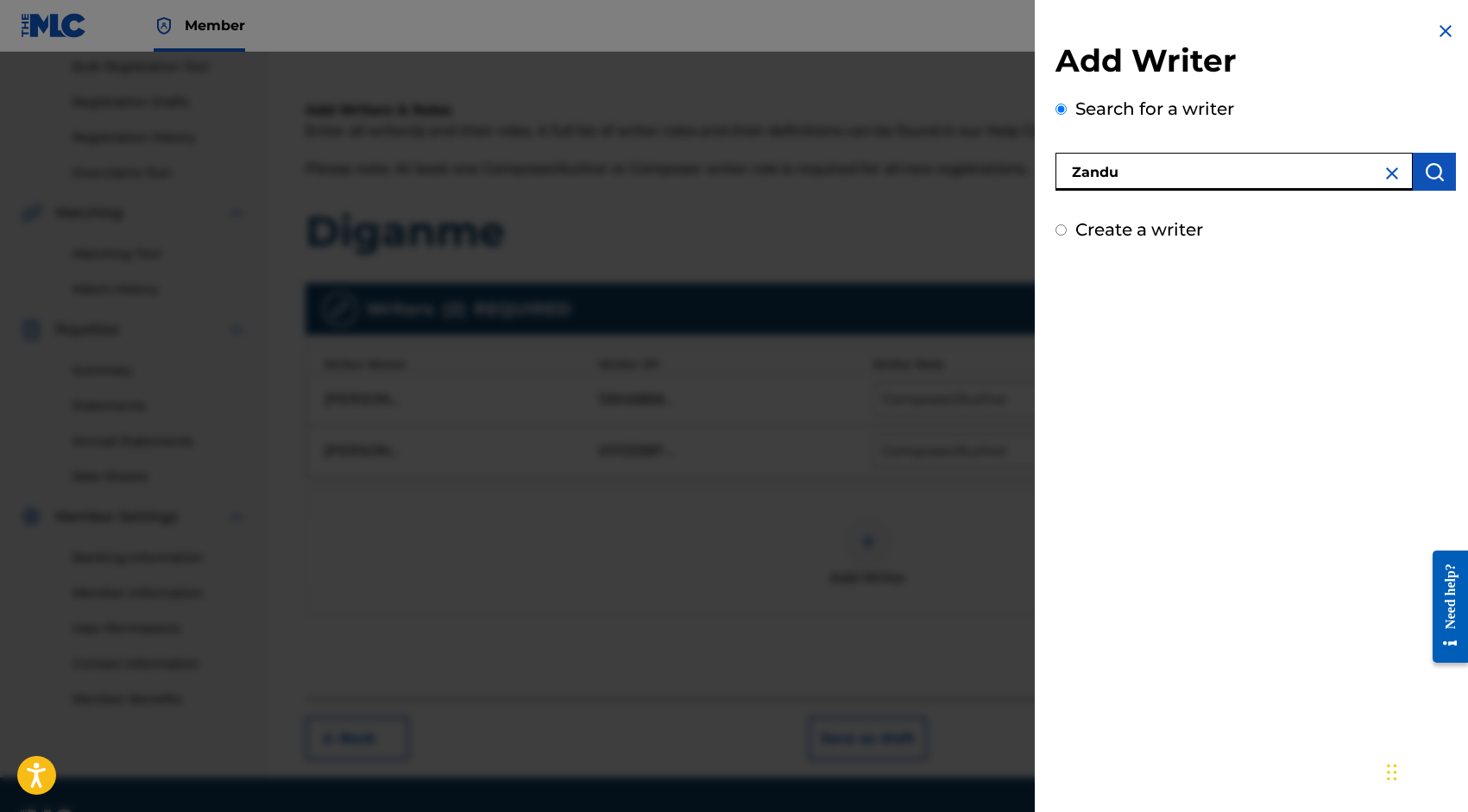
type input "Zandu"
click at [1416, 162] on button "submit" at bounding box center [1434, 172] width 43 height 38
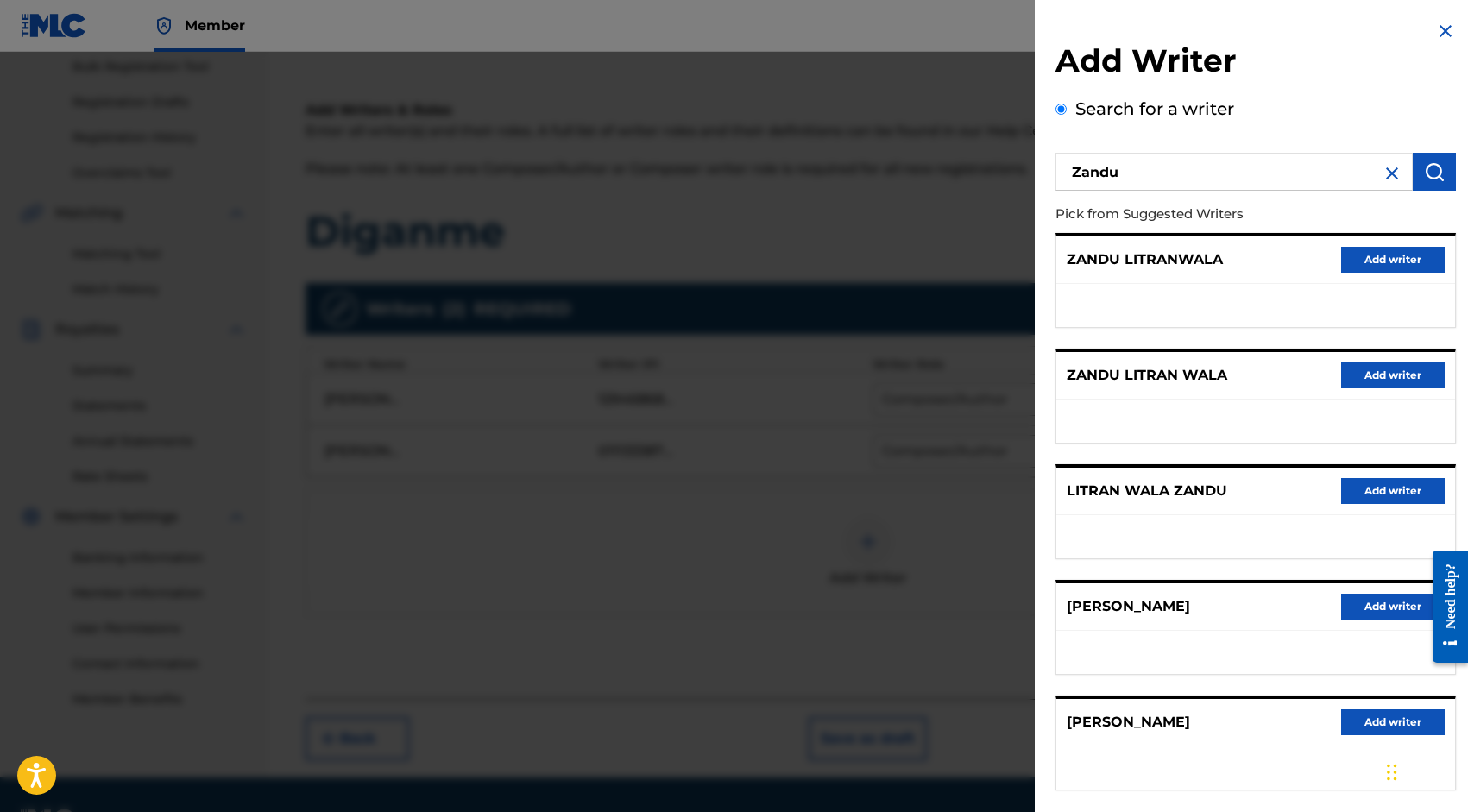
click at [1231, 723] on div "[PERSON_NAME] Add writer" at bounding box center [1256, 723] width 399 height 48
click at [1387, 171] on img at bounding box center [1393, 173] width 21 height 21
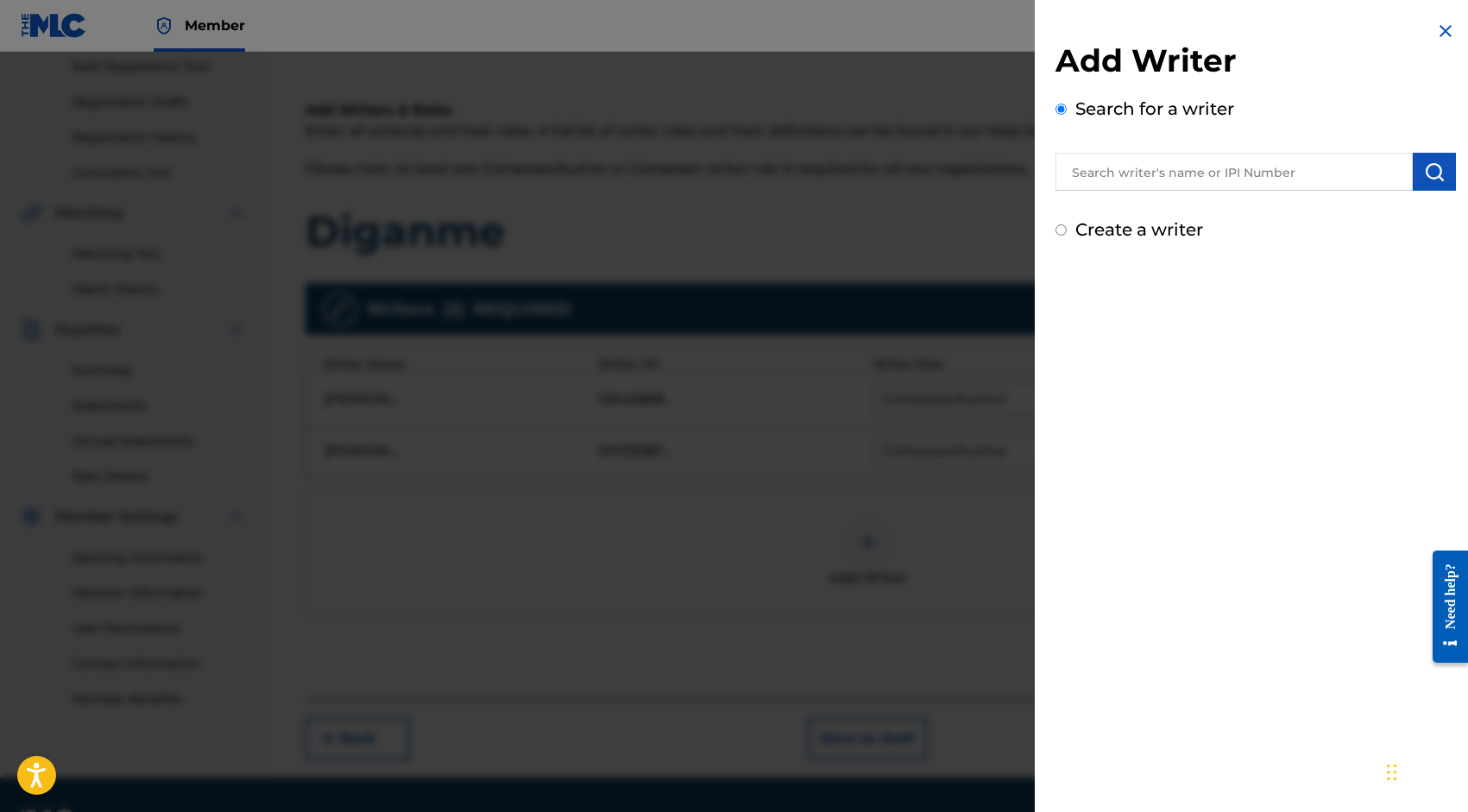
click at [1335, 190] on div "Add Writer Search for a writer Create a writer" at bounding box center [1256, 142] width 401 height 201
click at [1332, 183] on input "text" at bounding box center [1234, 172] width 357 height 38
type input "01149571145"
click at [1432, 175] on img "submit" at bounding box center [1435, 172] width 21 height 21
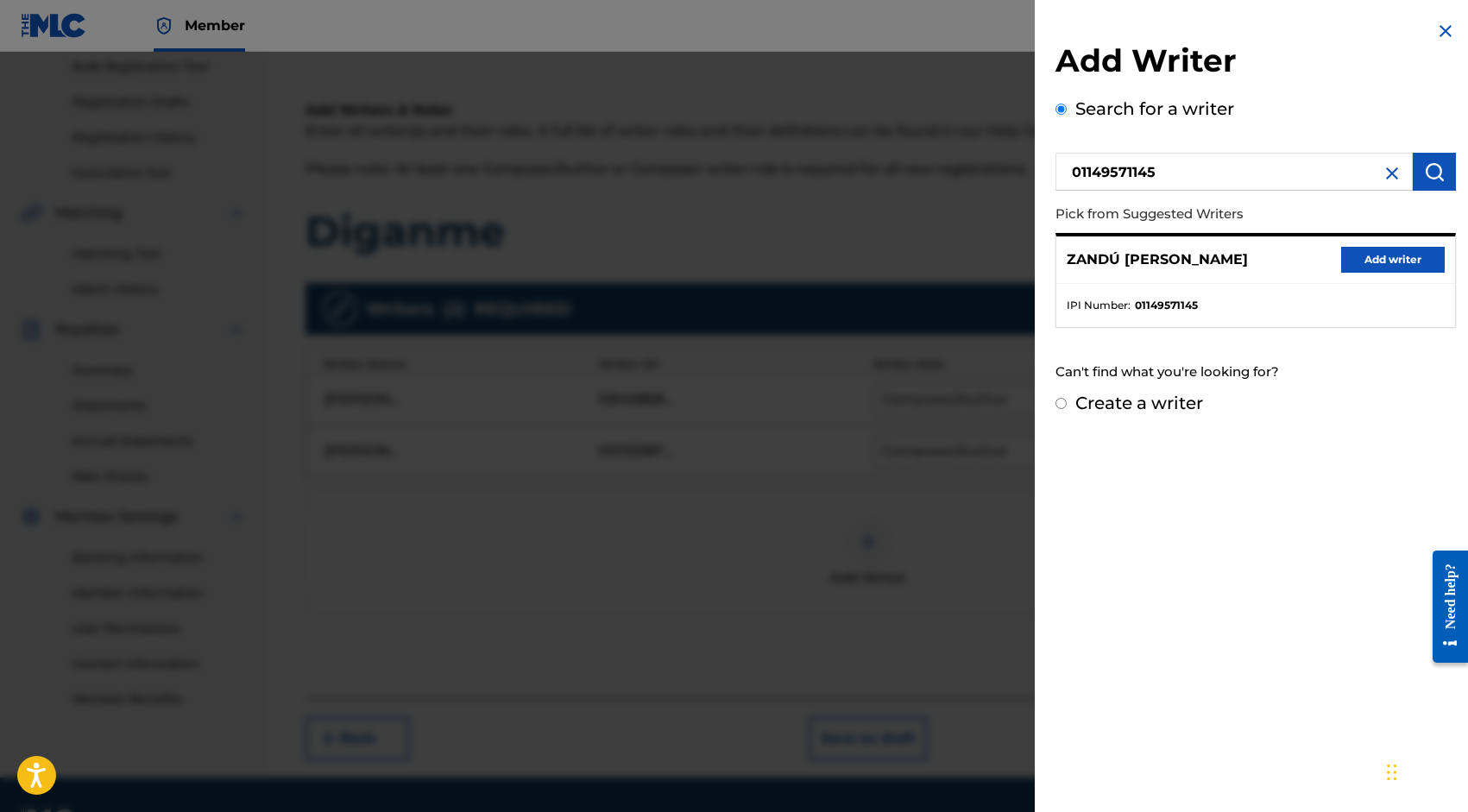
click at [1354, 264] on button "Add writer" at bounding box center [1393, 259] width 104 height 26
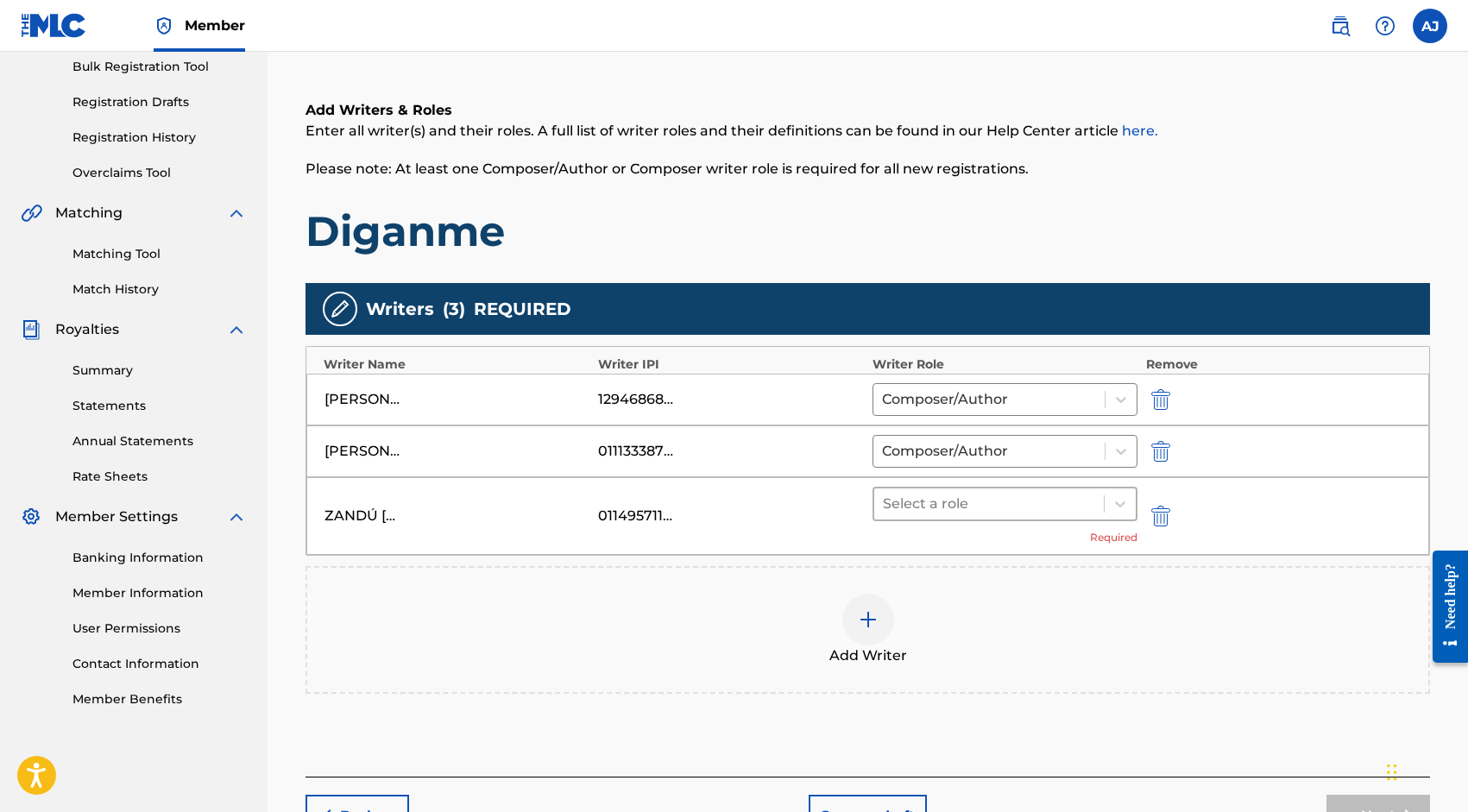
click at [986, 498] on div at bounding box center [989, 504] width 212 height 24
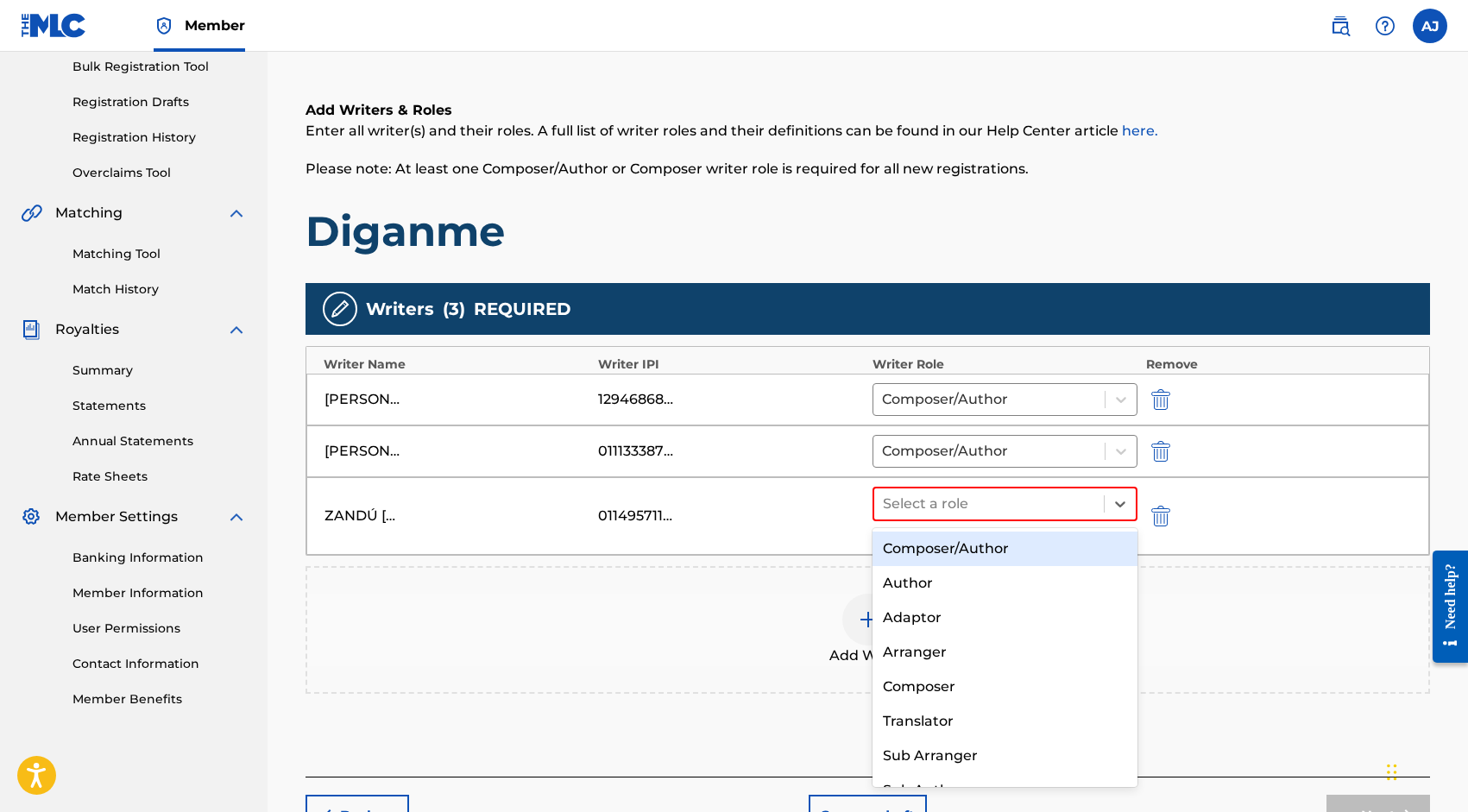
click at [986, 561] on div "Composer/Author" at bounding box center [1005, 549] width 265 height 34
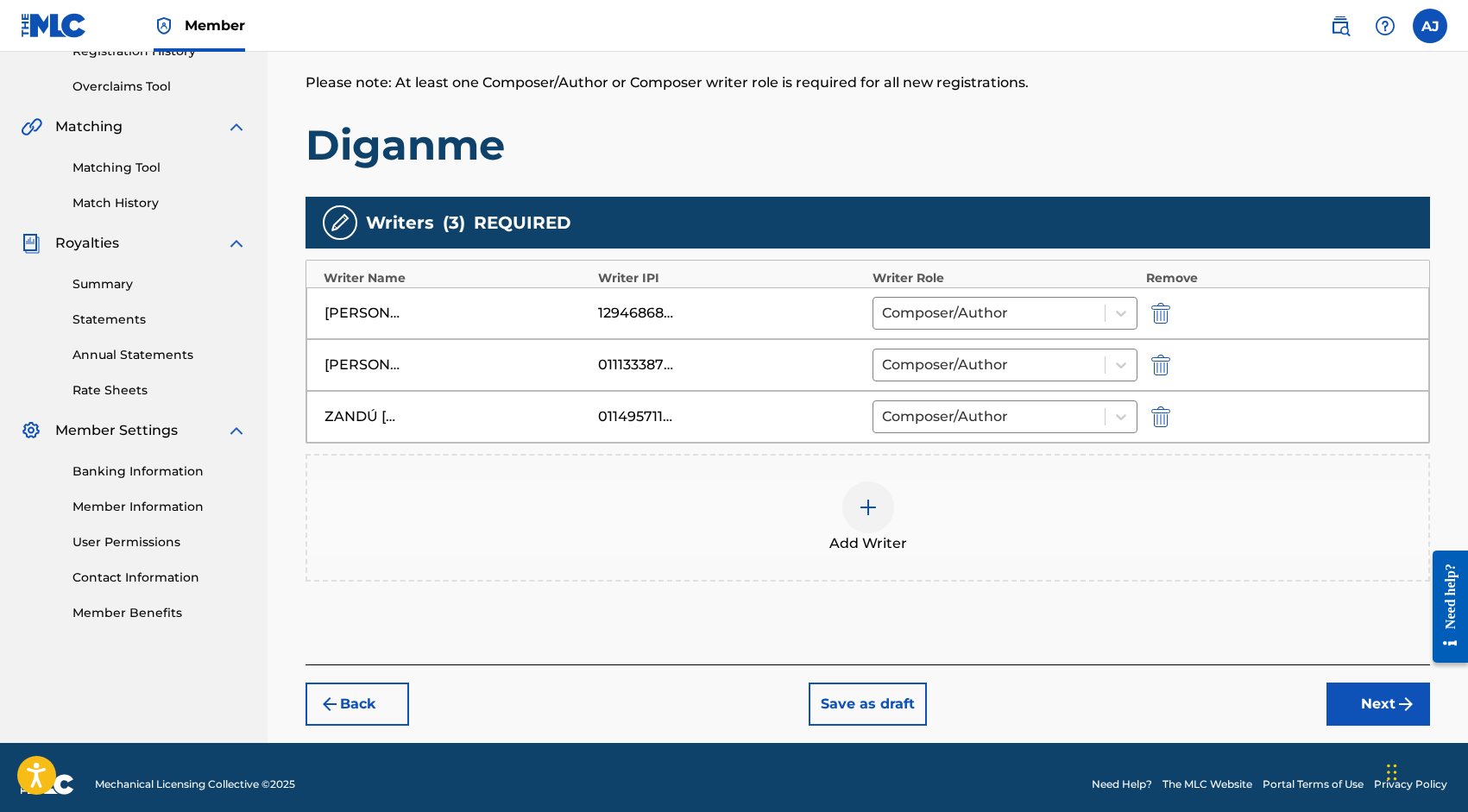
click at [1369, 701] on button "Next" at bounding box center [1379, 703] width 104 height 43
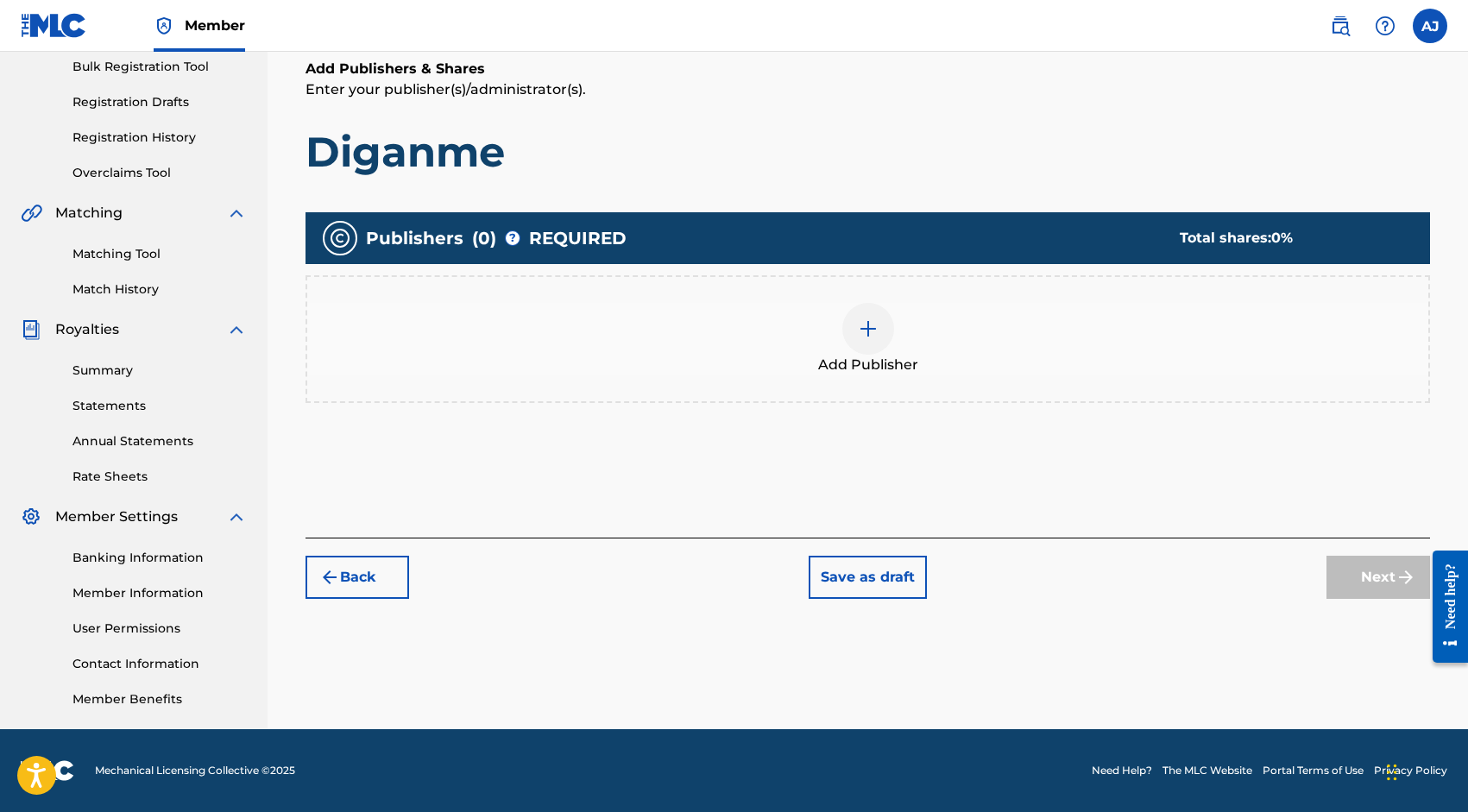
click at [368, 577] on button "Back" at bounding box center [357, 577] width 104 height 43
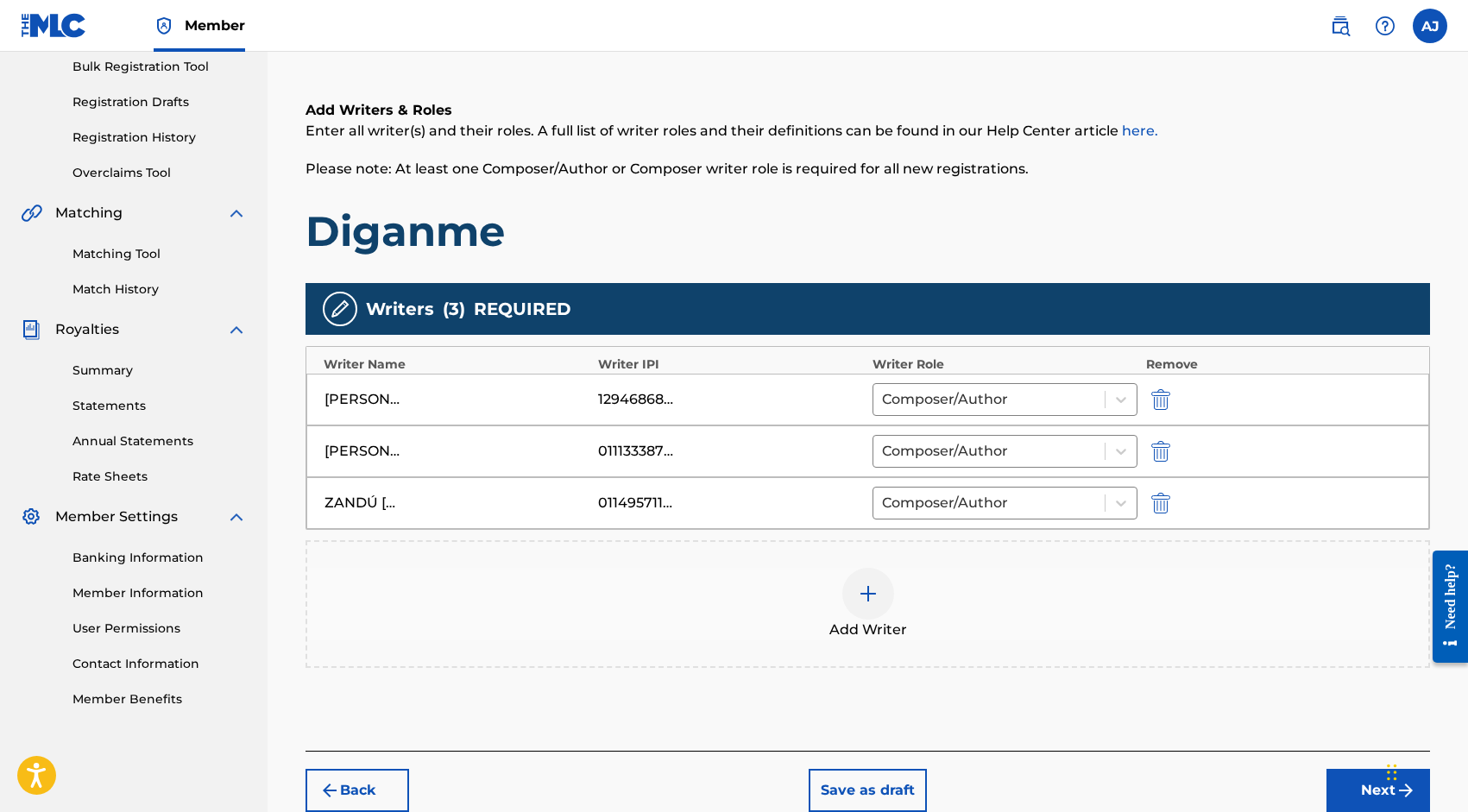
click at [393, 400] on div "[PERSON_NAME]" at bounding box center [364, 400] width 78 height 21
click at [1347, 778] on button "Next" at bounding box center [1379, 790] width 104 height 43
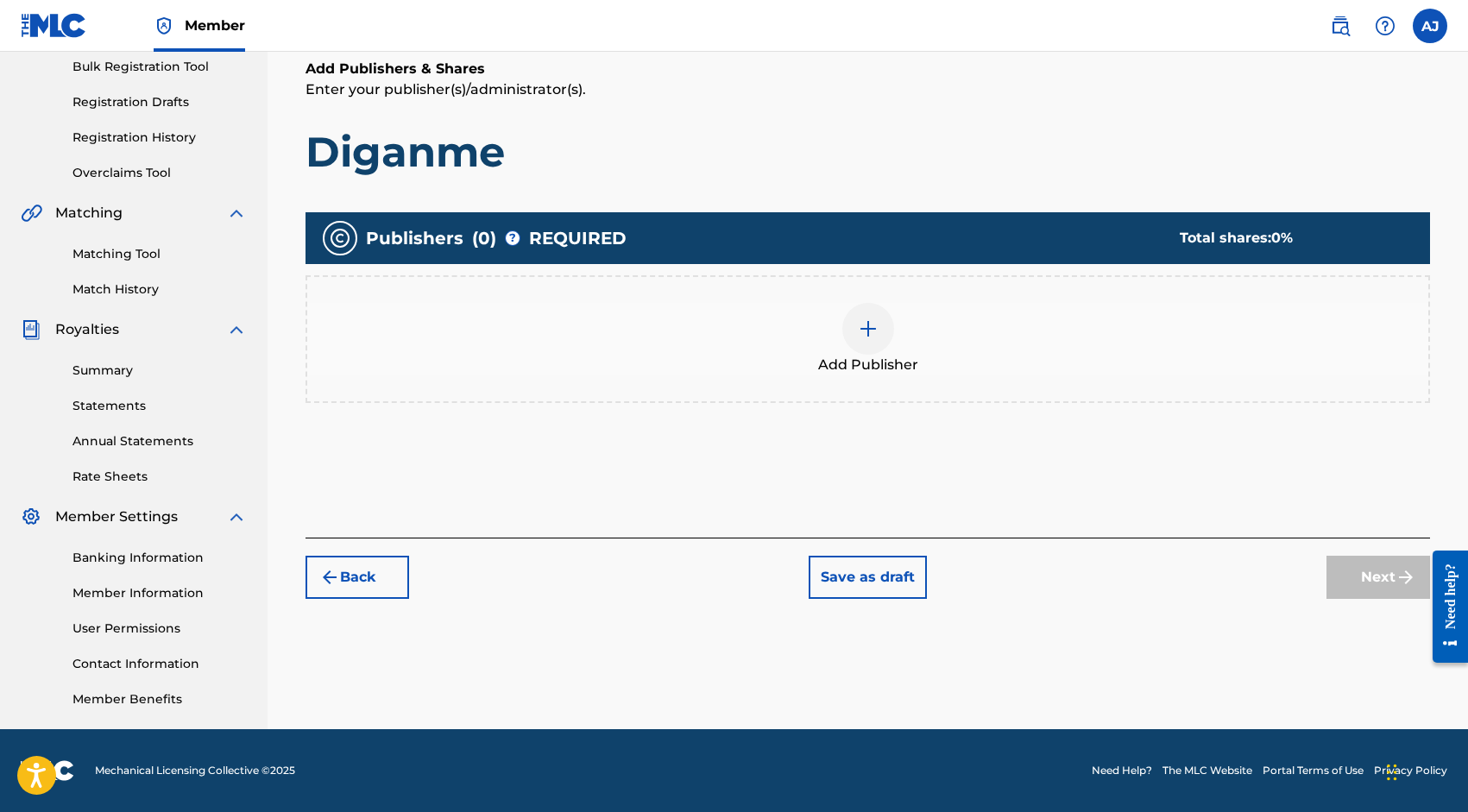
scroll to position [78, 0]
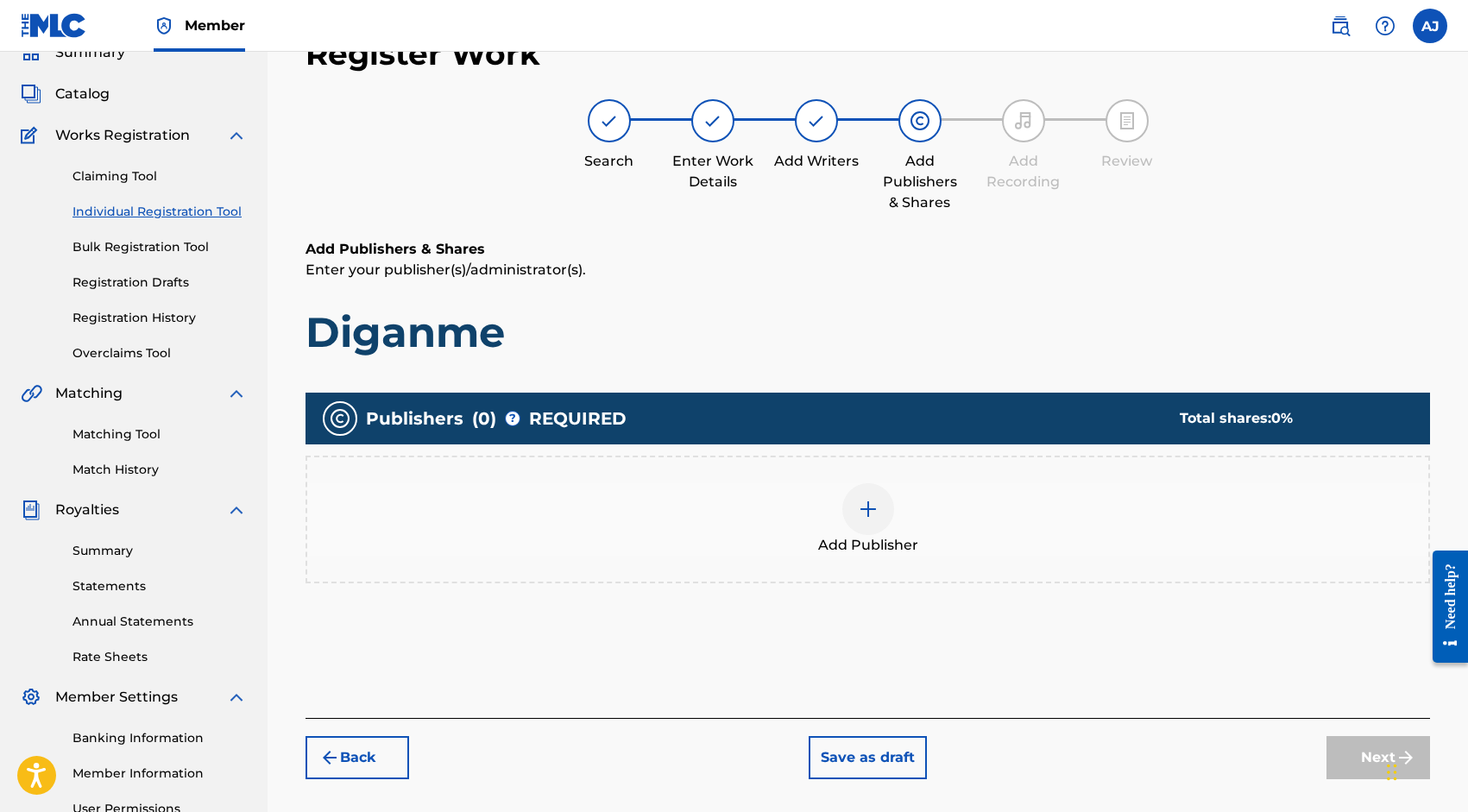
click at [884, 512] on div at bounding box center [868, 509] width 51 height 51
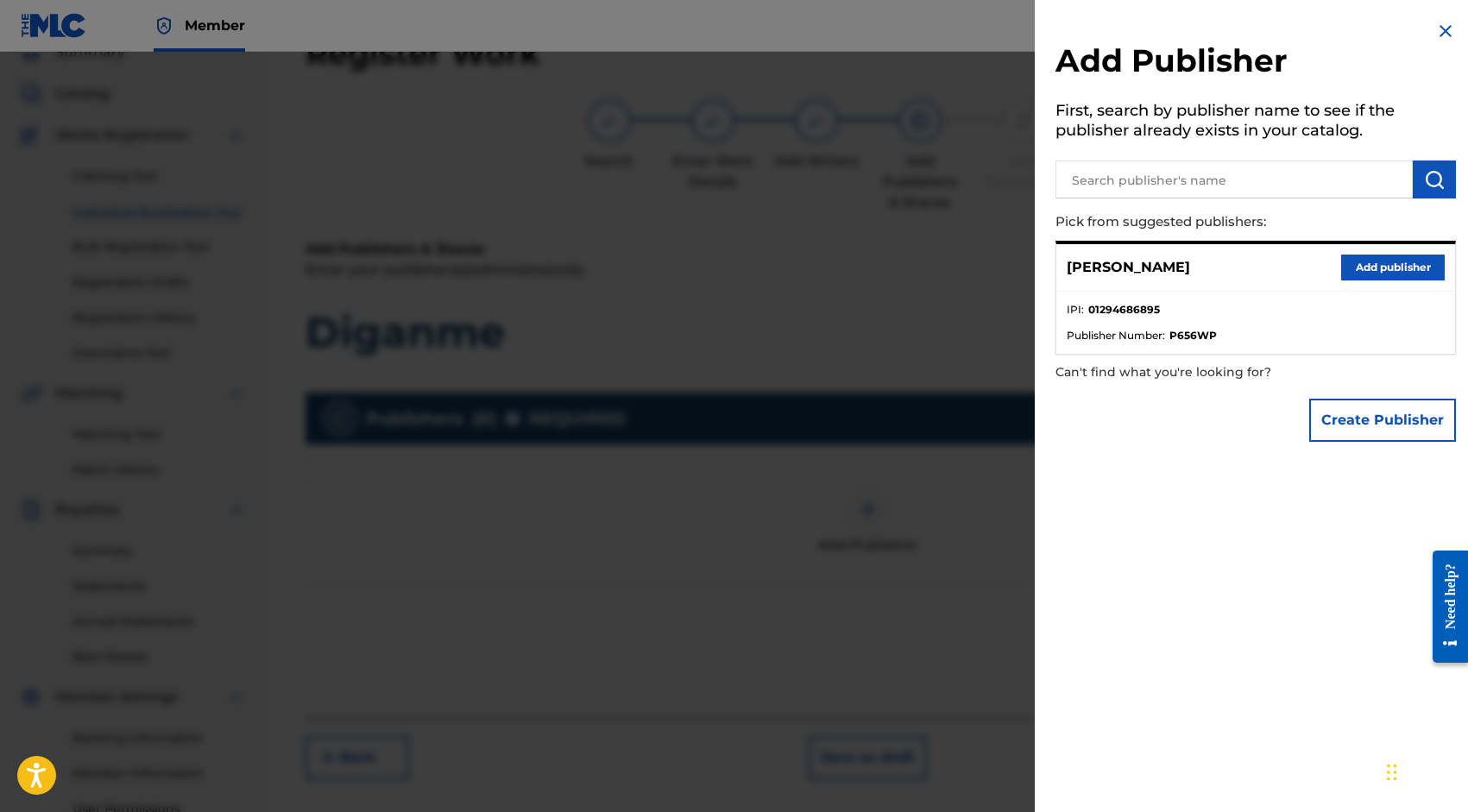
click at [1374, 264] on button "Add publisher" at bounding box center [1393, 267] width 104 height 26
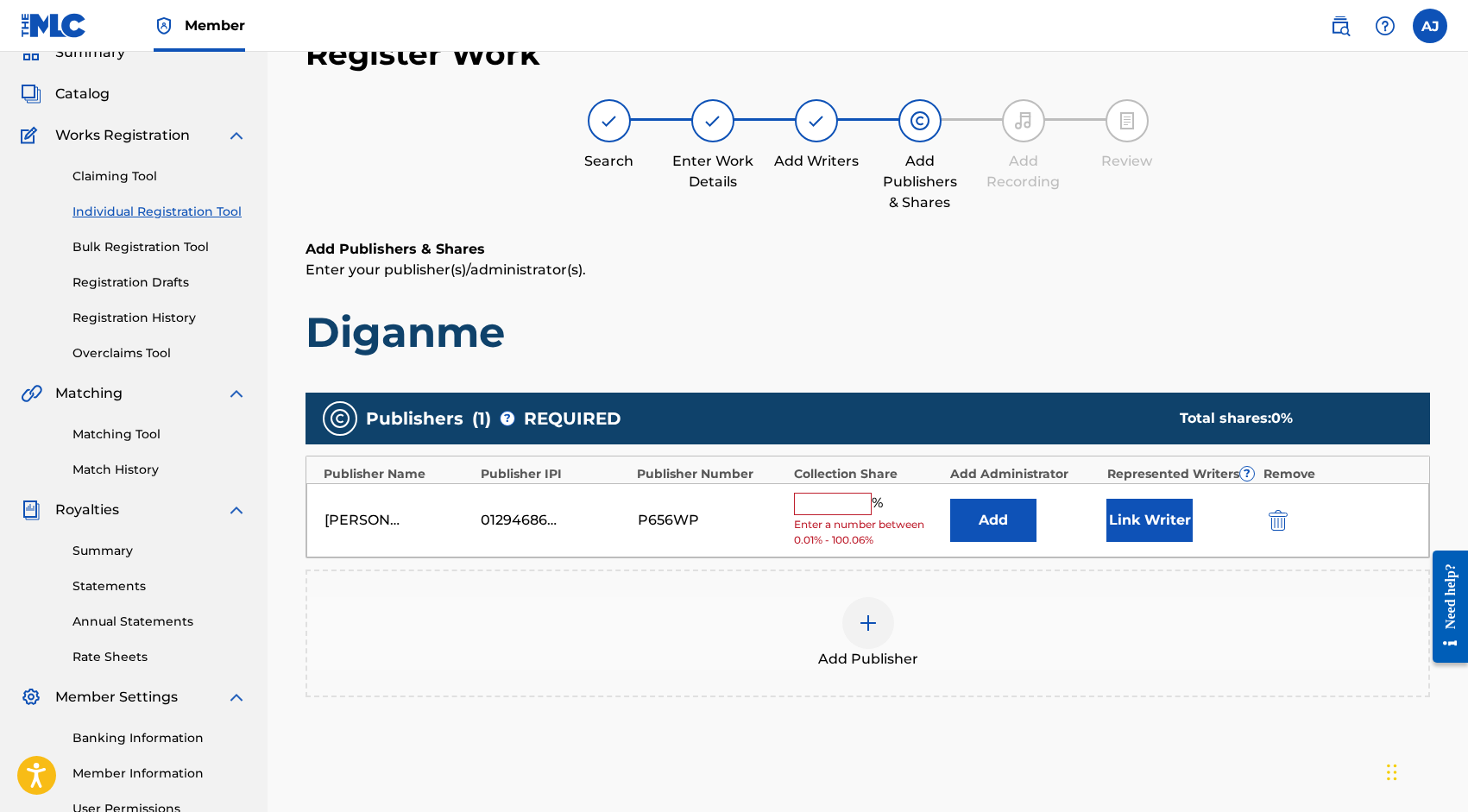
click at [867, 506] on input "text" at bounding box center [833, 505] width 78 height 23
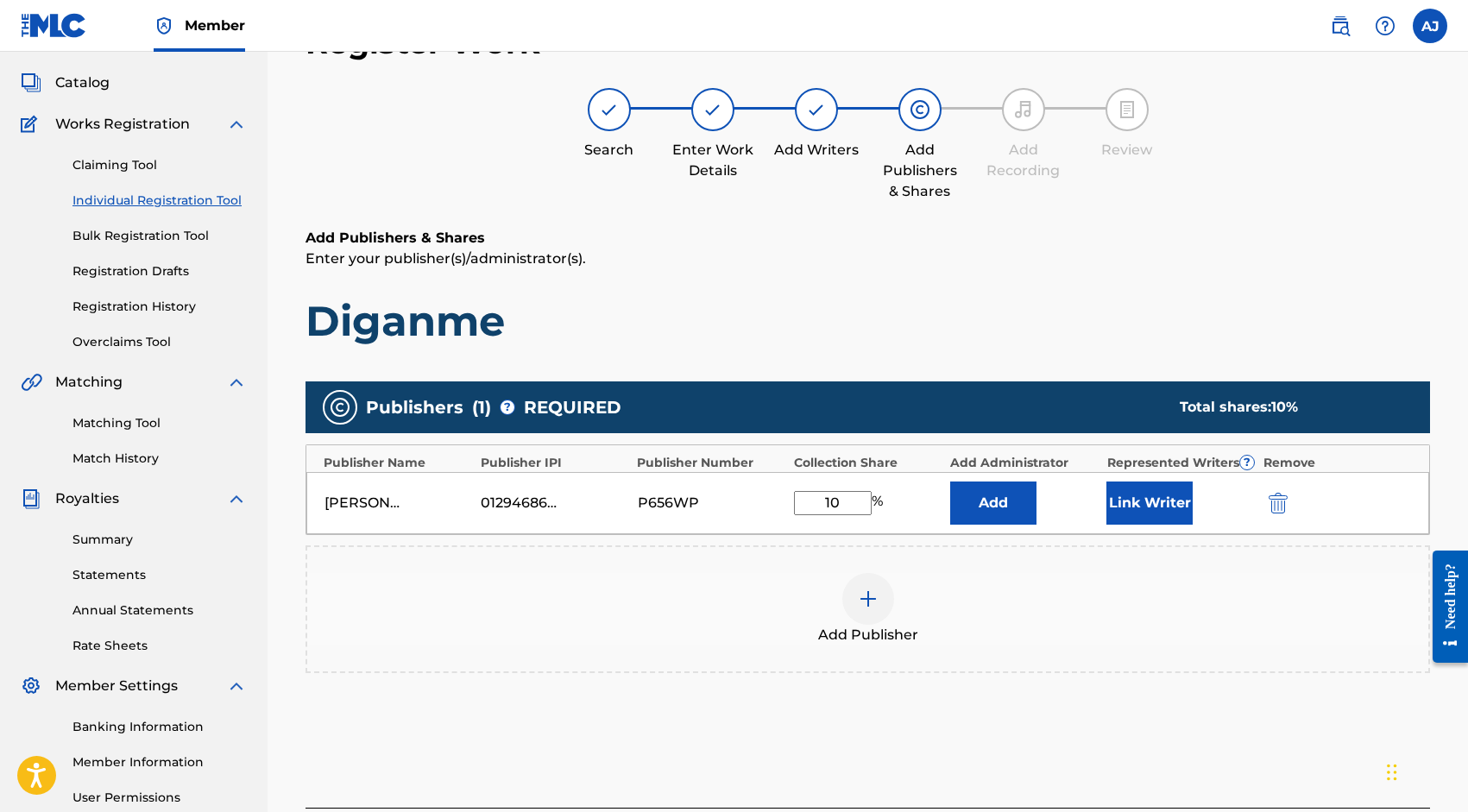
scroll to position [89, 0]
type input "10"
click at [1126, 506] on button "Link Writer" at bounding box center [1150, 503] width 87 height 43
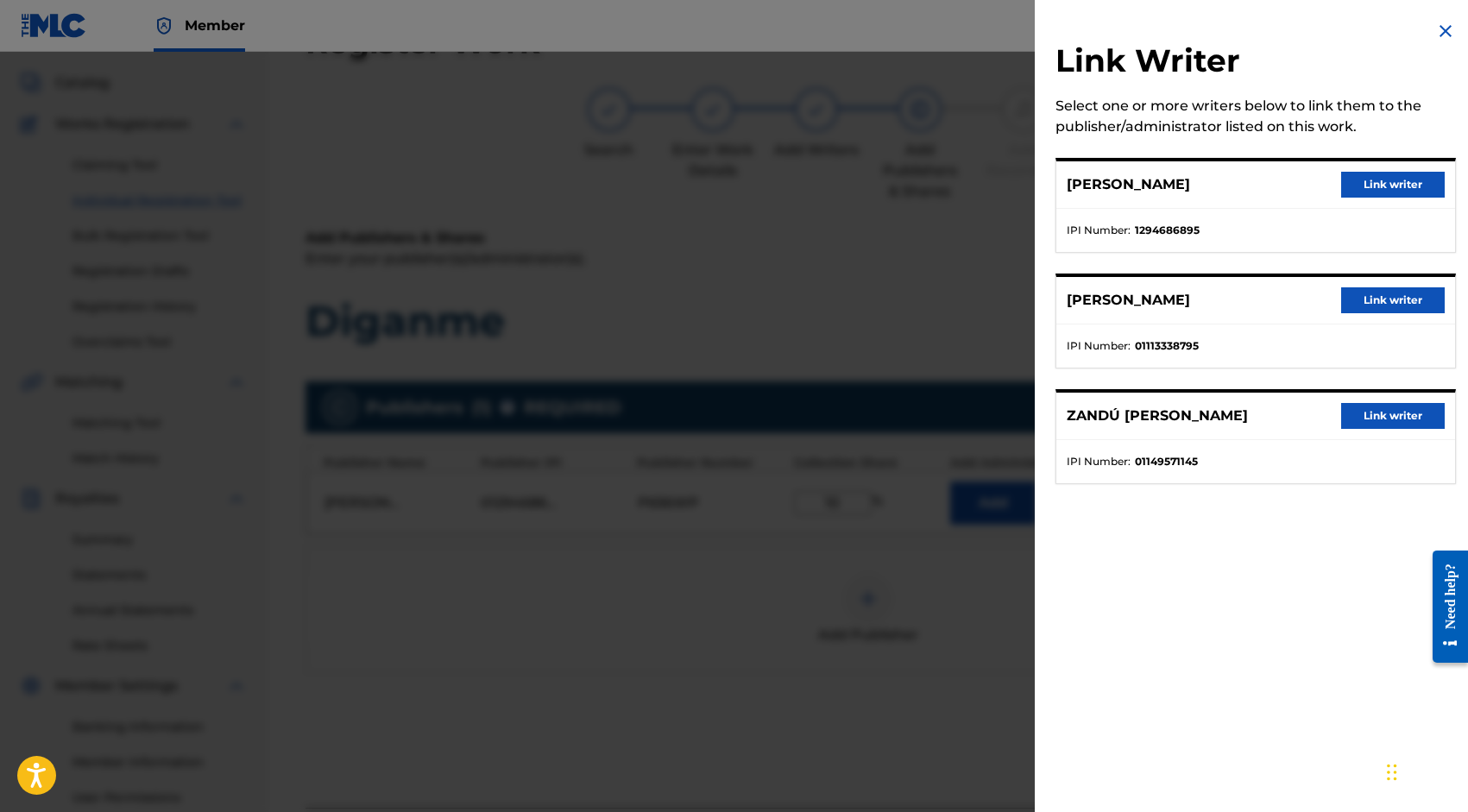
click at [1369, 181] on button "Link writer" at bounding box center [1393, 184] width 104 height 26
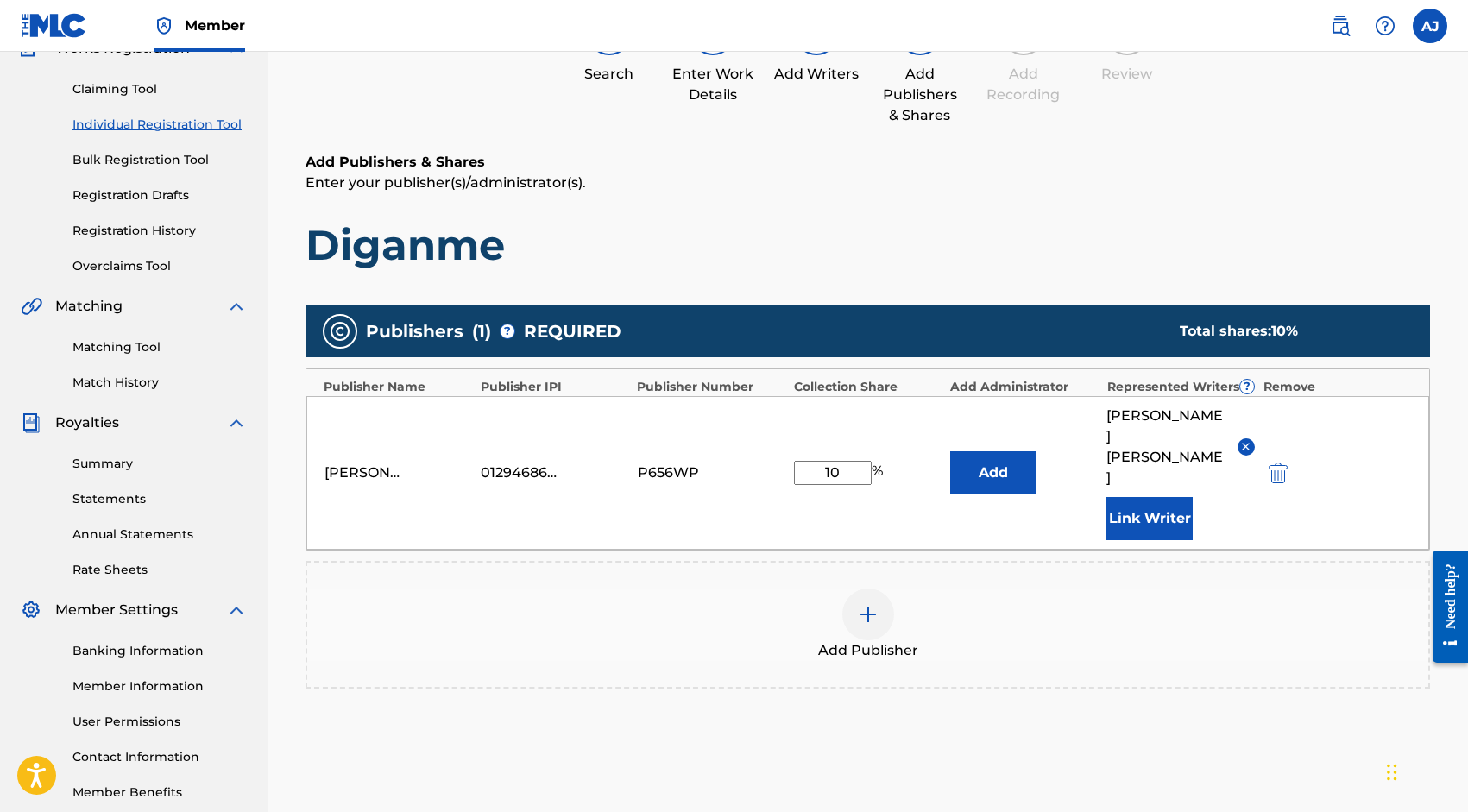
scroll to position [169, 0]
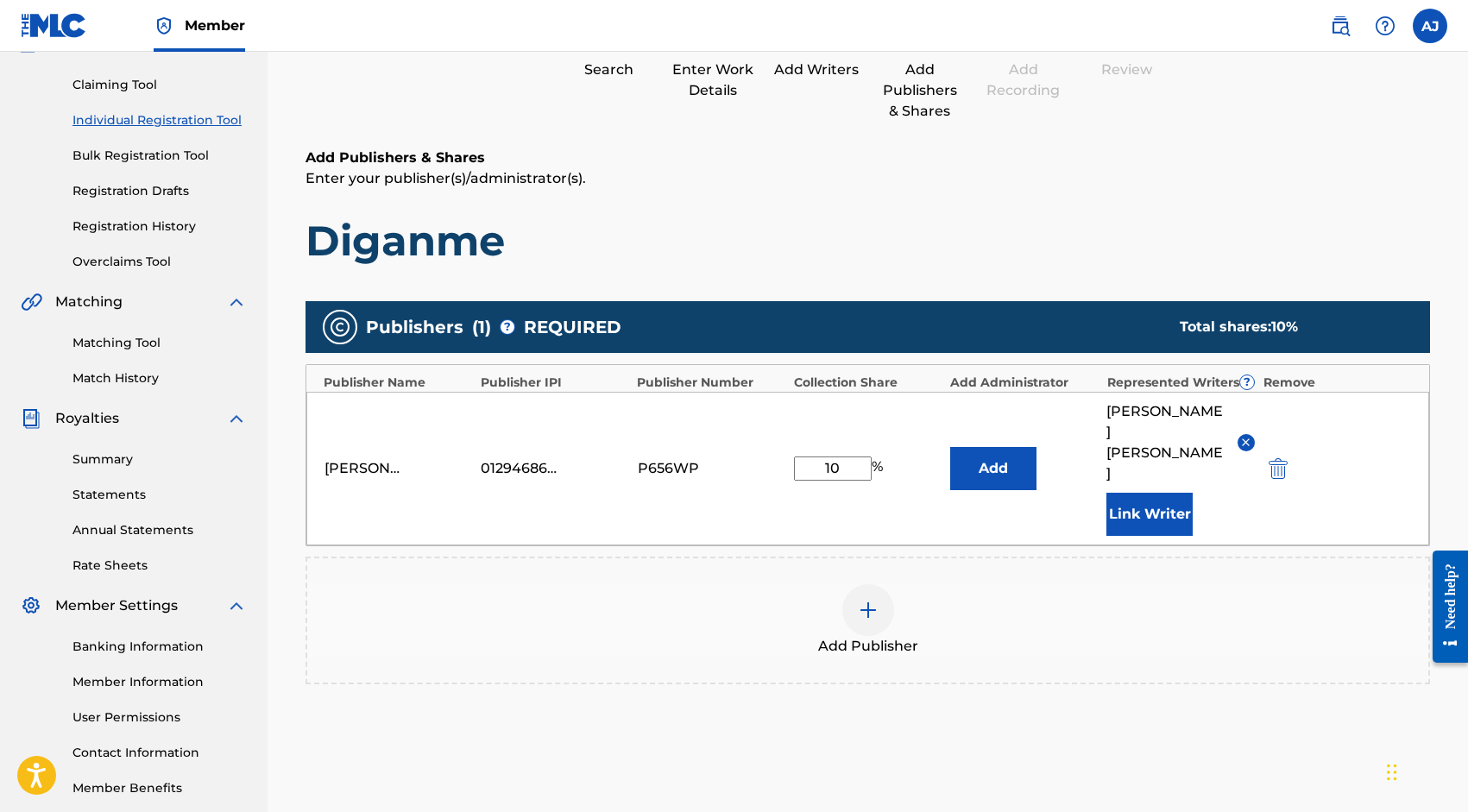
click at [878, 584] on div at bounding box center [868, 610] width 51 height 51
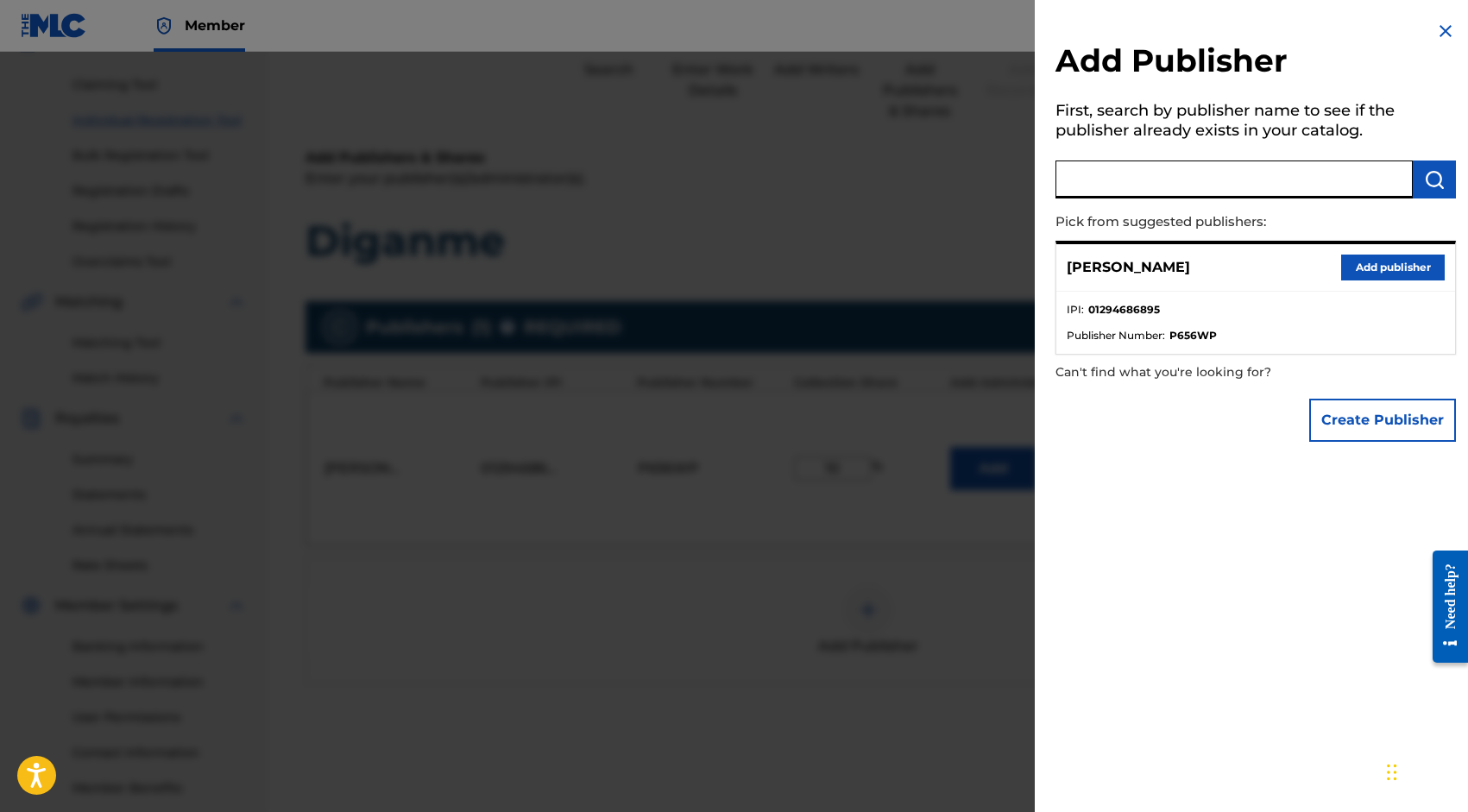
click at [1244, 195] on input "text" at bounding box center [1234, 180] width 357 height 38
type input "su"
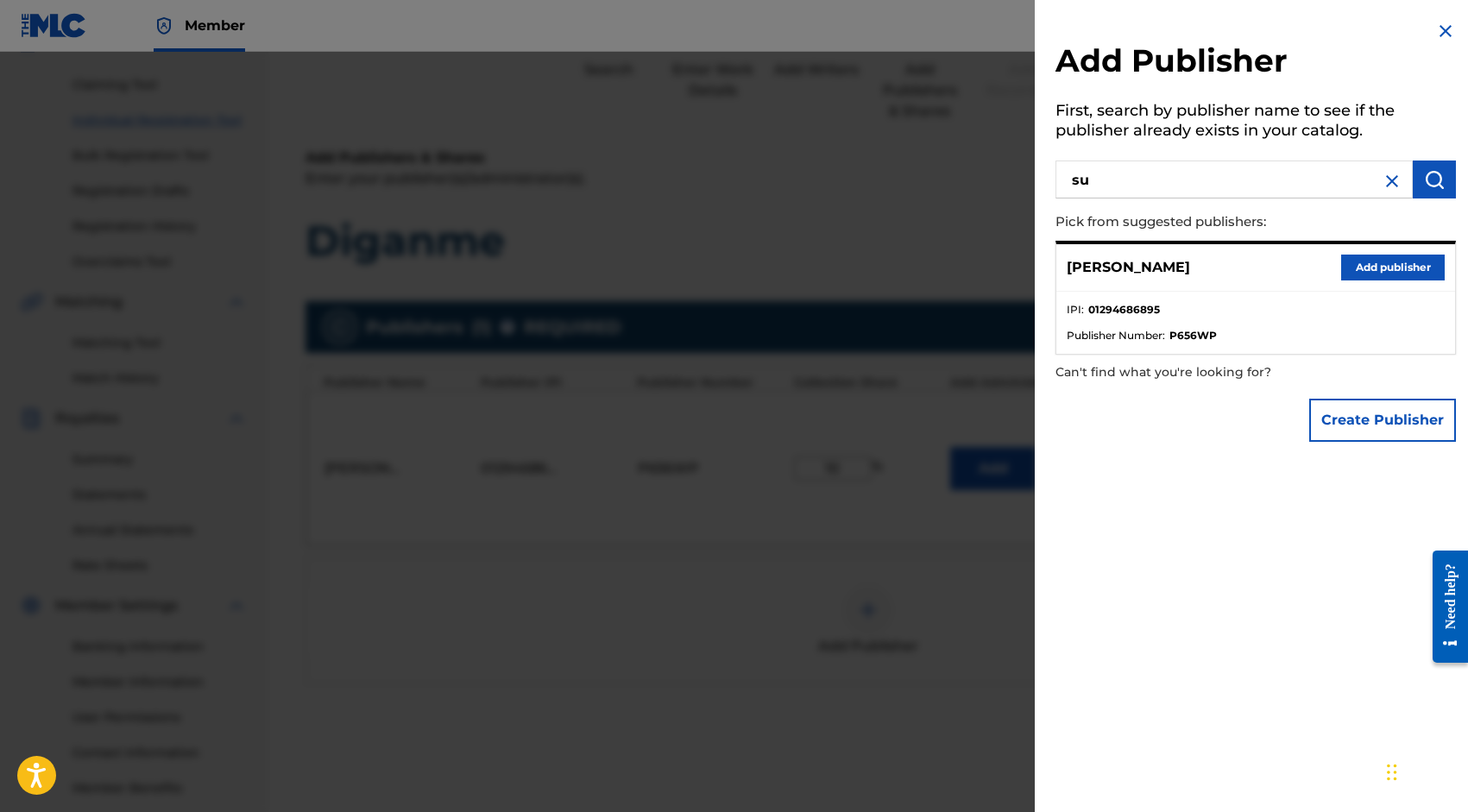
click at [1436, 33] on img at bounding box center [1446, 31] width 21 height 21
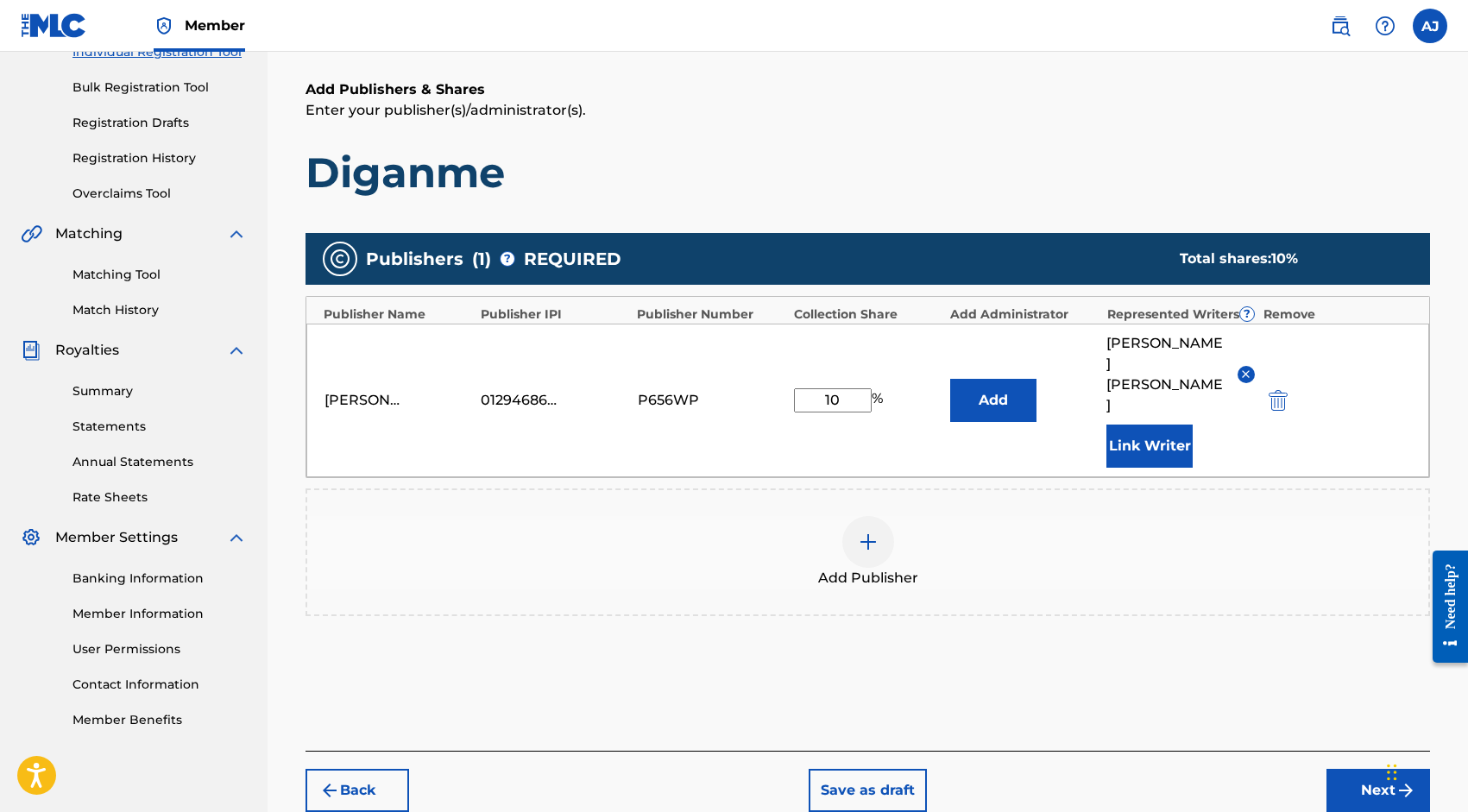
scroll to position [242, 0]
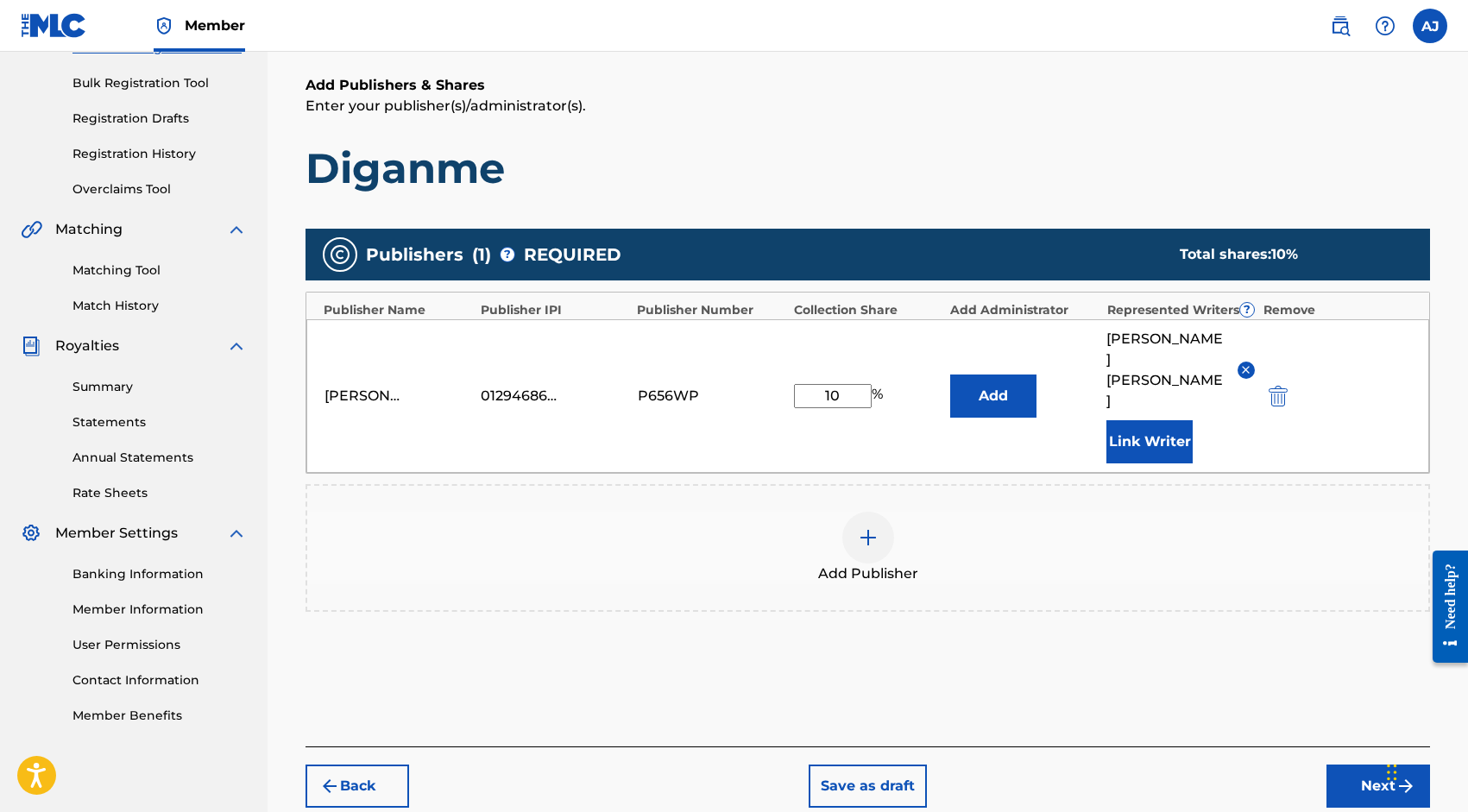
click at [1345, 764] on button "Next" at bounding box center [1379, 785] width 104 height 43
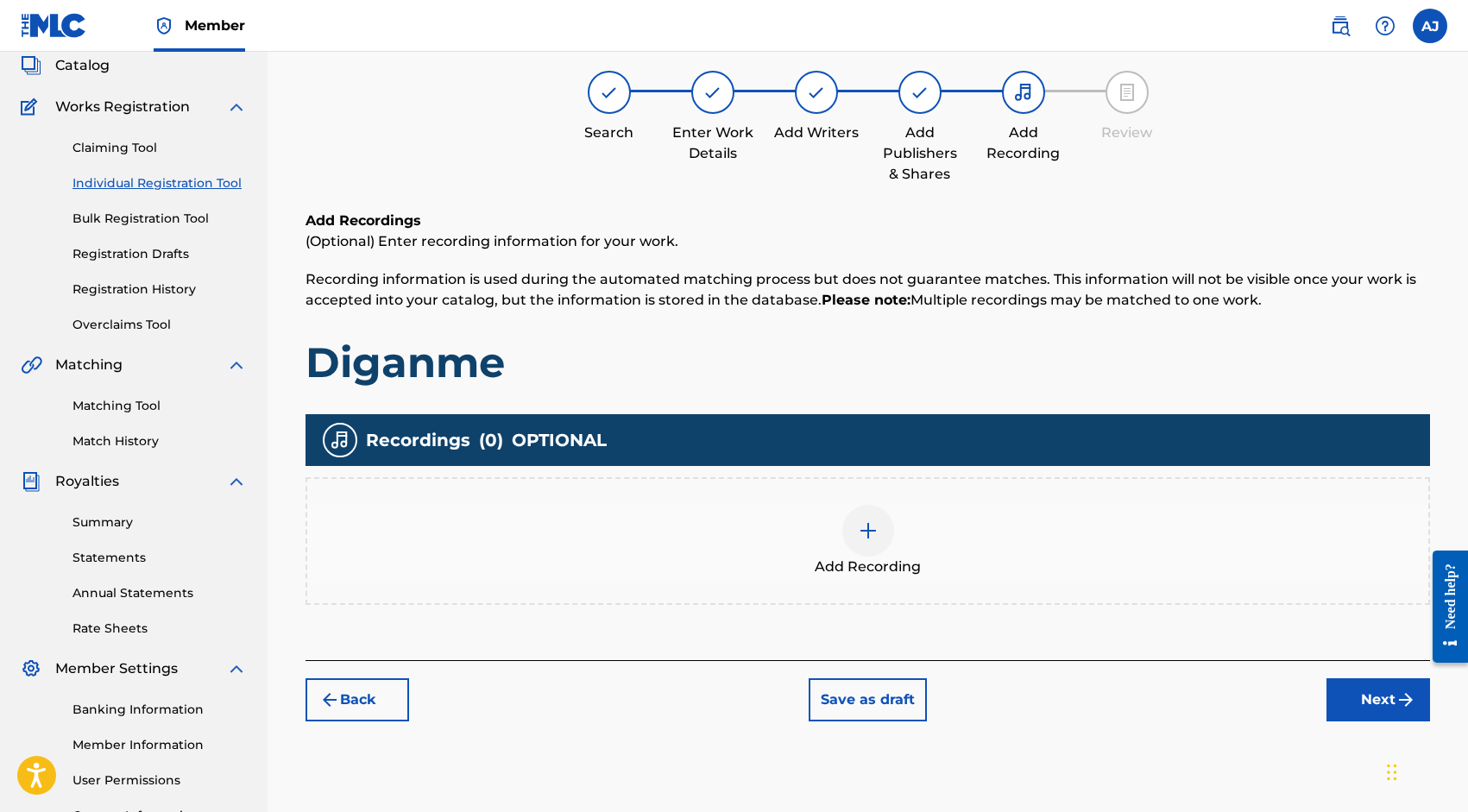
scroll to position [111, 0]
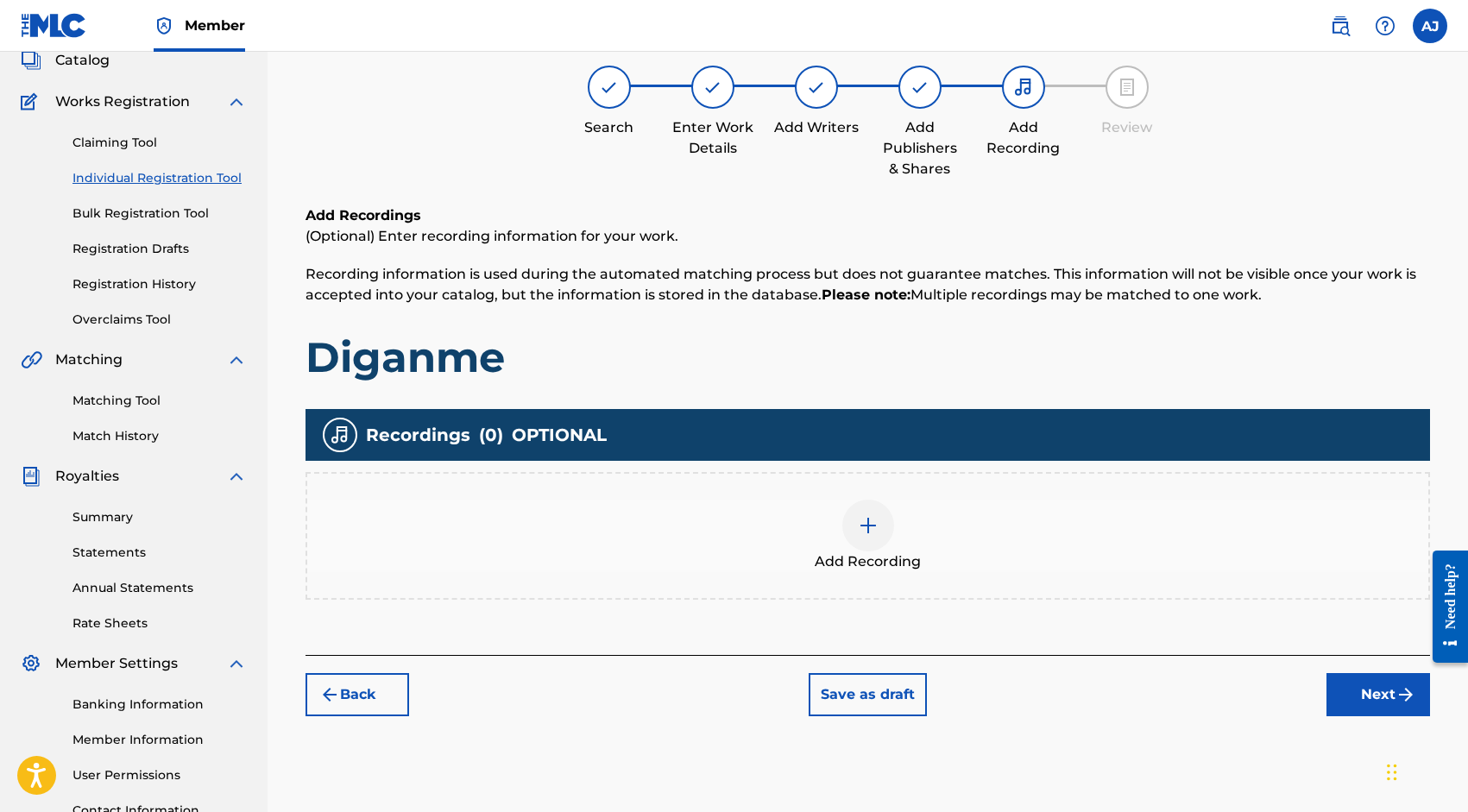
click at [876, 531] on img at bounding box center [868, 525] width 21 height 21
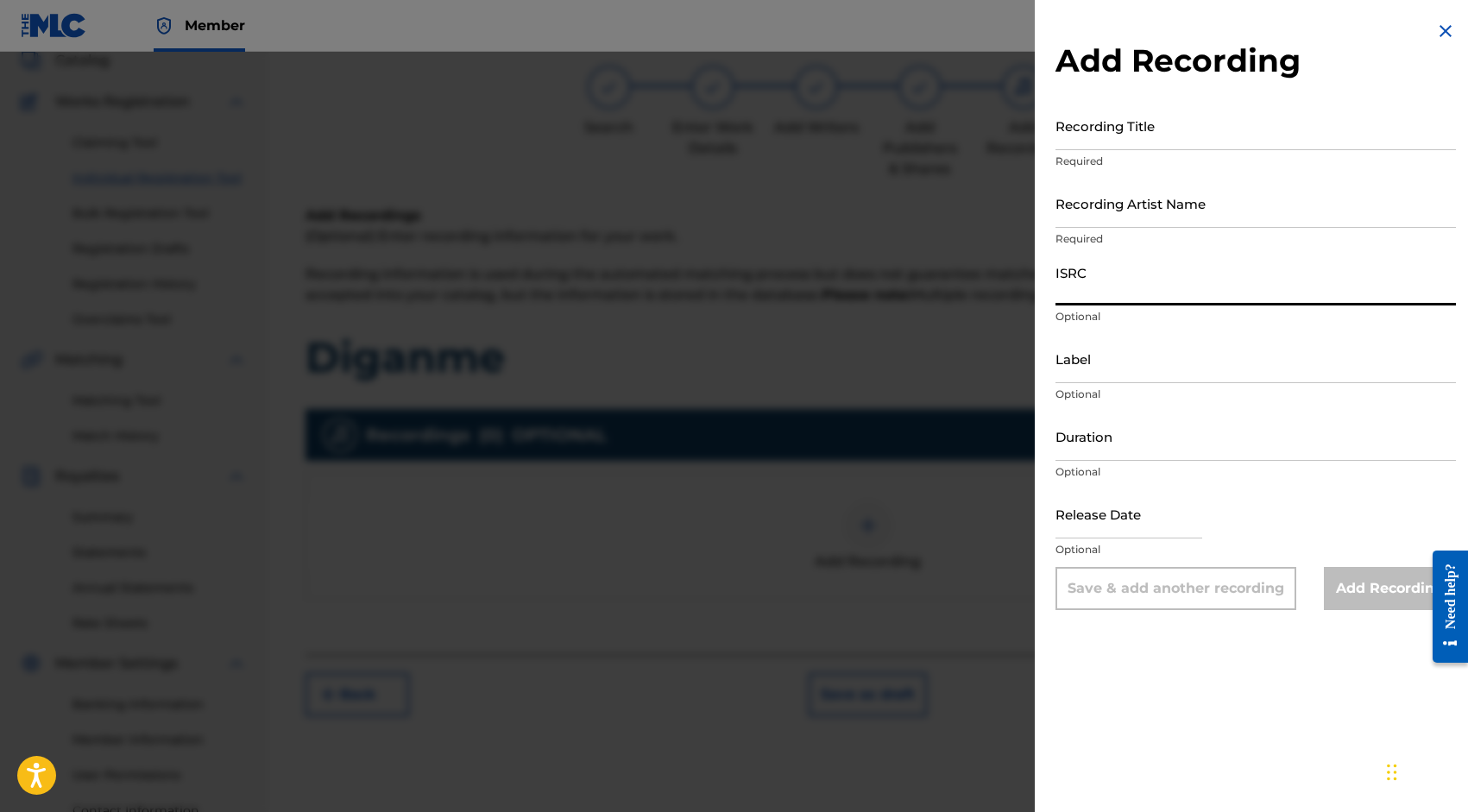
click at [1111, 291] on input "ISRC" at bounding box center [1256, 281] width 401 height 50
paste input "QZTBD2544987"
type input "QZTBD2544987"
click at [1113, 366] on input "Label" at bounding box center [1256, 359] width 401 height 50
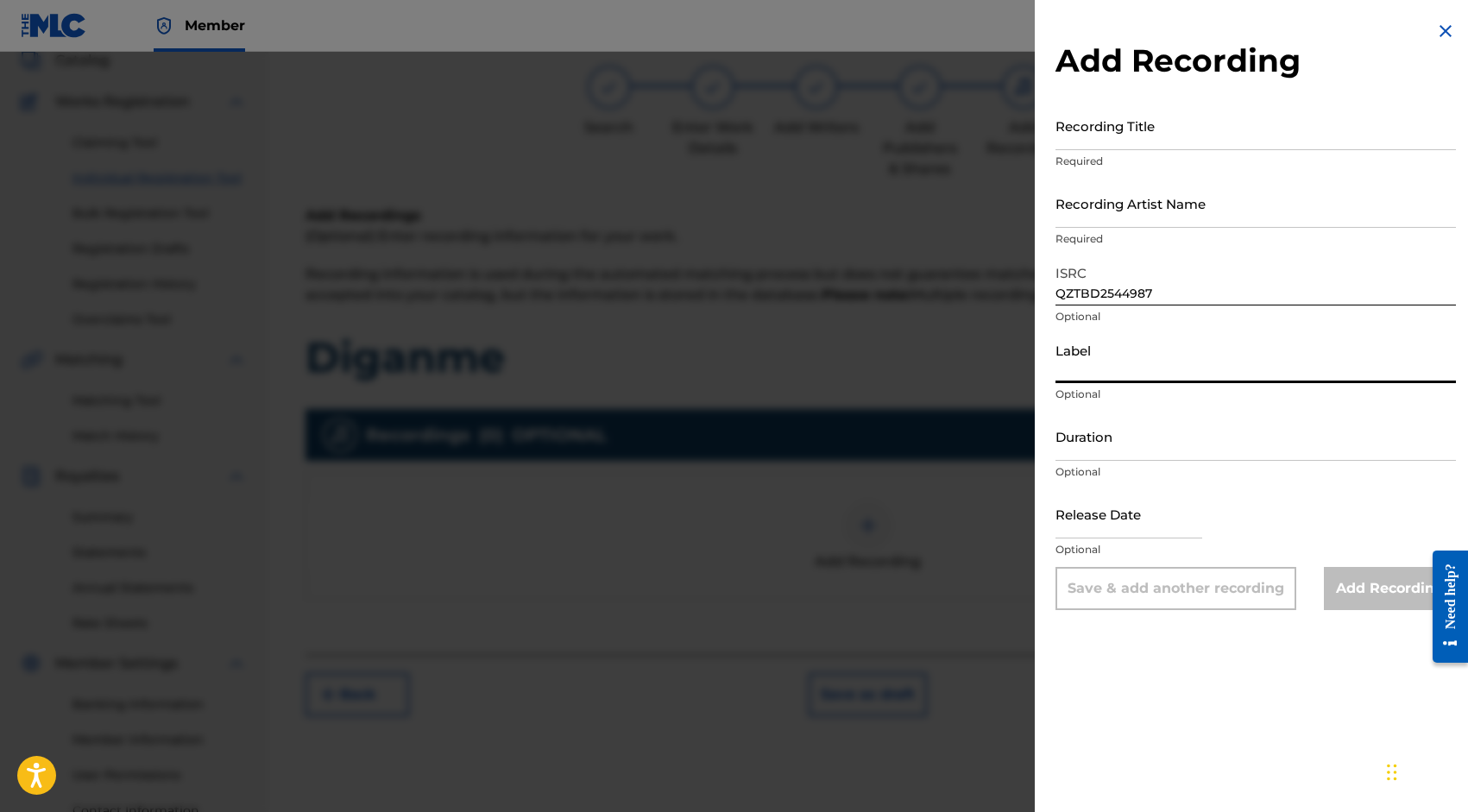
click at [1157, 143] on input "Recording Title" at bounding box center [1256, 126] width 401 height 50
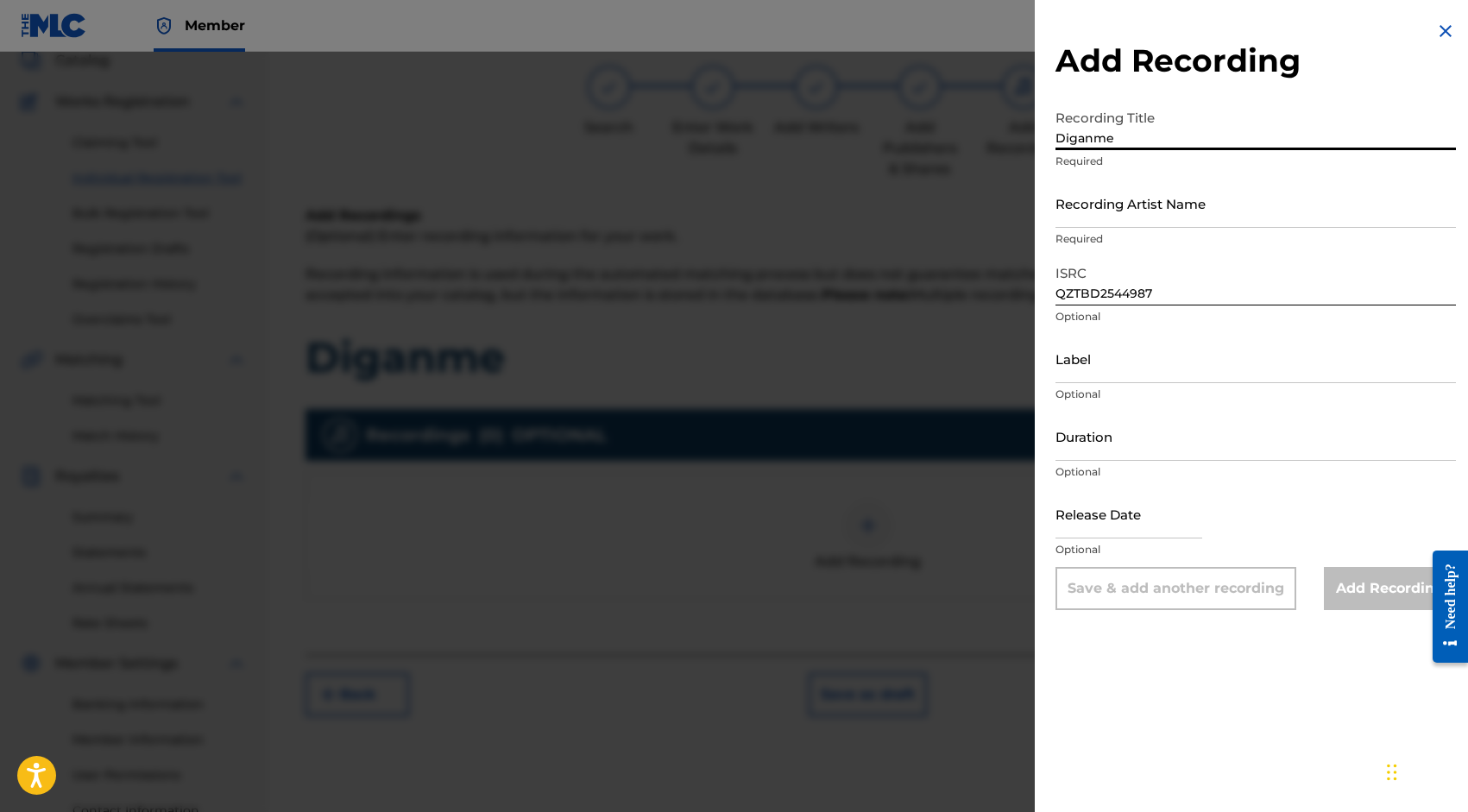
type input "Diganme"
click at [1165, 220] on input "Recording Artist Name" at bounding box center [1256, 204] width 401 height 50
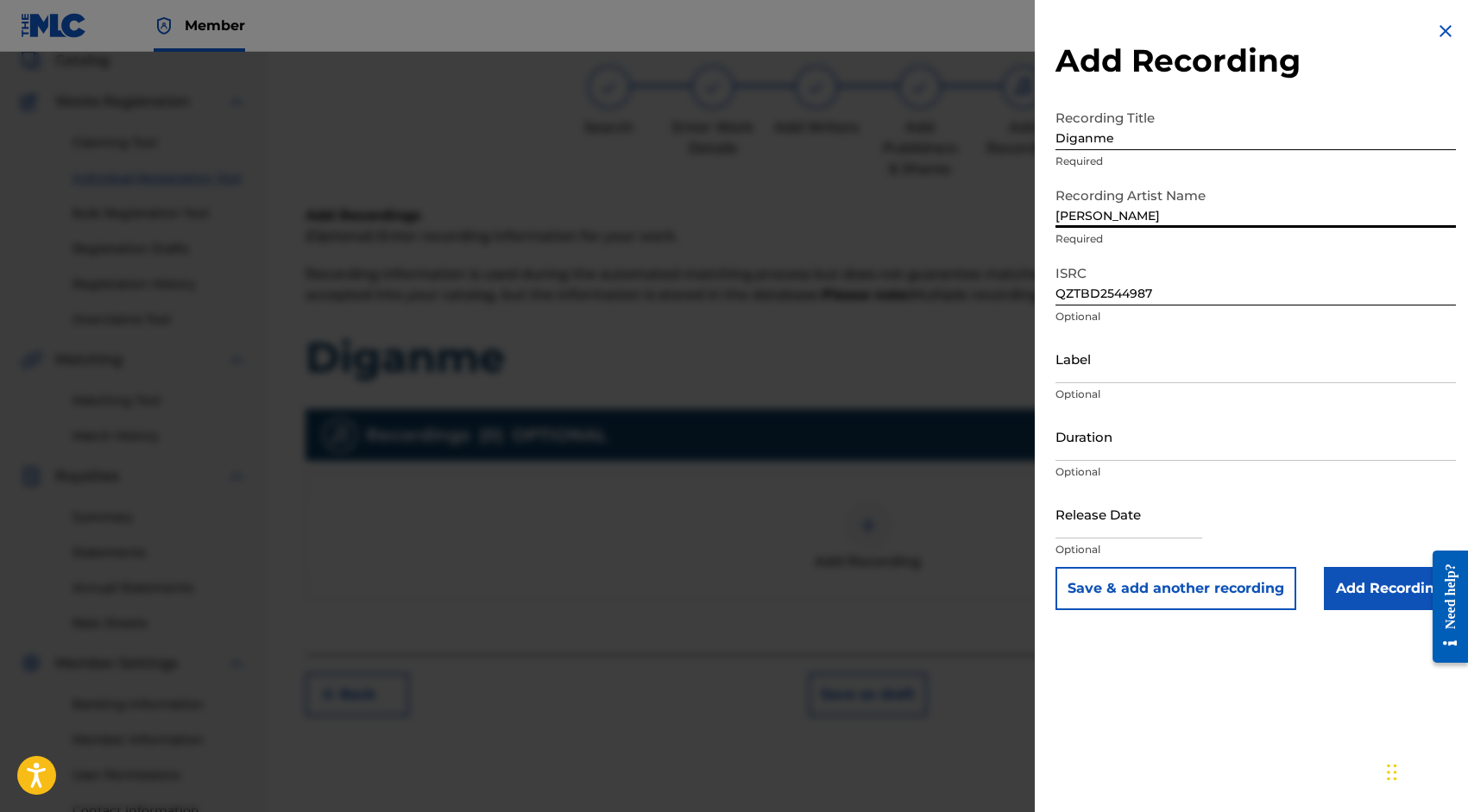
type input "[PERSON_NAME]"
click at [1172, 439] on input "Duration" at bounding box center [1256, 437] width 401 height 50
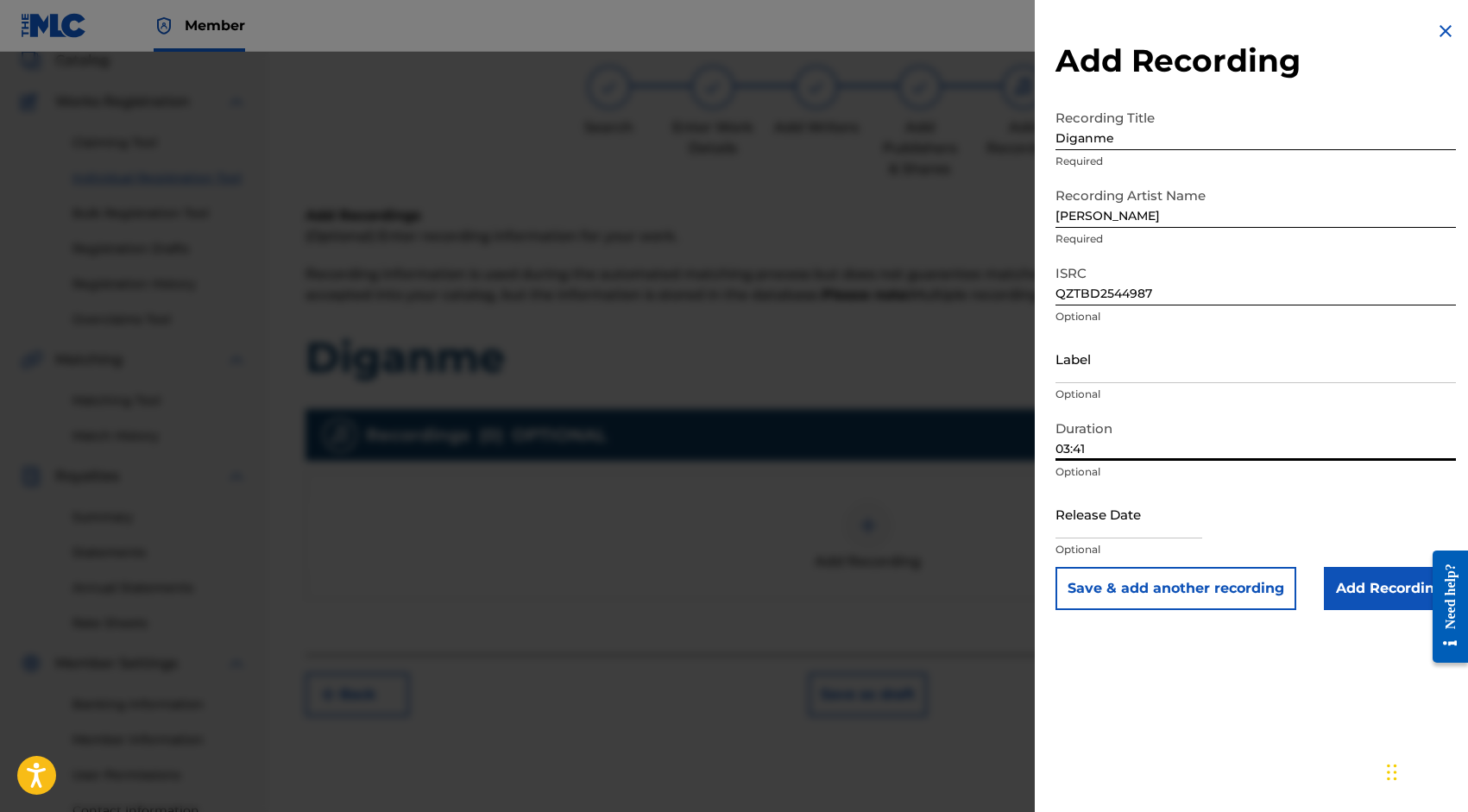
type input "03:41"
click at [1353, 580] on input "Add Recording" at bounding box center [1390, 588] width 132 height 43
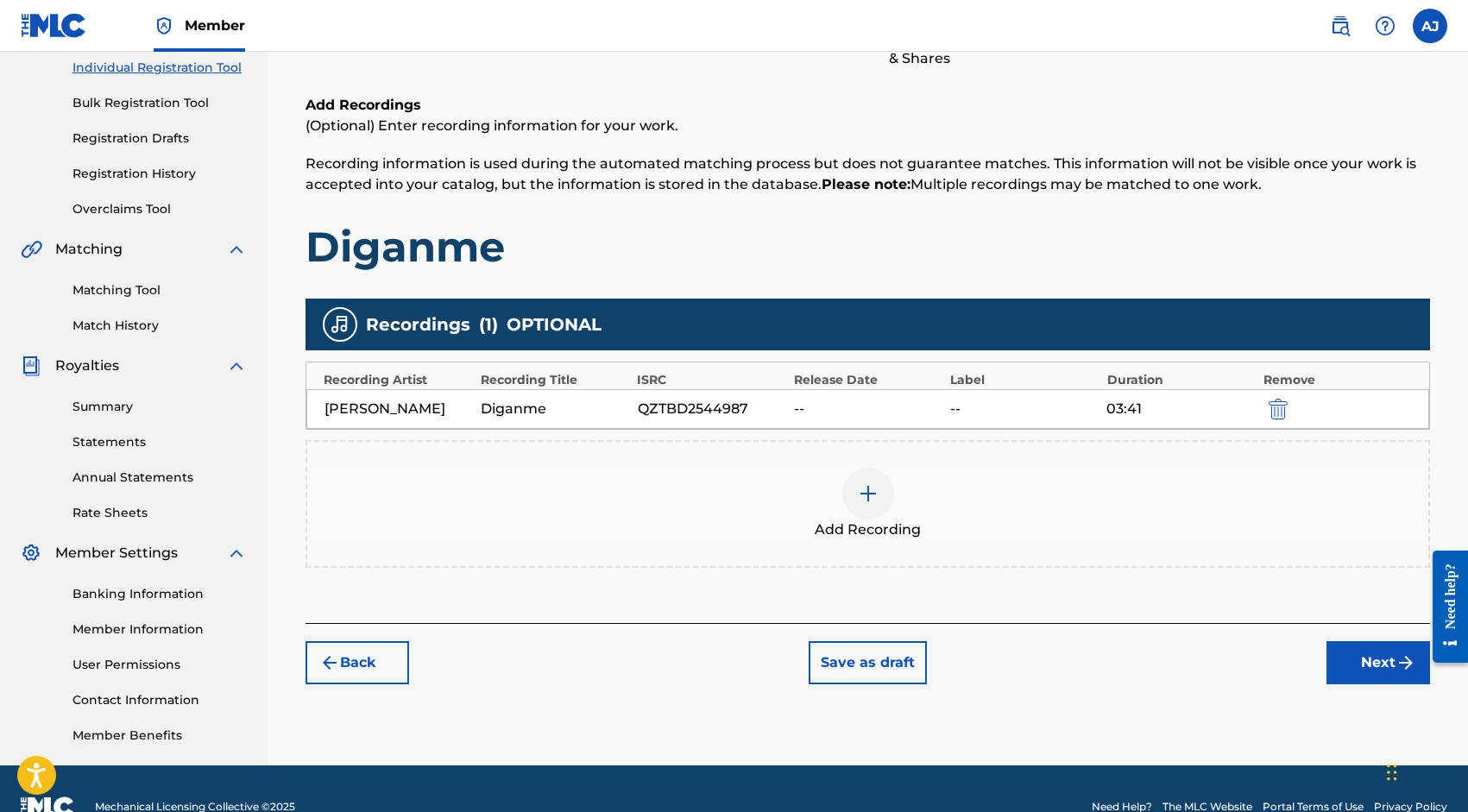
scroll to position [227, 0]
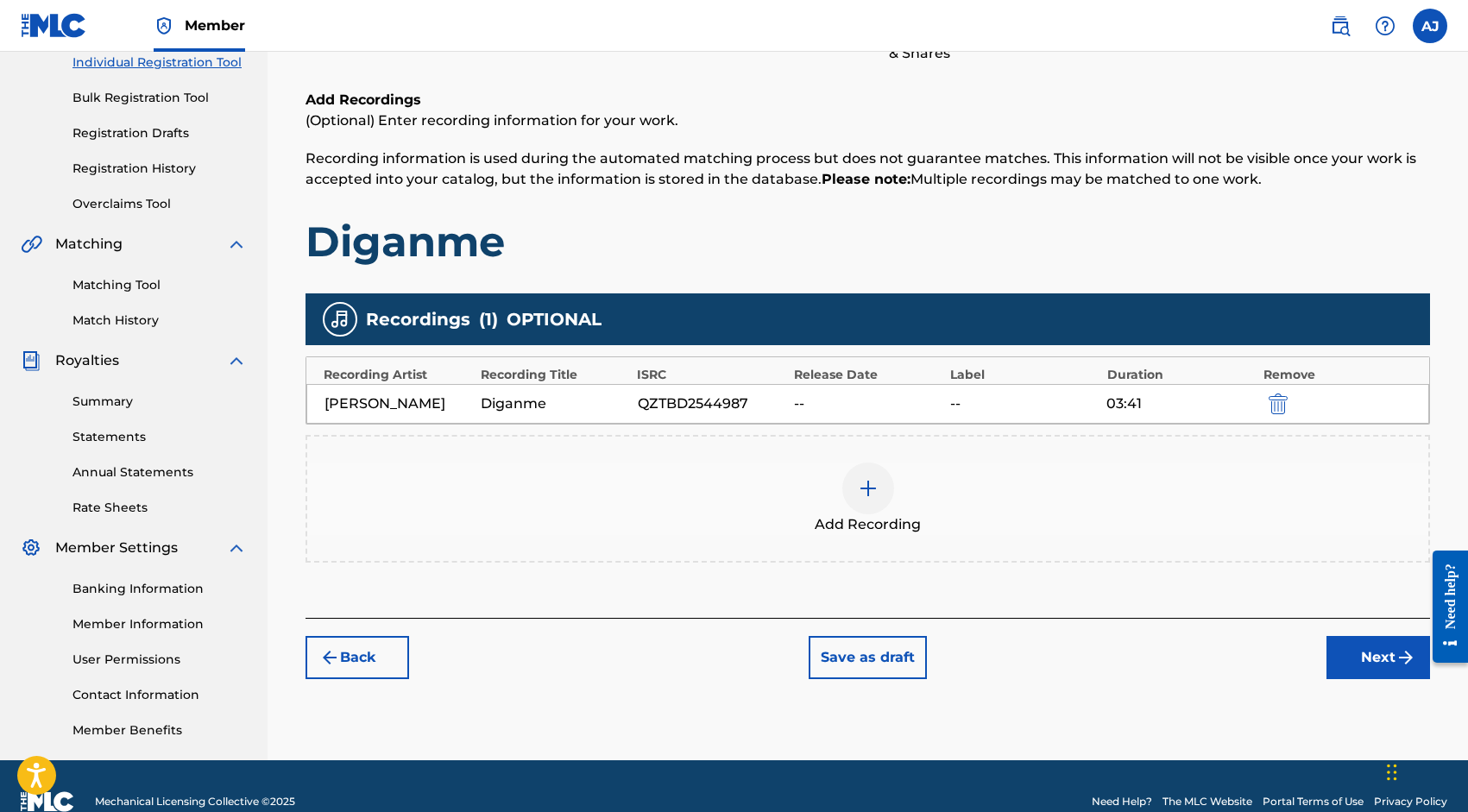
click at [1366, 660] on button "Next" at bounding box center [1379, 657] width 104 height 43
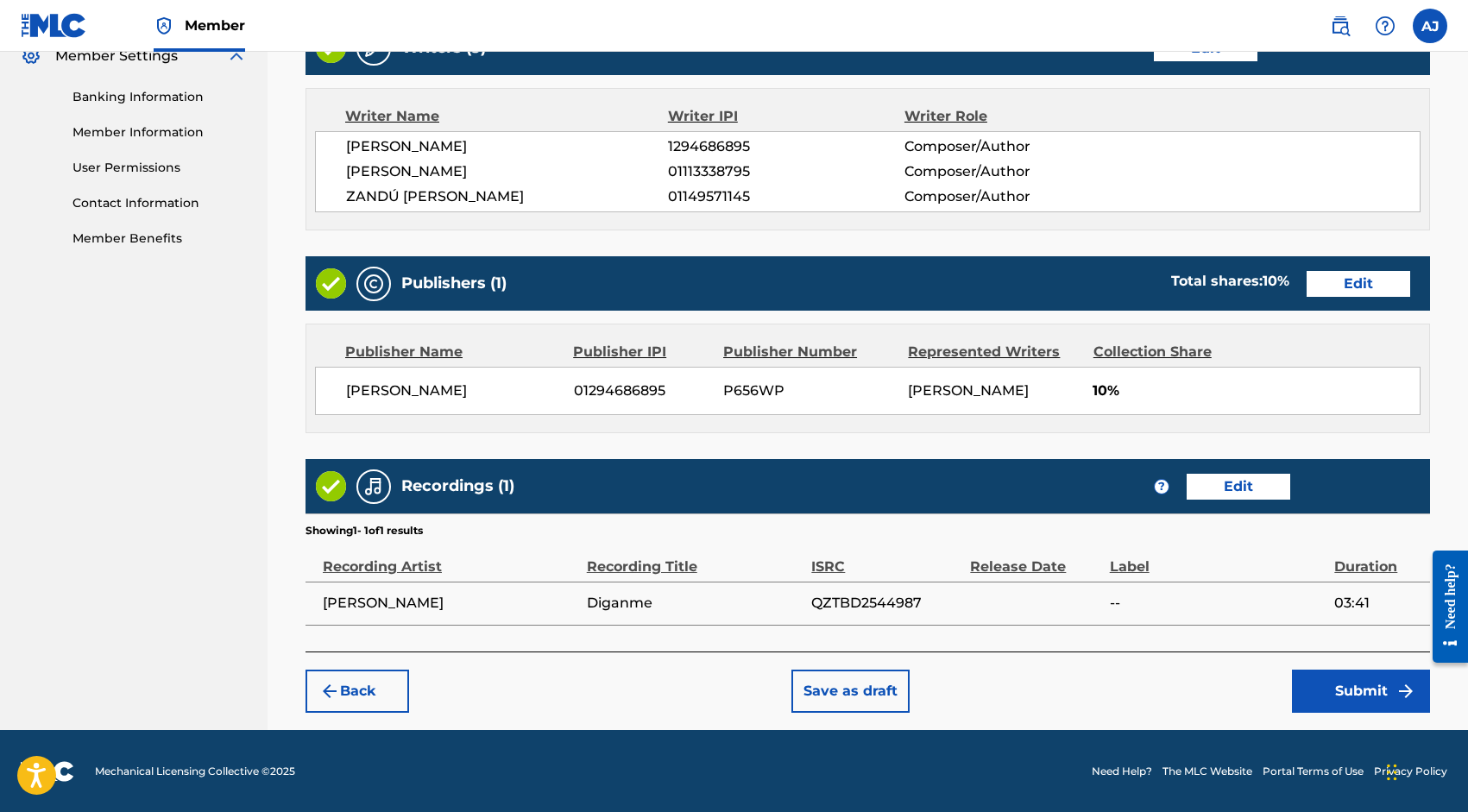
scroll to position [718, 0]
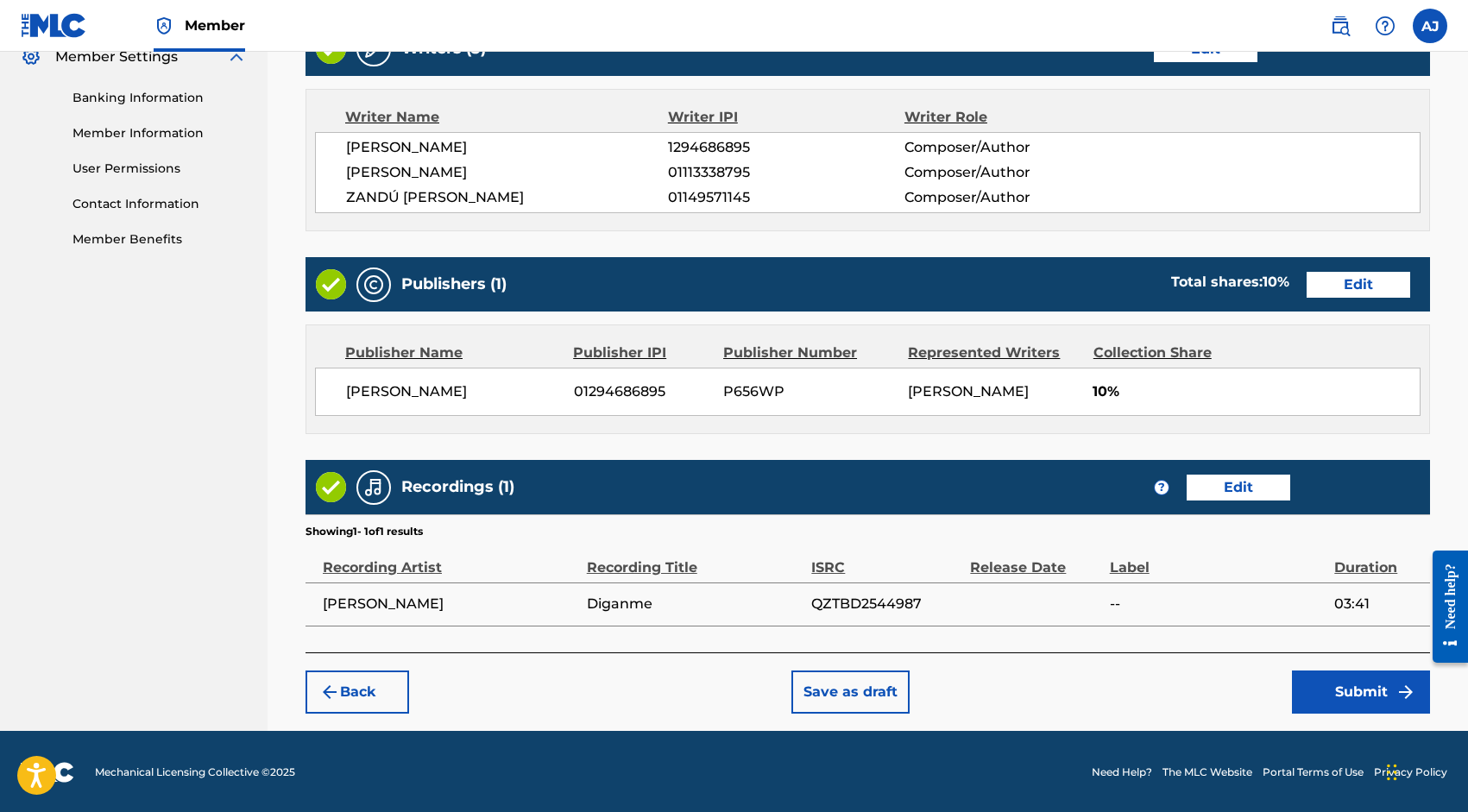
click at [1334, 690] on button "Submit" at bounding box center [1360, 692] width 138 height 43
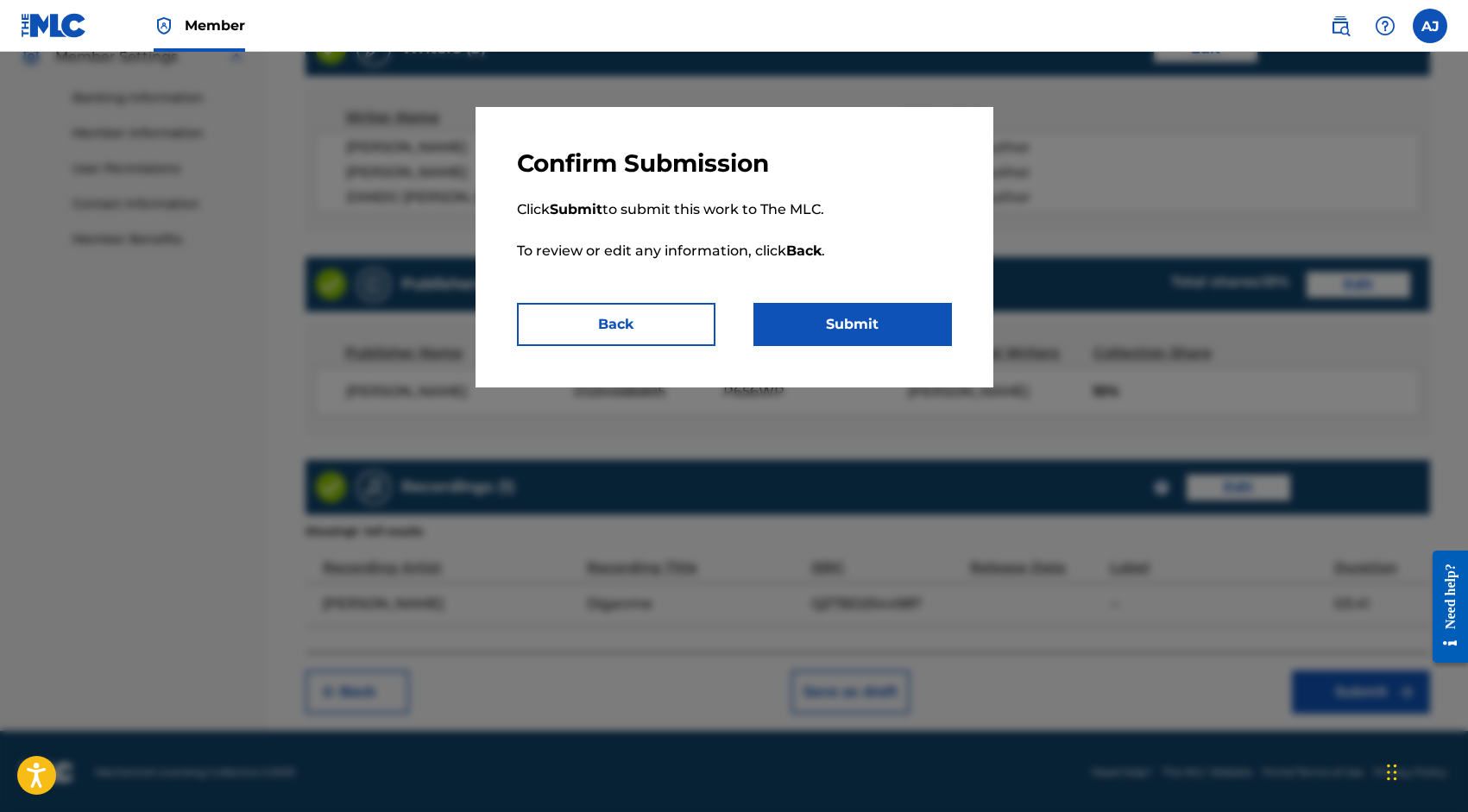
click at [827, 326] on button "Submit" at bounding box center [853, 324] width 199 height 43
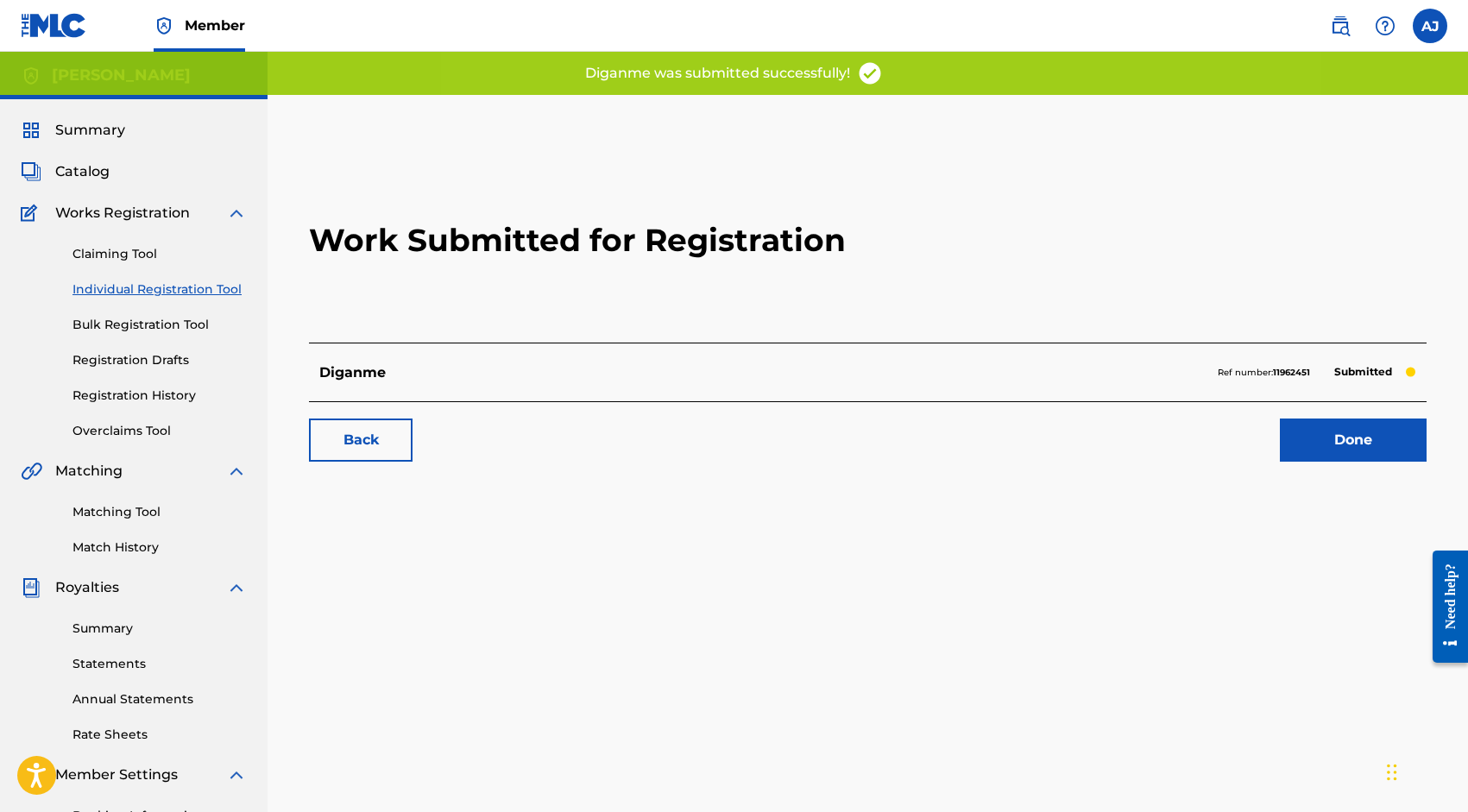
scroll to position [17, 0]
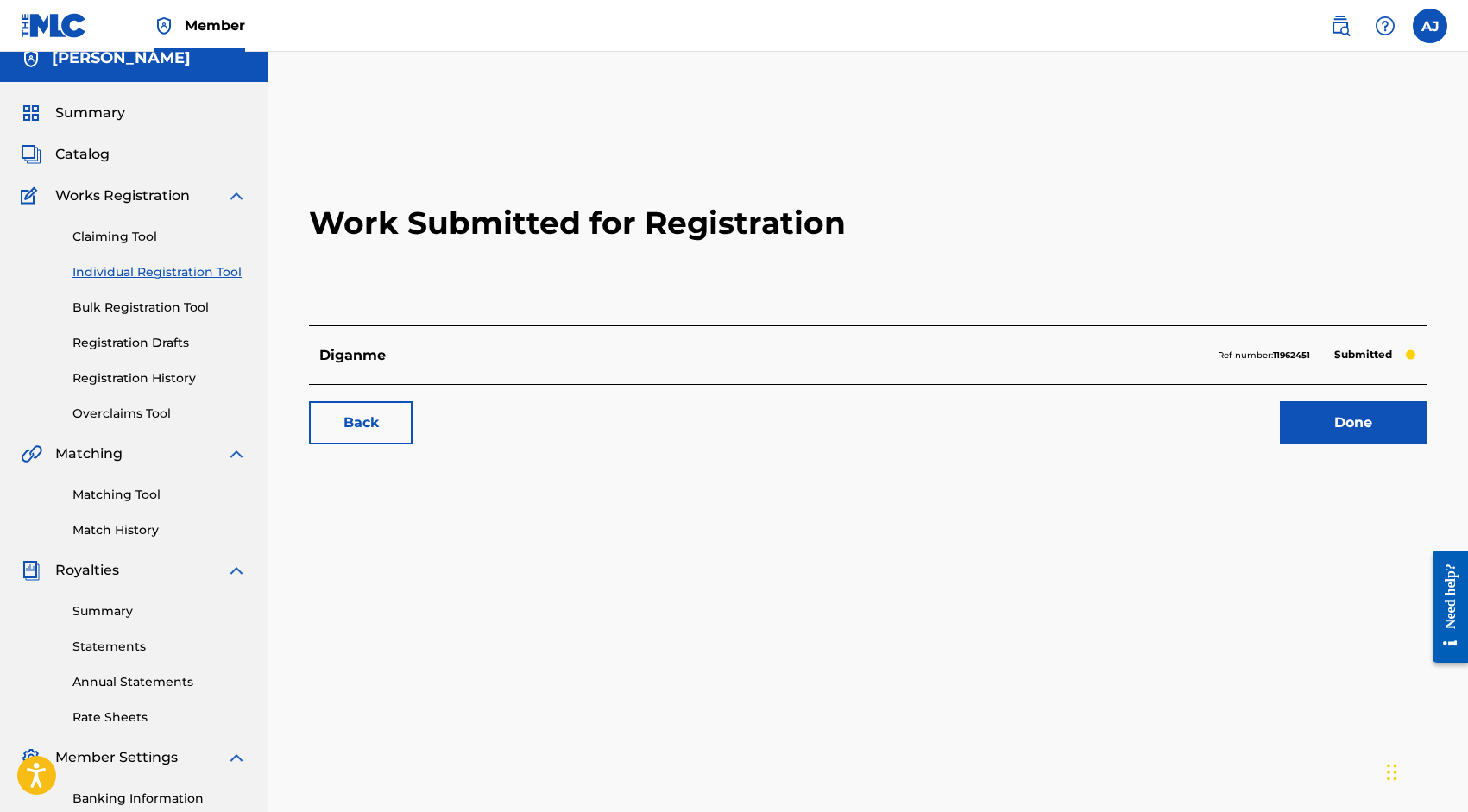
click at [1319, 416] on link "Done" at bounding box center [1354, 423] width 147 height 43
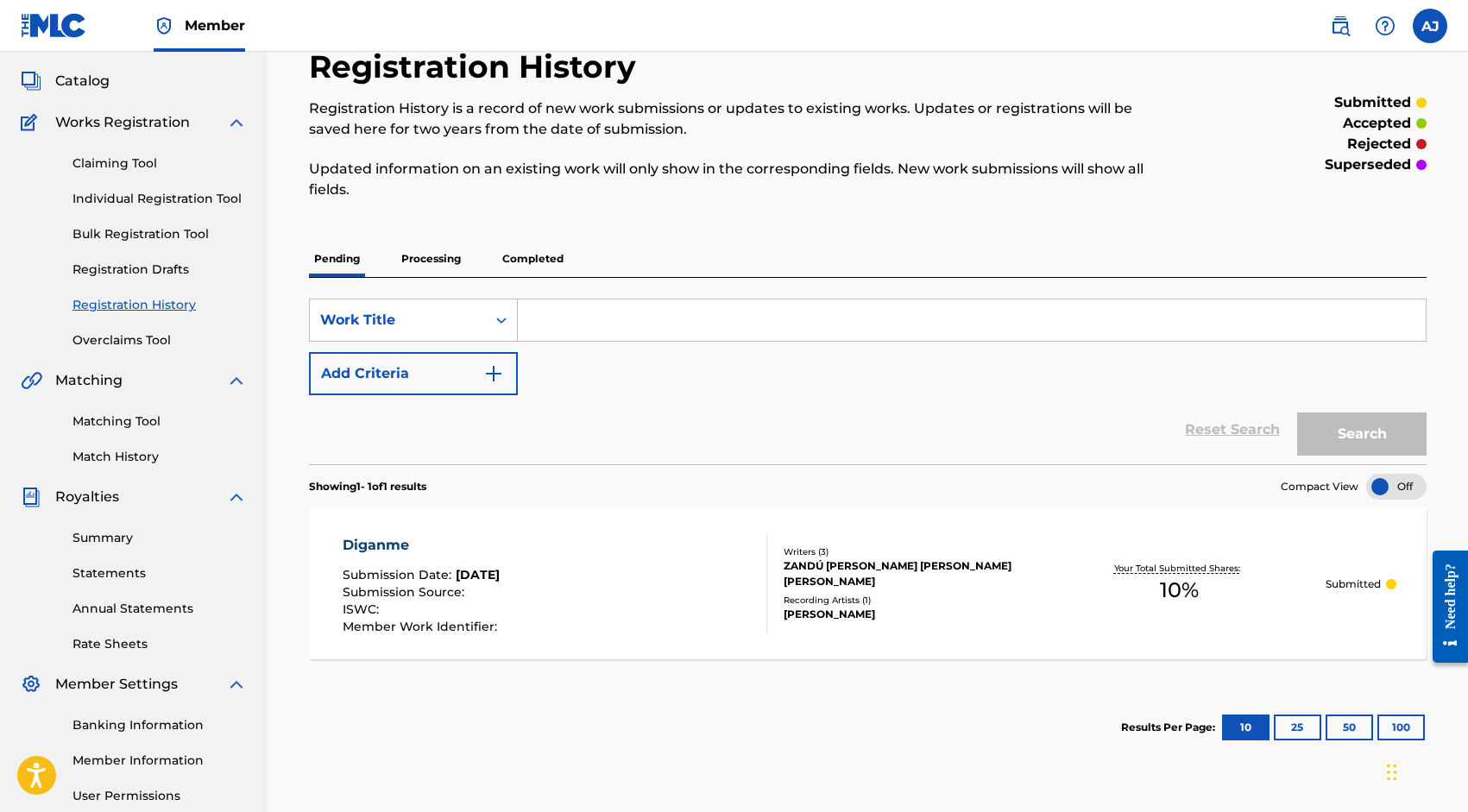
scroll to position [99, 0]
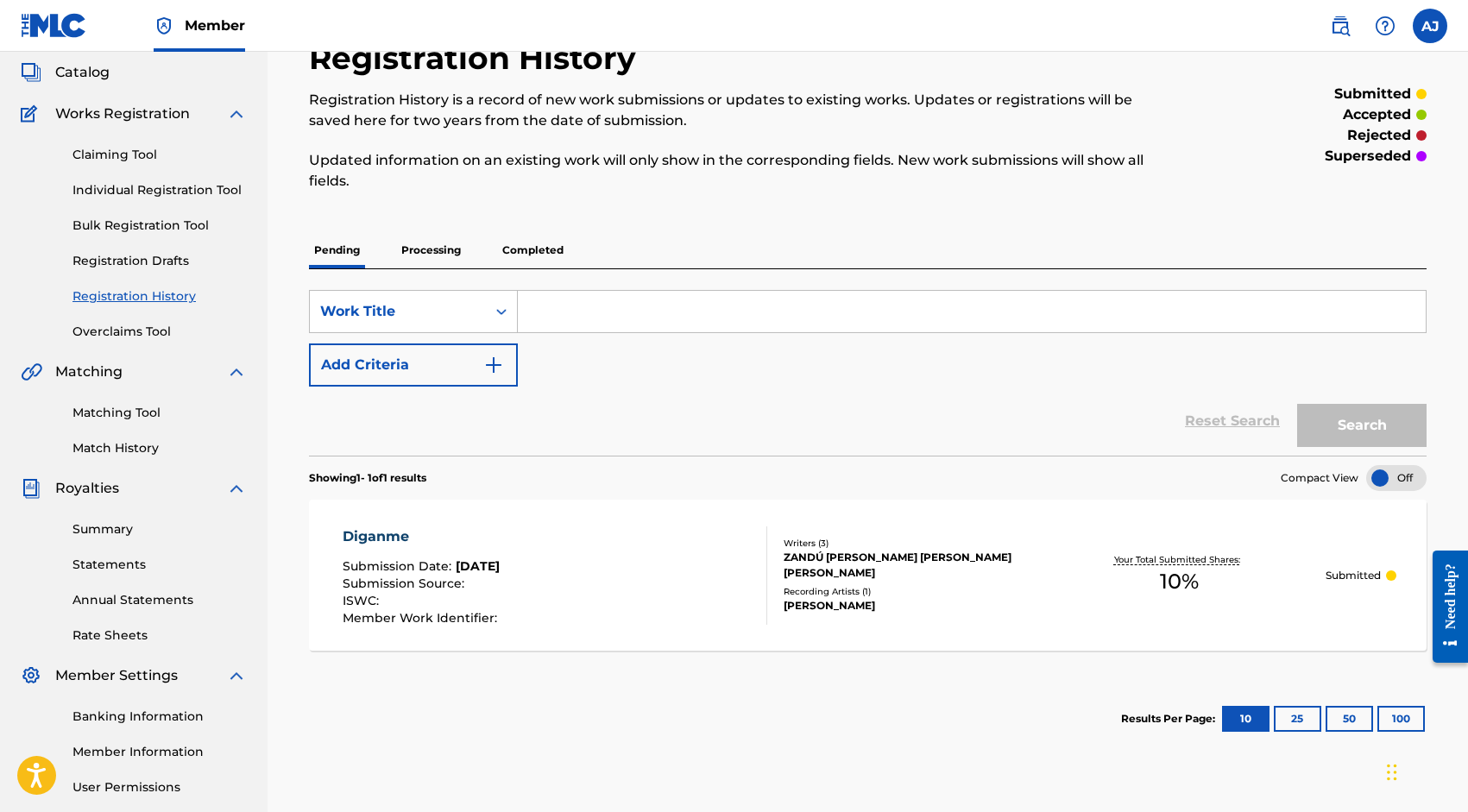
click at [1405, 485] on div at bounding box center [1396, 478] width 60 height 26
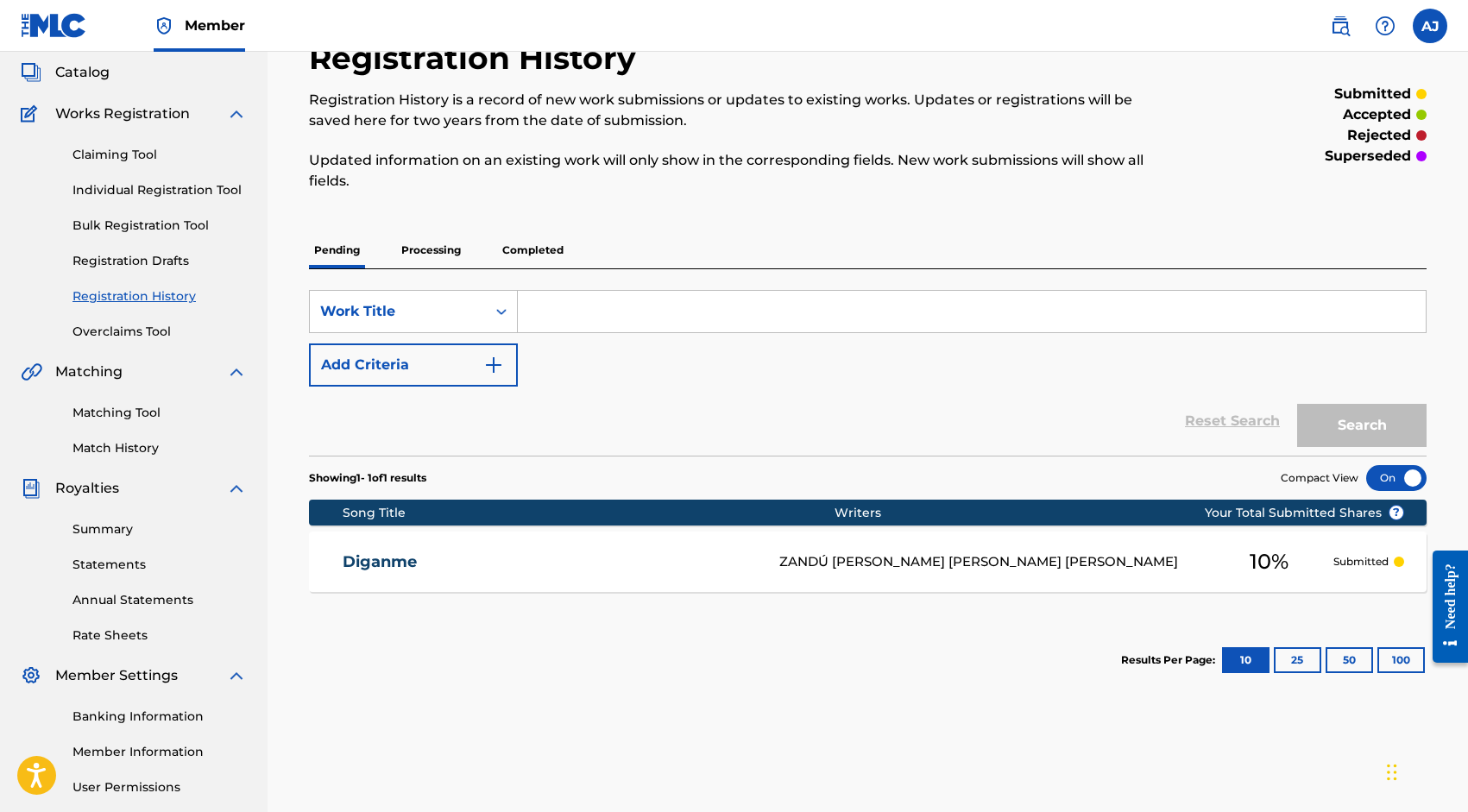
click at [1405, 477] on div at bounding box center [1396, 478] width 60 height 26
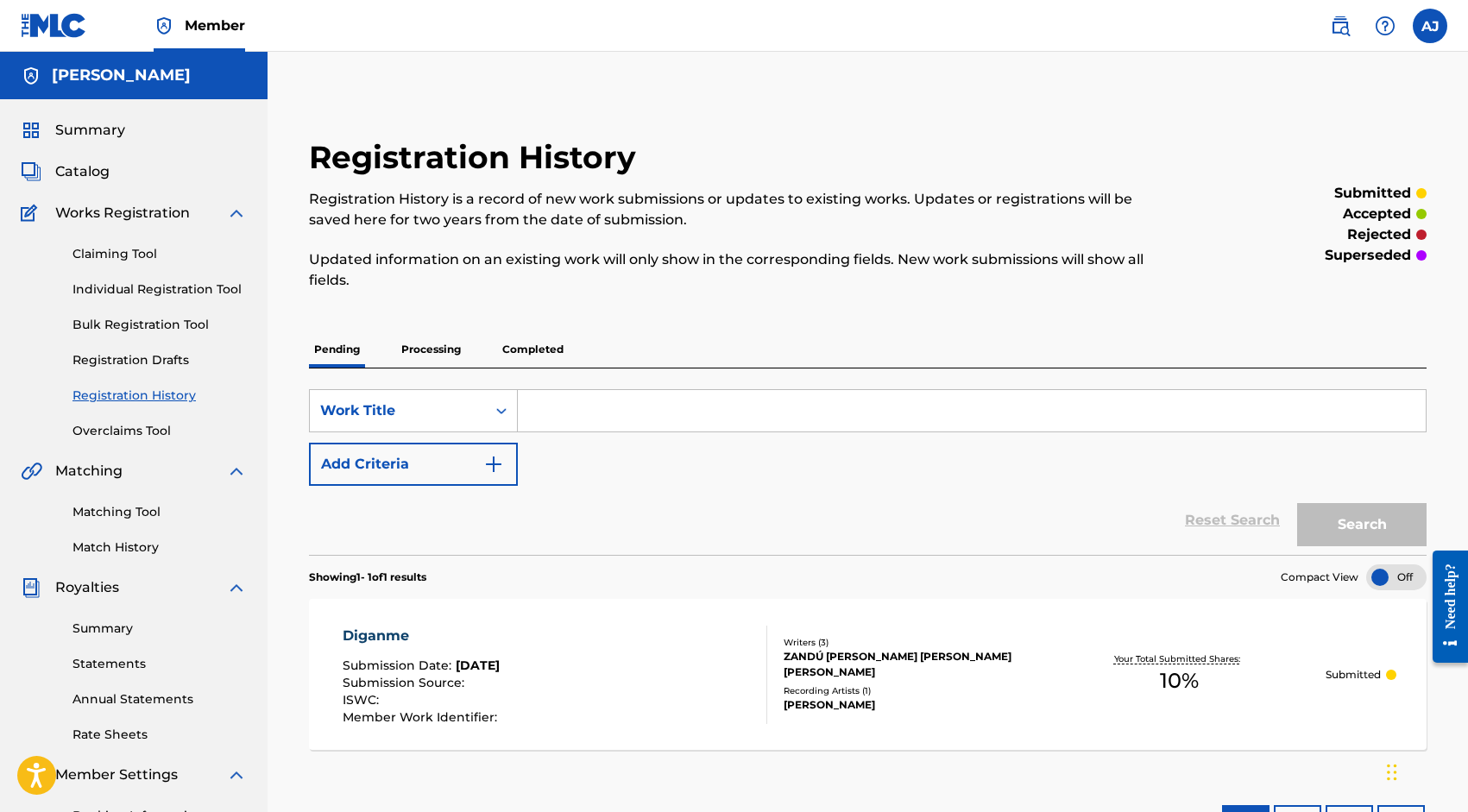
scroll to position [0, 0]
